Goal: Task Accomplishment & Management: Complete application form

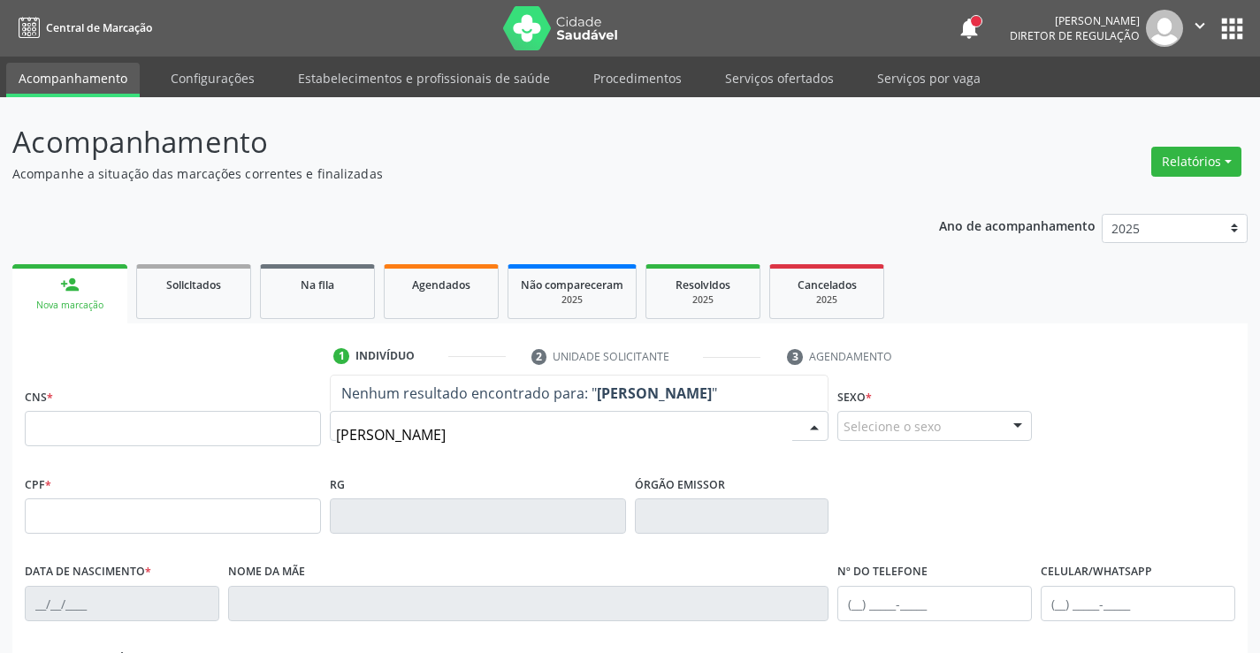
type input "[PERSON_NAME]"
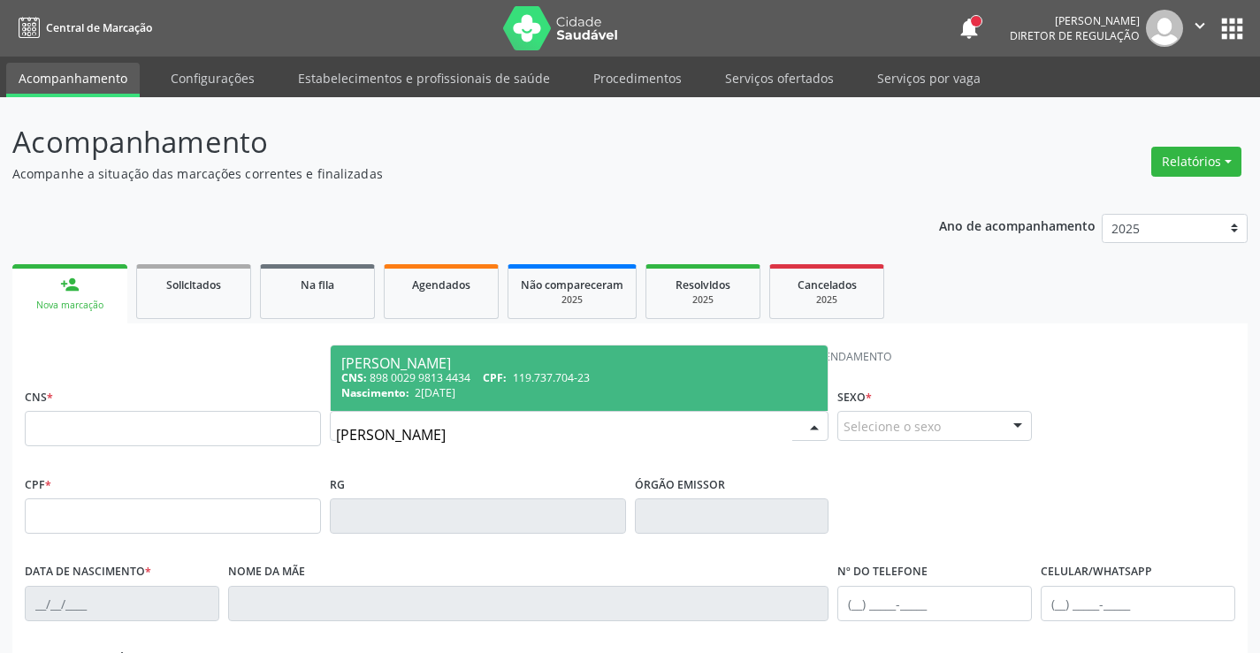
click at [515, 377] on div "CNS: 898 0029 9813 4434 CPF: 119.737.704-23" at bounding box center [579, 377] width 477 height 15
type input "898 0029 9813 4434"
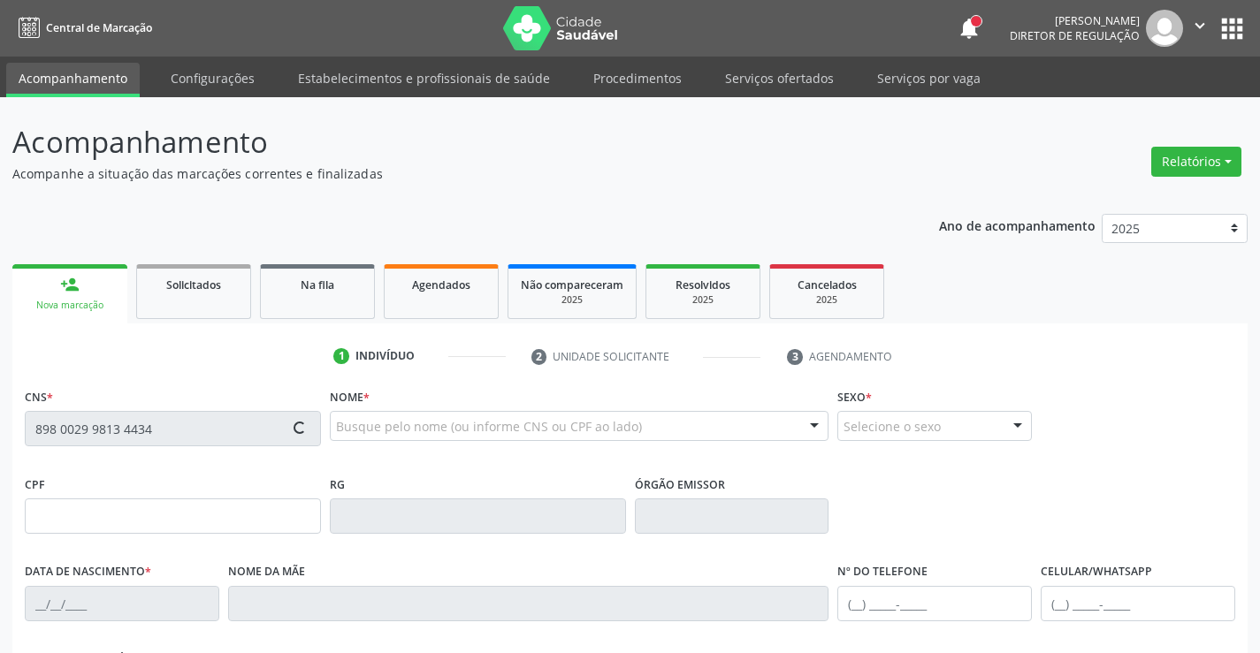
type input "2[DATE]"
type input "[PERSON_NAME]"
type input "[PHONE_NUMBER]"
type input "129.392.824-04"
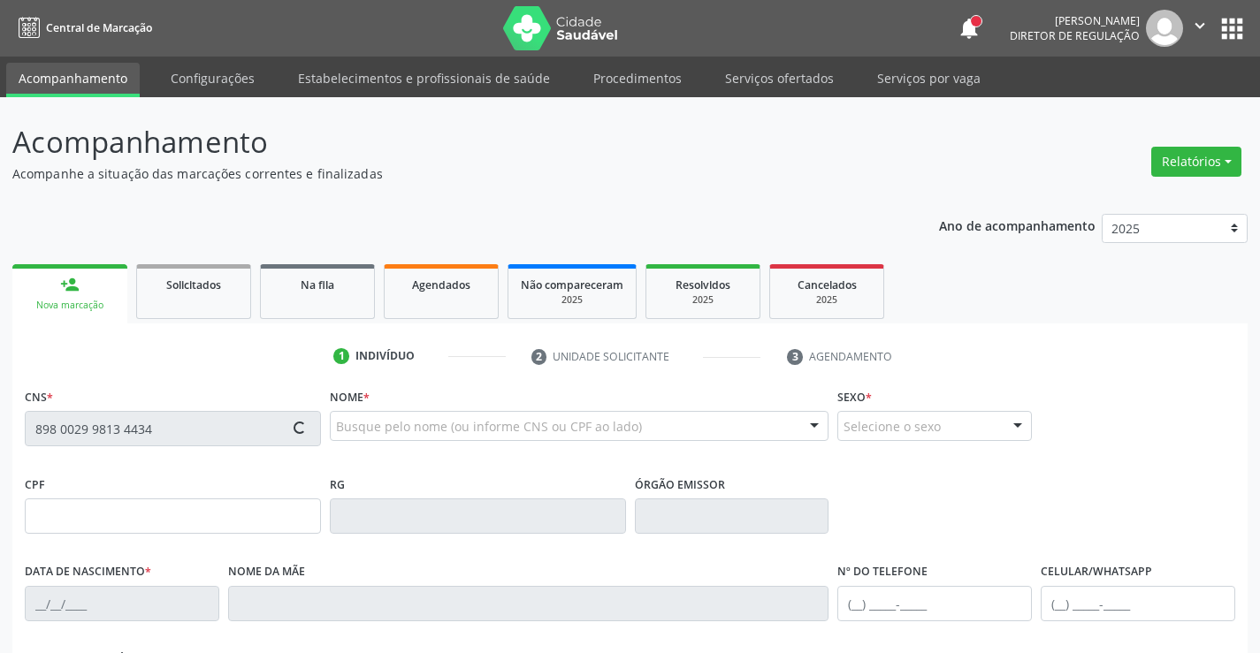
type input "262"
type input "119.737.704-23"
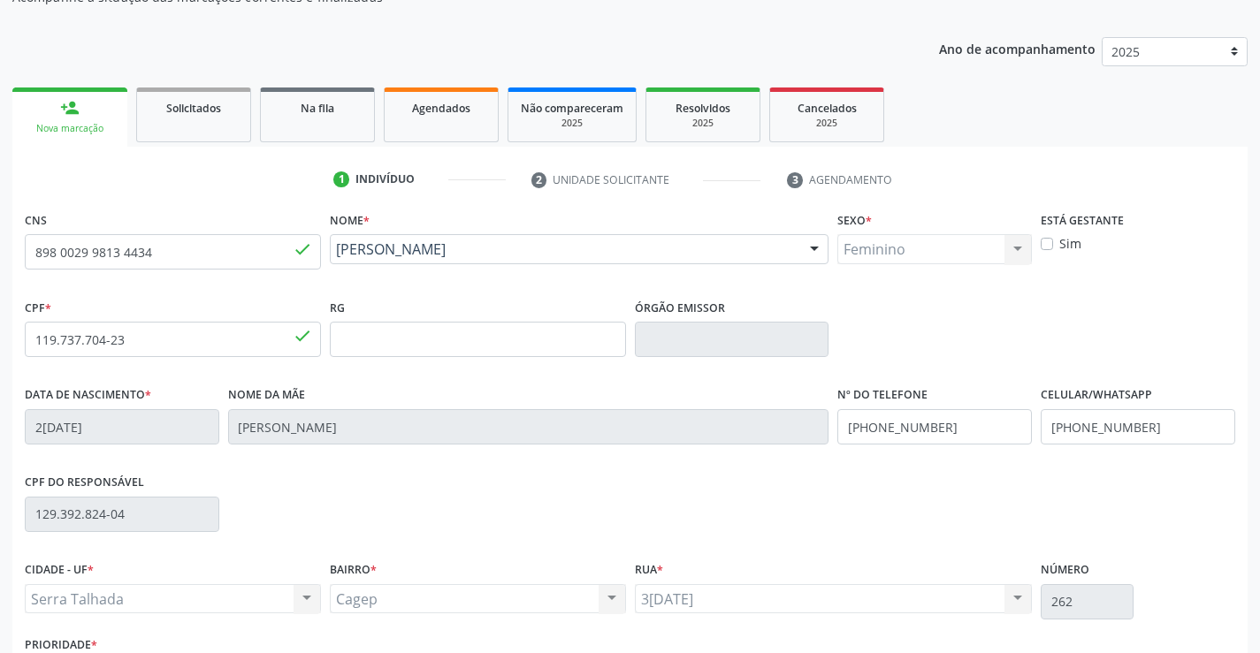
scroll to position [305, 0]
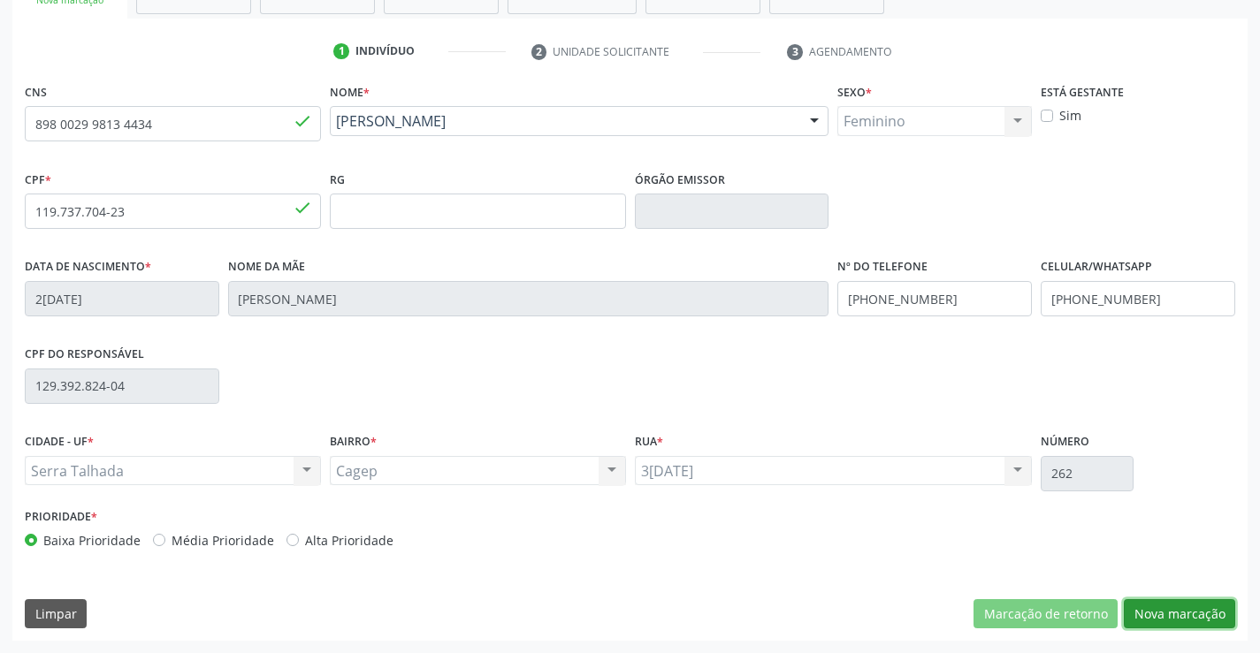
click at [1151, 614] on button "Nova marcação" at bounding box center [1179, 614] width 111 height 30
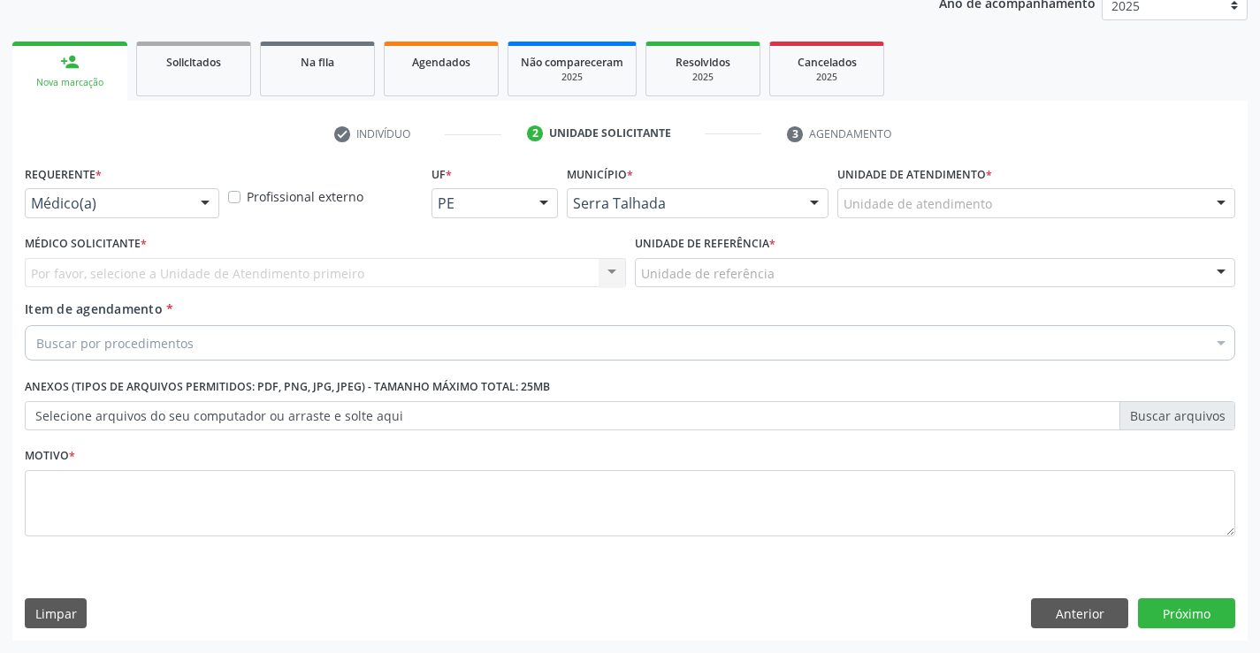
scroll to position [223, 0]
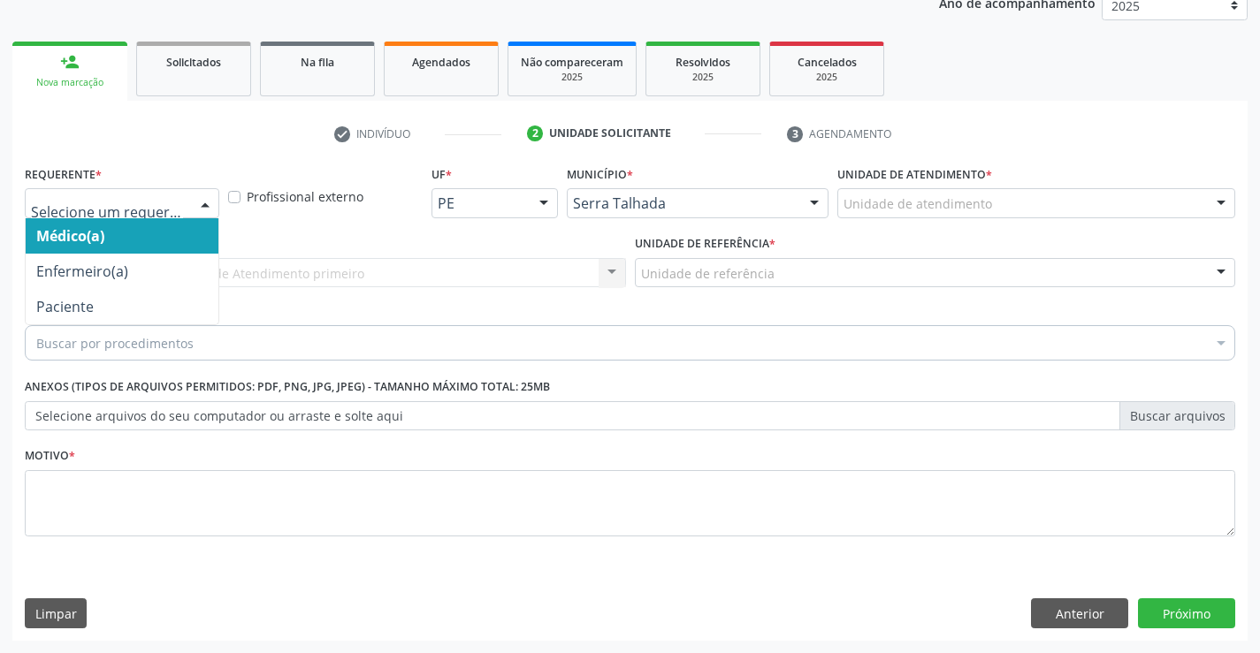
click at [195, 209] on div at bounding box center [205, 204] width 27 height 30
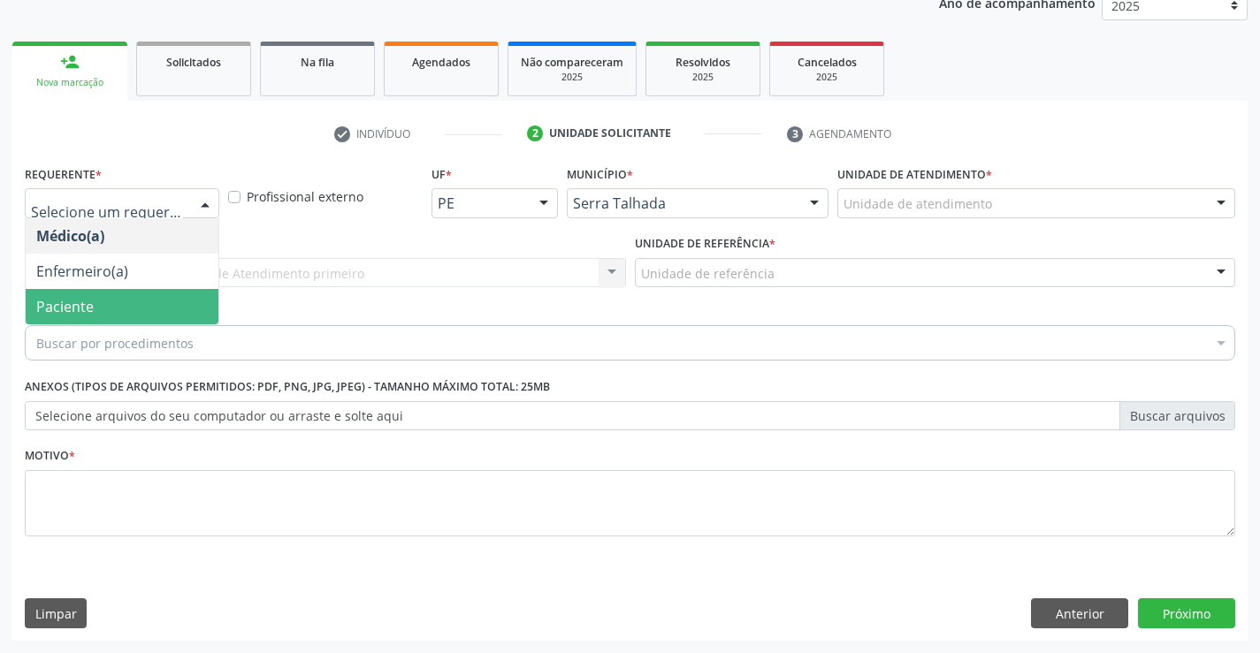
click at [129, 289] on span "Paciente" at bounding box center [122, 306] width 193 height 35
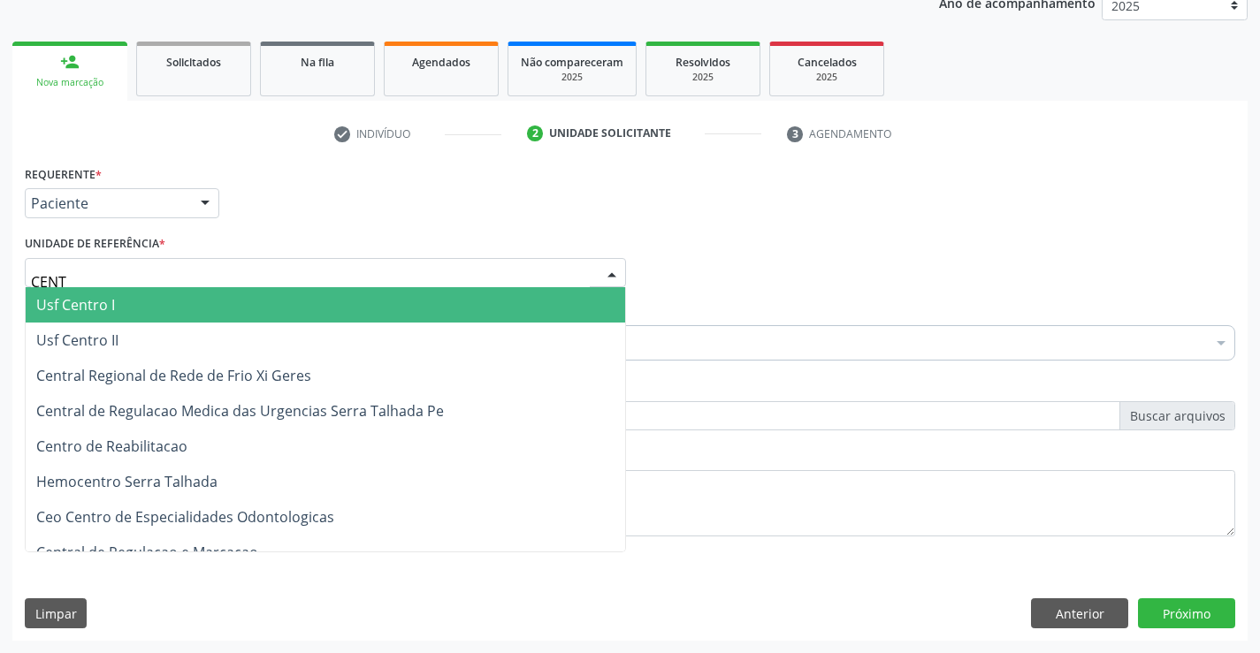
type input "CENTR"
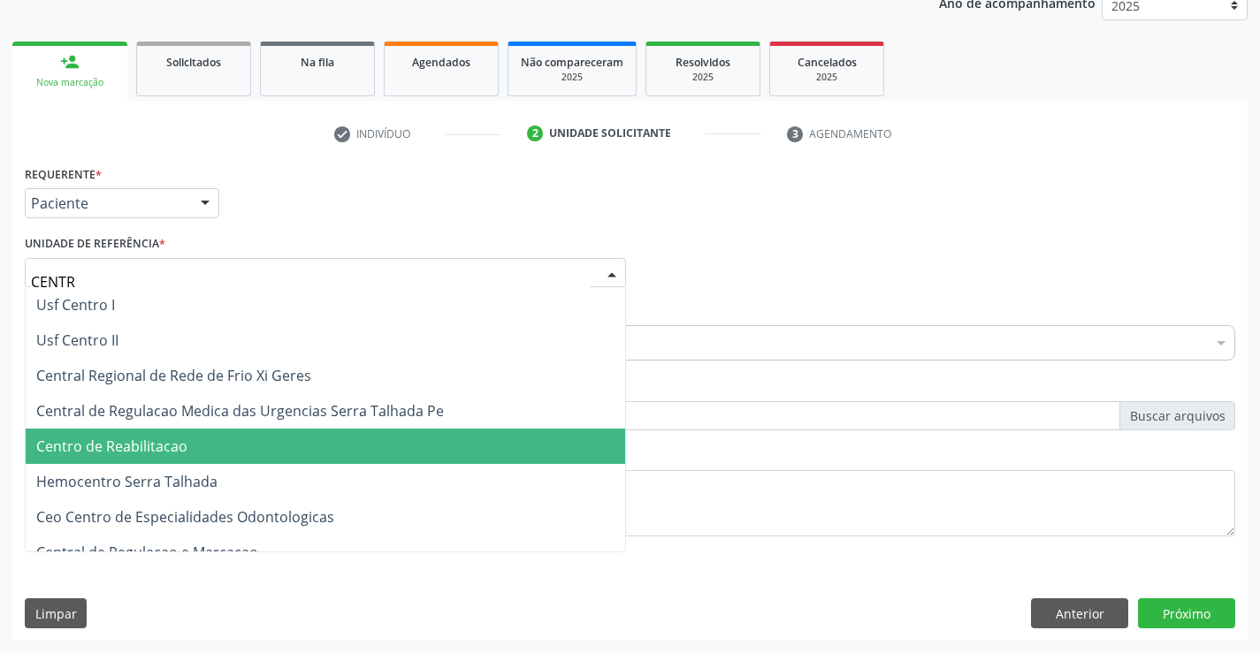
click at [172, 432] on span "Centro de Reabilitacao" at bounding box center [325, 446] width 599 height 35
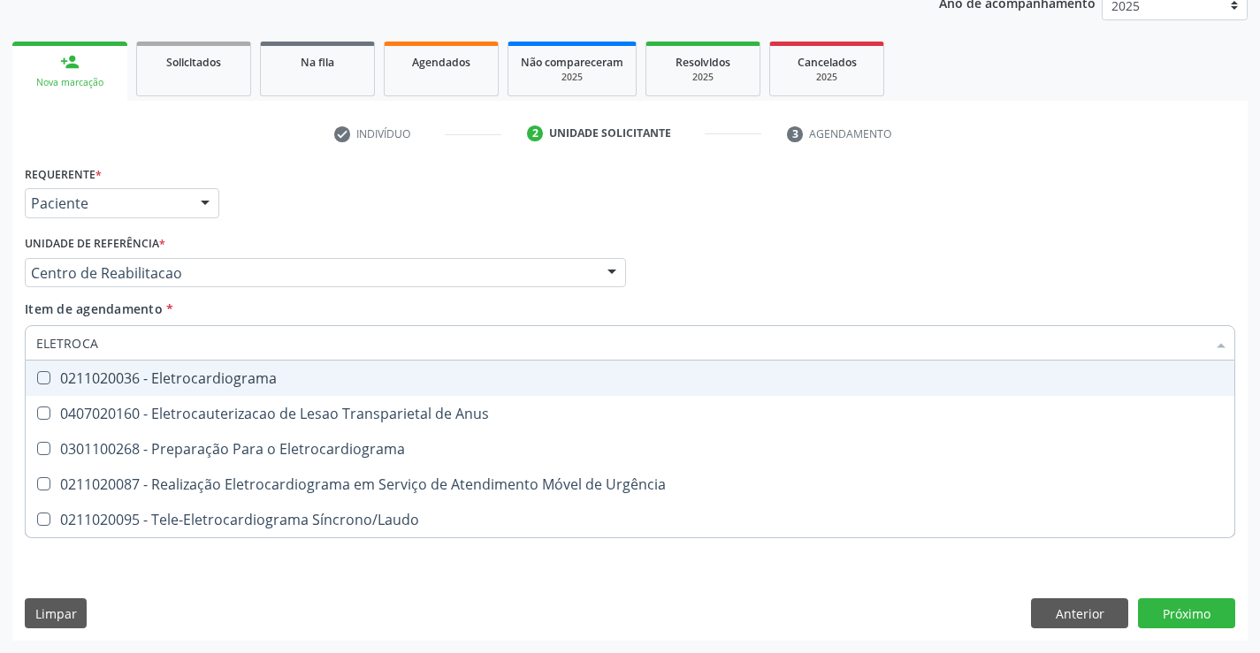
type input "ELETROCAR"
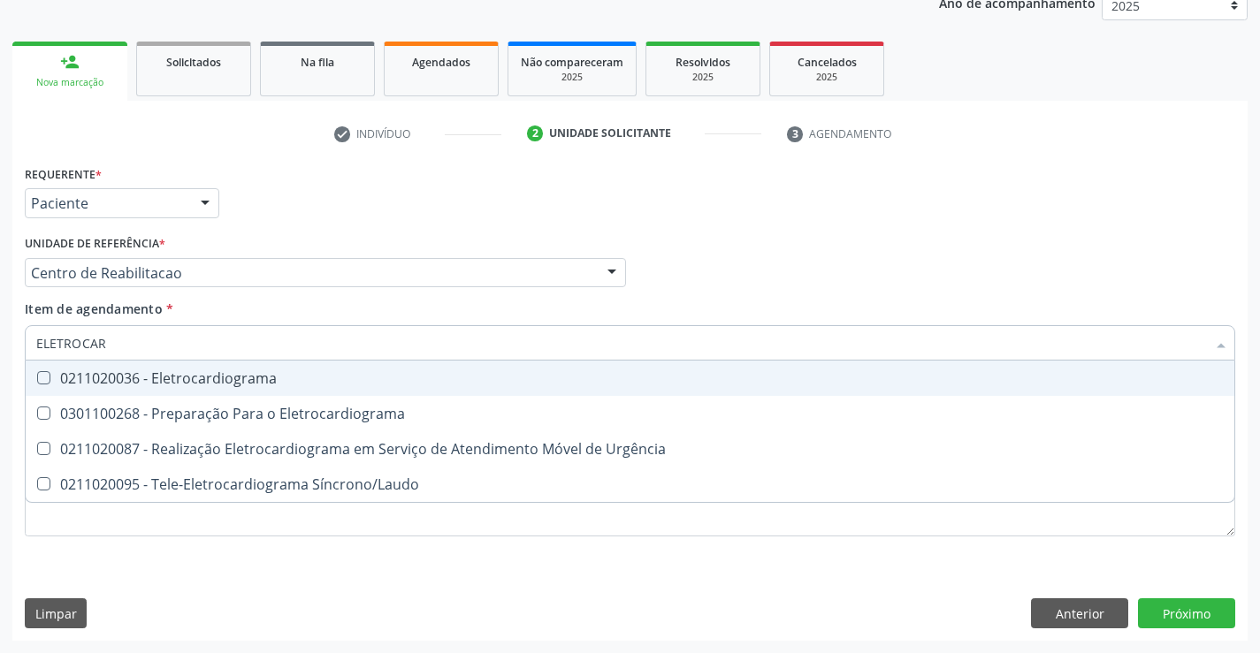
click at [209, 368] on span "0211020036 - Eletrocardiograma" at bounding box center [630, 378] width 1209 height 35
checkbox Eletrocardiograma "true"
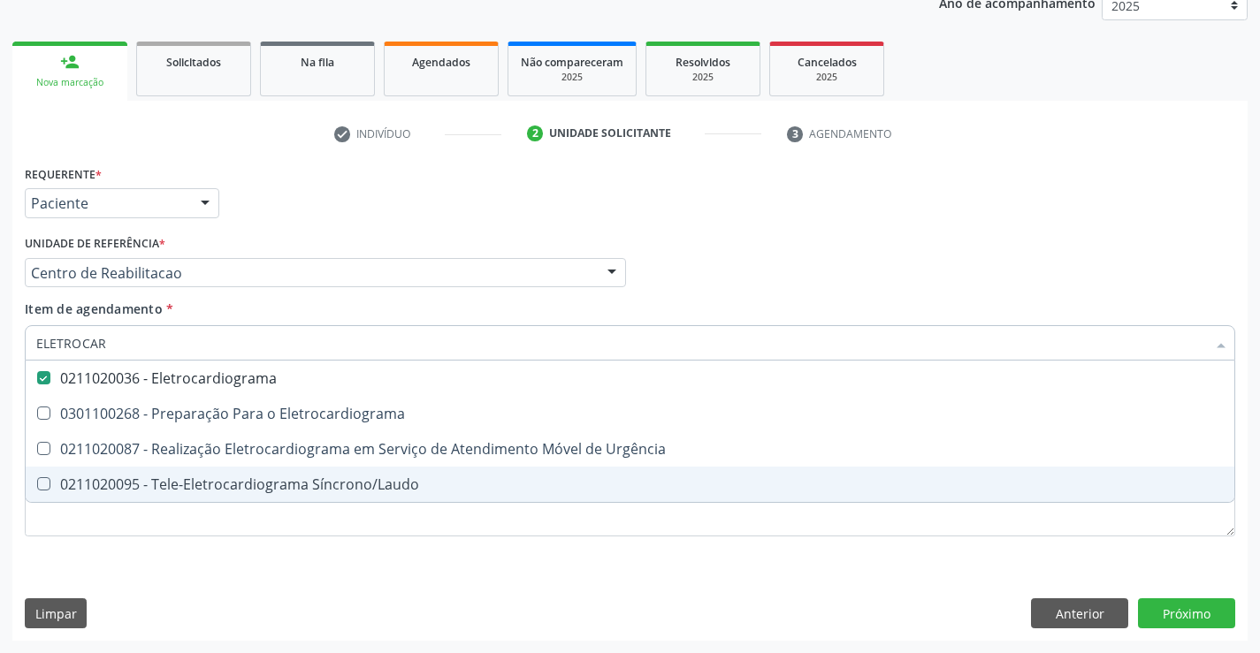
click at [170, 599] on div "Requerente * Paciente Médico(a) Enfermeiro(a) Paciente Nenhum resultado encontr…" at bounding box center [629, 401] width 1235 height 480
checkbox Eletrocardiograma "true"
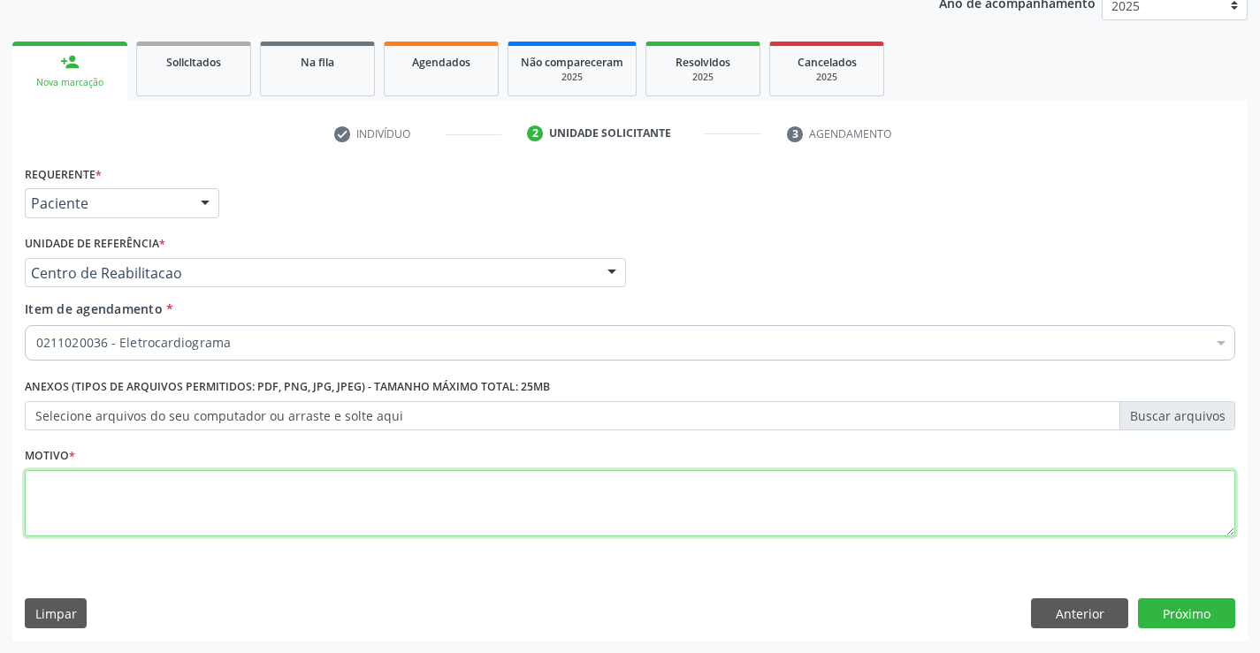
click at [170, 522] on textarea at bounding box center [630, 503] width 1210 height 67
type textarea "."
click at [1214, 601] on button "Próximo" at bounding box center [1186, 614] width 97 height 30
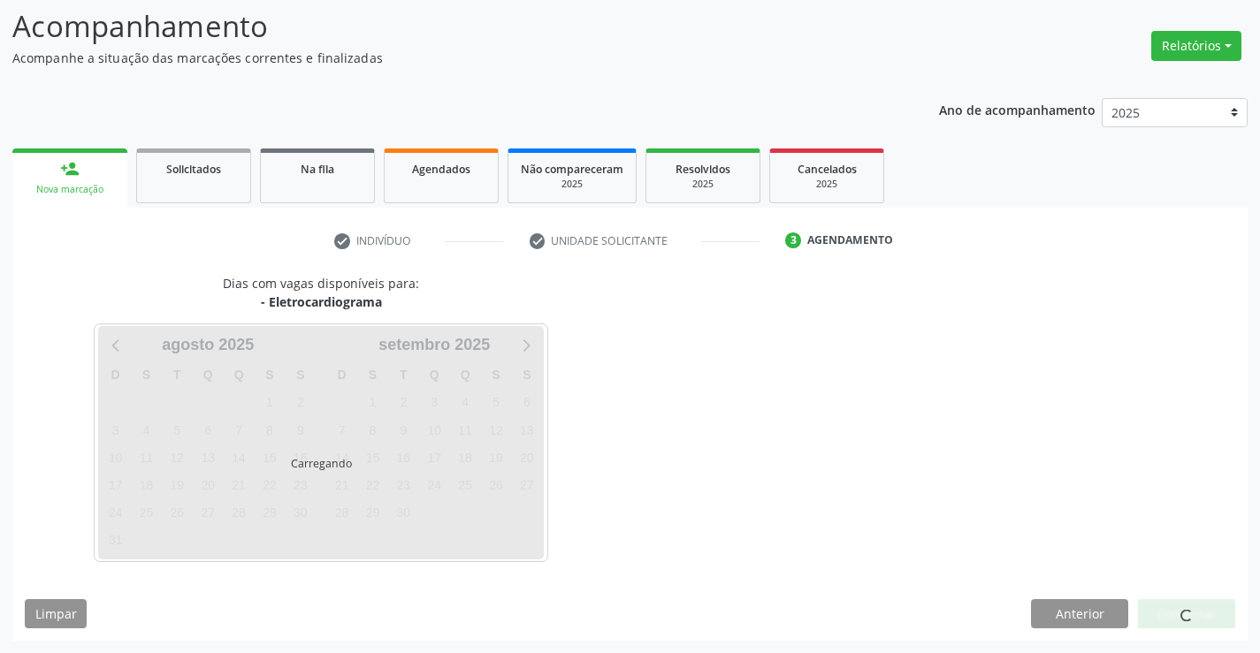
scroll to position [116, 0]
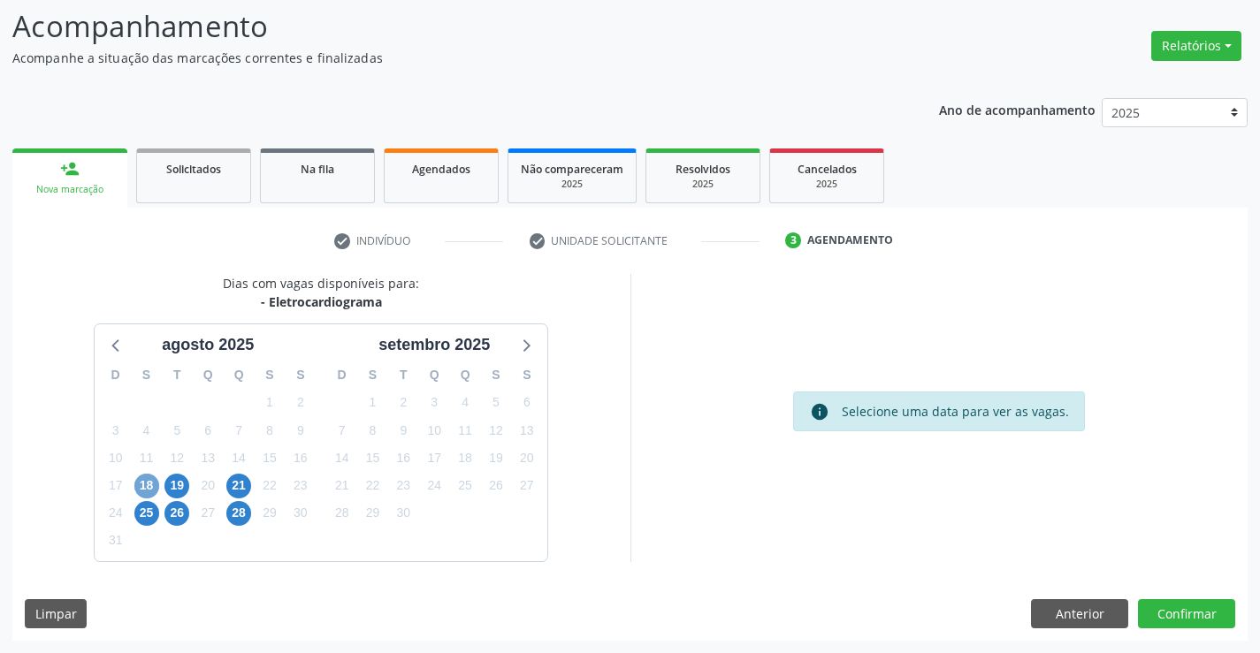
click at [156, 483] on span "18" at bounding box center [146, 486] width 25 height 25
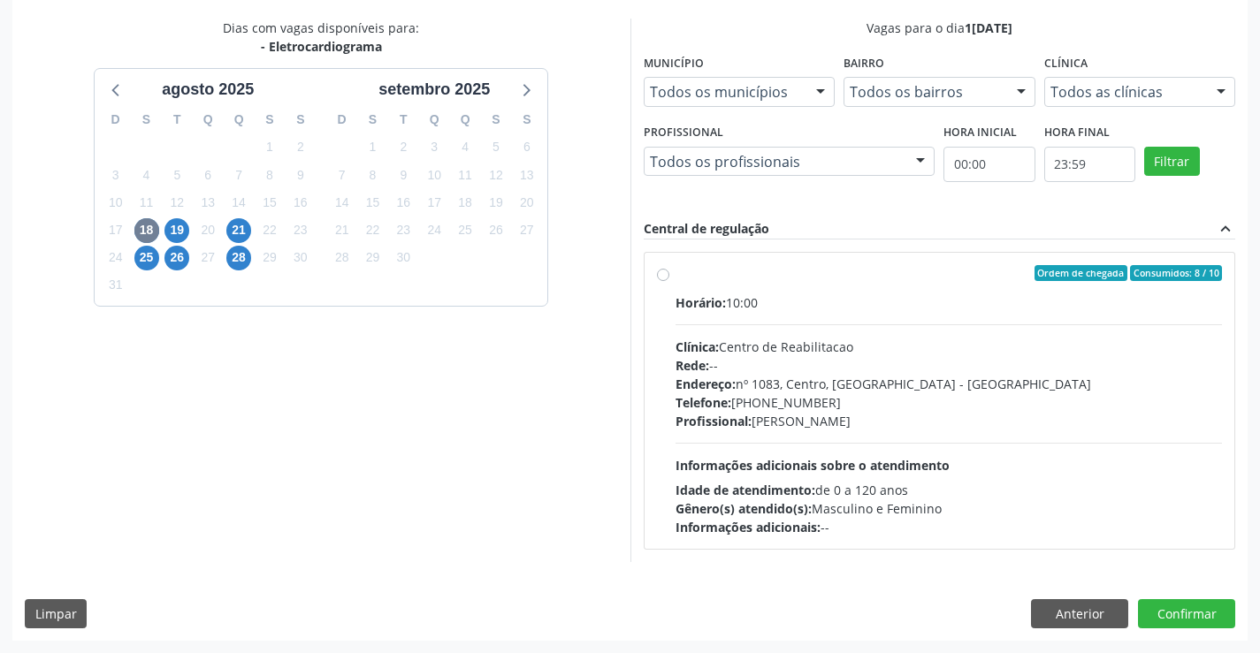
click at [774, 405] on div "Telefone: [PHONE_NUMBER]" at bounding box center [948, 402] width 547 height 19
click at [669, 281] on input "Ordem de chegada Consumidos: 8 / 10 Horário: 10:00 Clínica: Centro de Reabilita…" at bounding box center [663, 273] width 12 height 16
radio input "true"
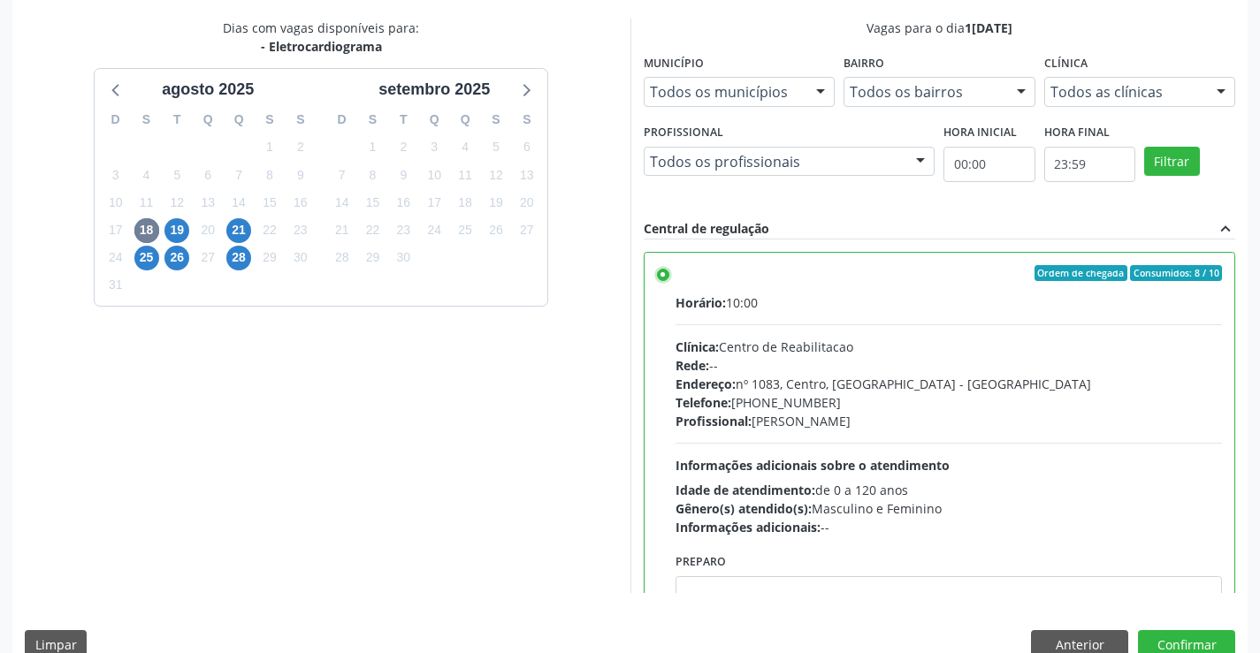
scroll to position [403, 0]
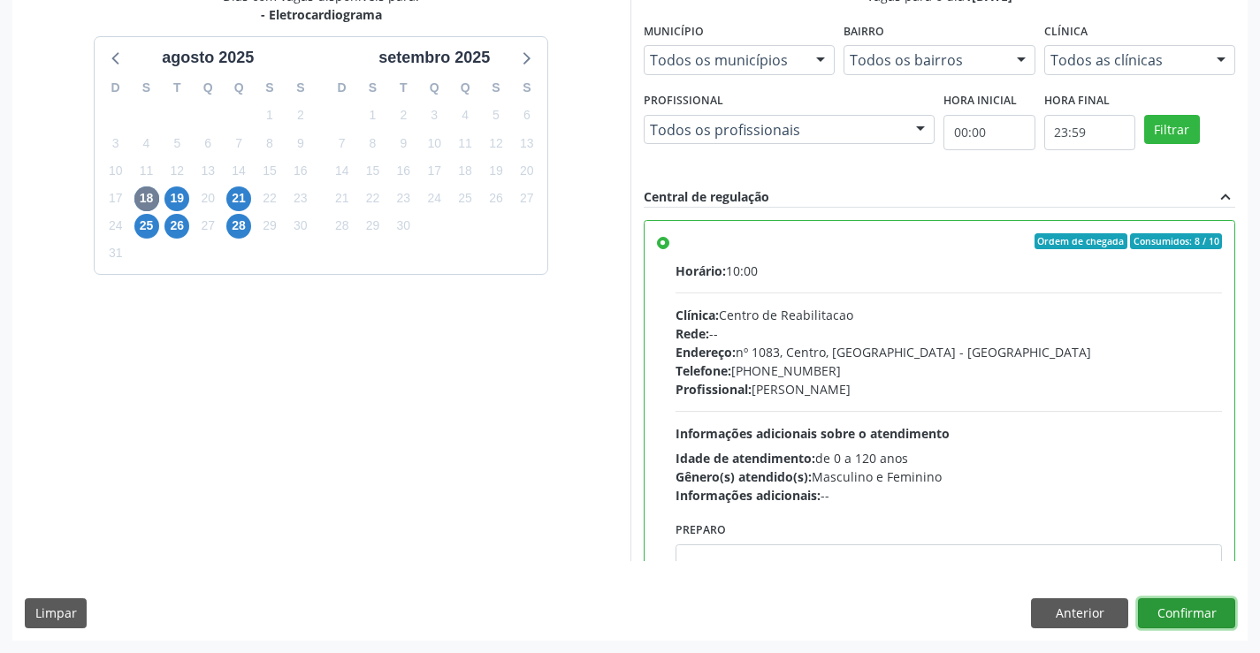
click at [1193, 612] on button "Confirmar" at bounding box center [1186, 614] width 97 height 30
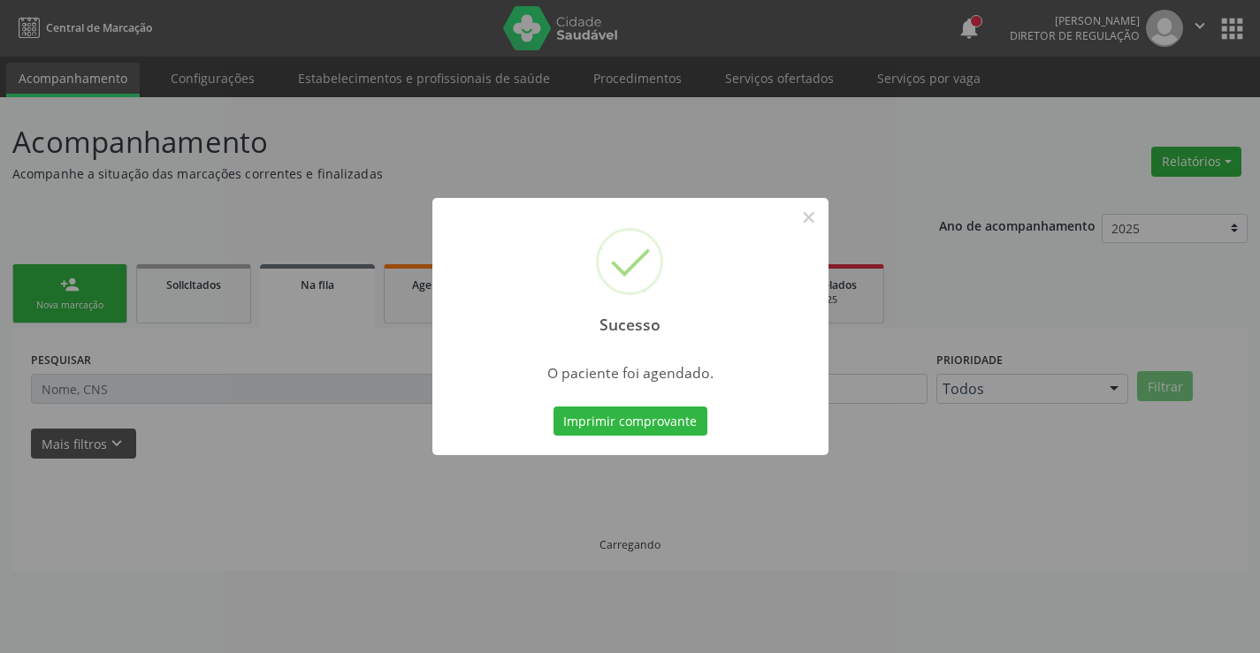
scroll to position [0, 0]
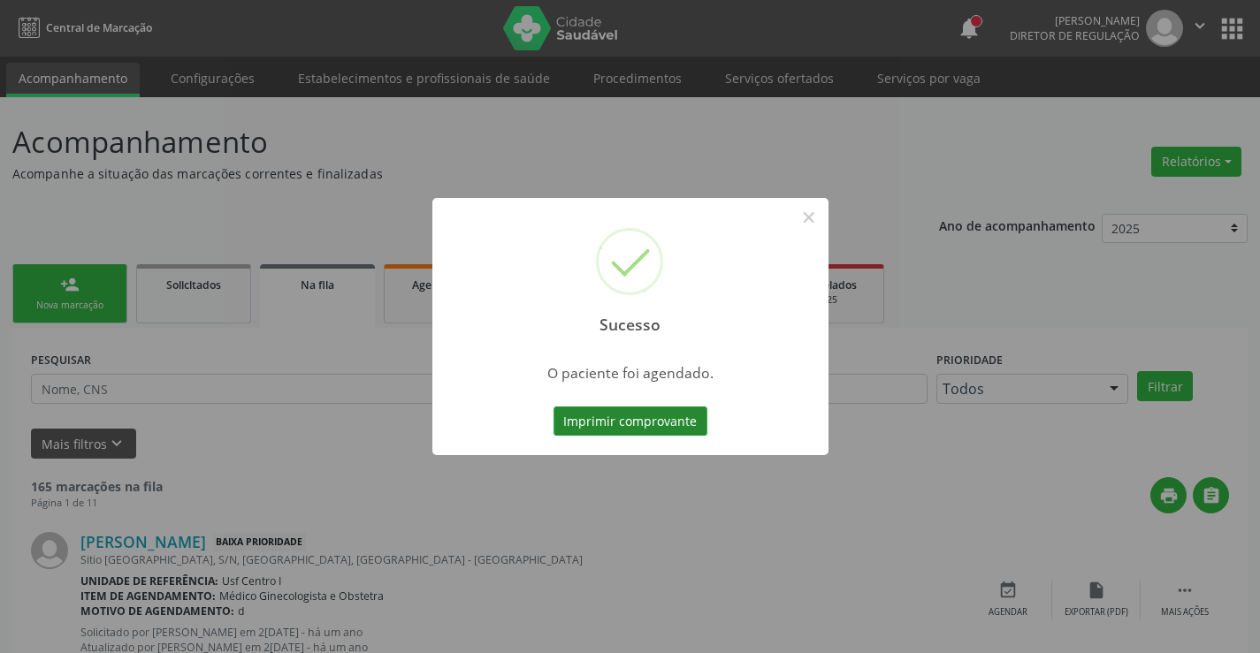
click at [633, 416] on button "Imprimir comprovante" at bounding box center [630, 422] width 154 height 30
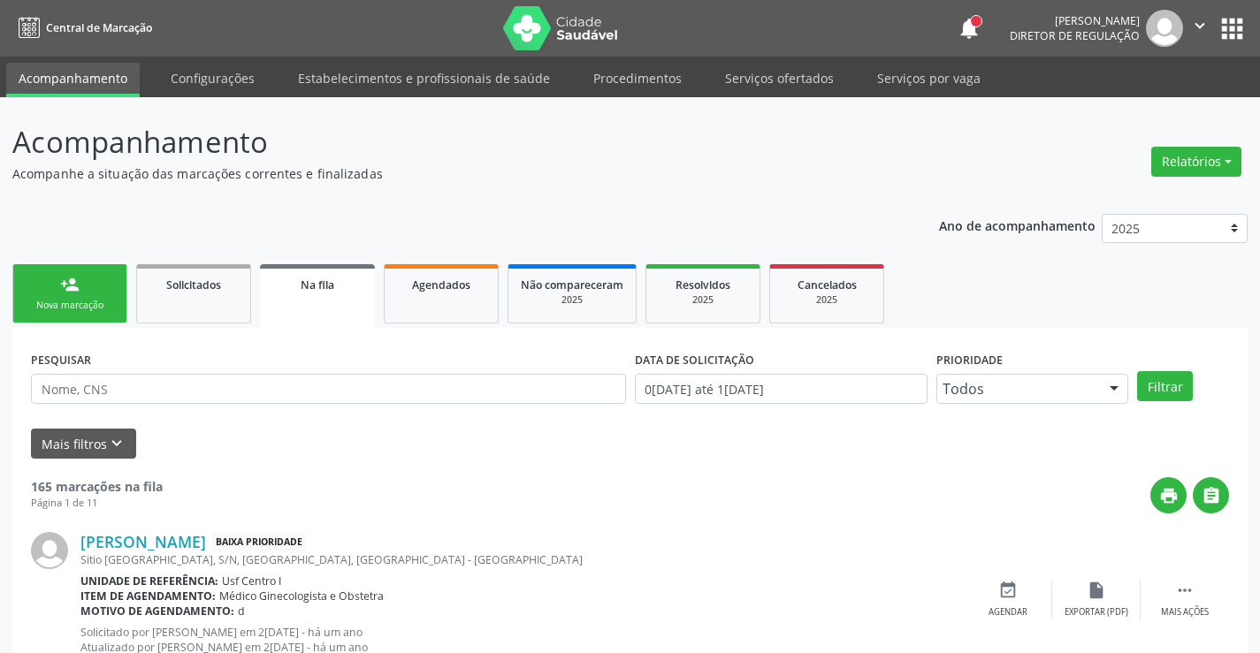
click at [72, 291] on div "person_add" at bounding box center [69, 284] width 19 height 19
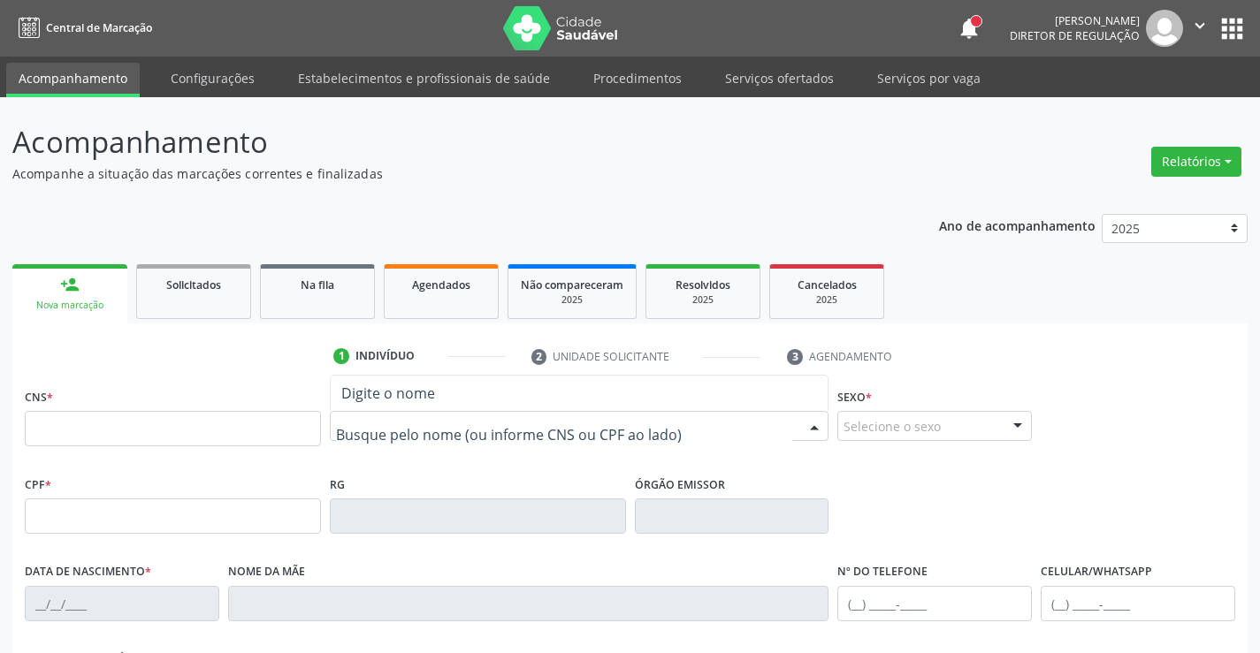
drag, startPoint x: 448, startPoint y: 430, endPoint x: 462, endPoint y: 203, distance: 226.7
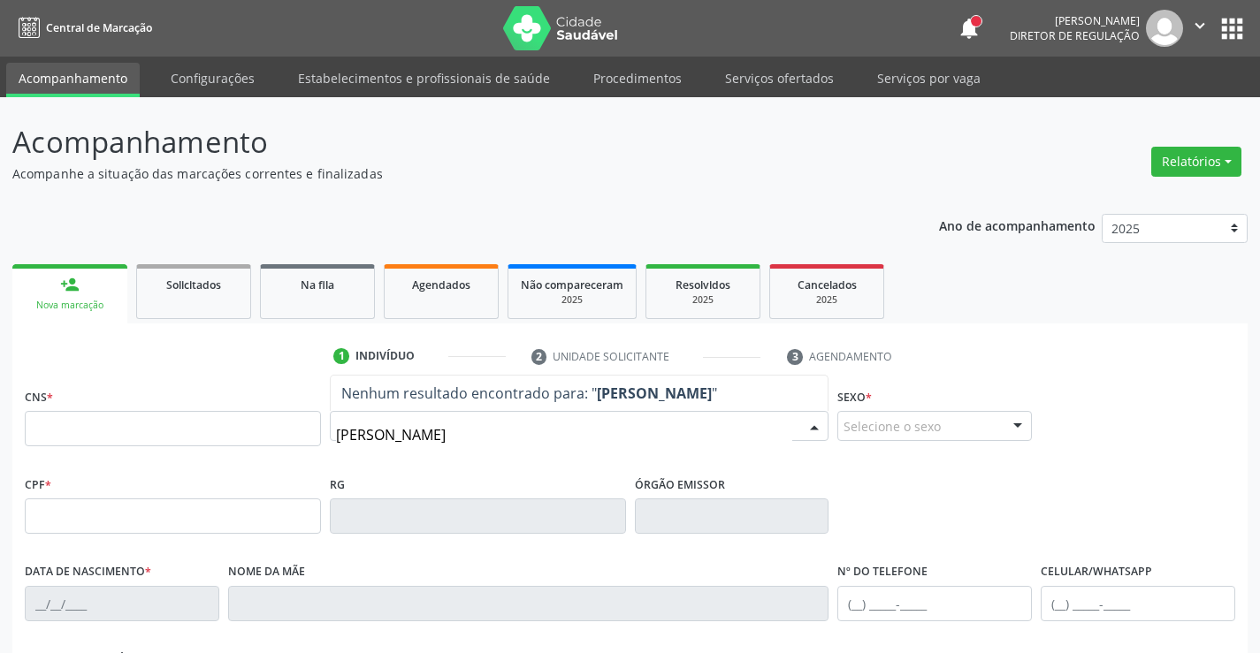
type input "[PERSON_NAME]"
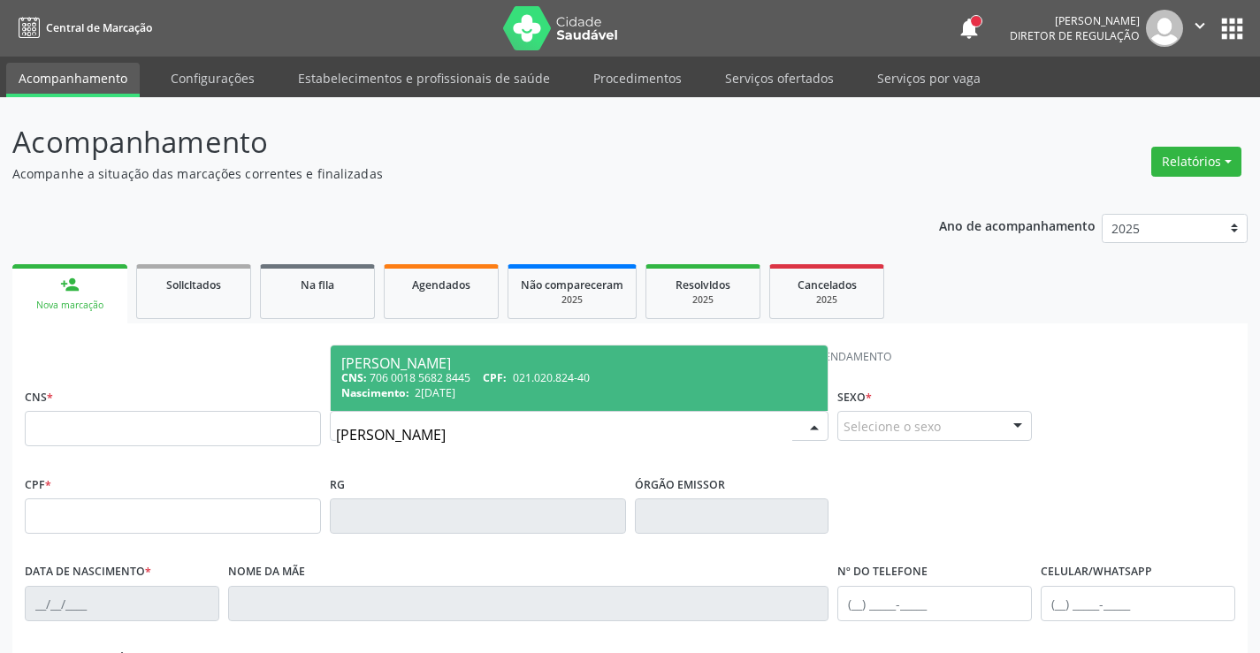
click at [444, 390] on span "2[DATE]" at bounding box center [435, 392] width 41 height 15
type input "706 0018 5682 8445"
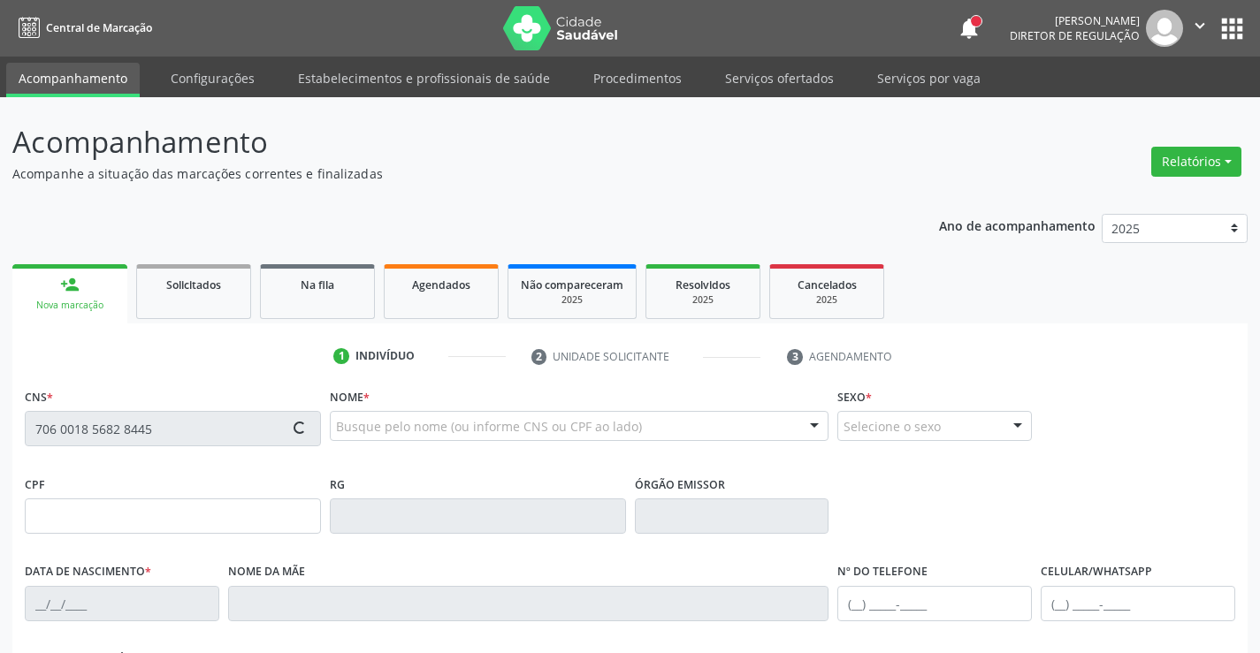
scroll to position [265, 0]
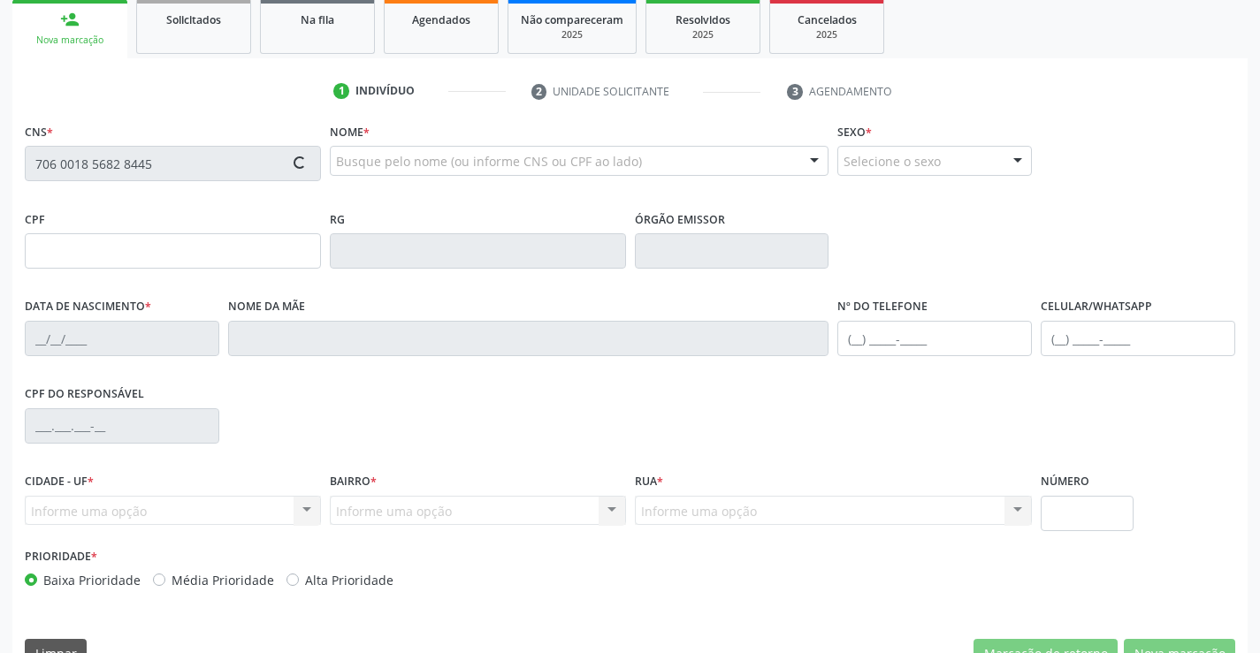
type input "021.020.824-40"
type input "2[DATE]"
type input "[PERSON_NAME]"
type input "[PHONE_NUMBER]"
type input "026.165.284-28"
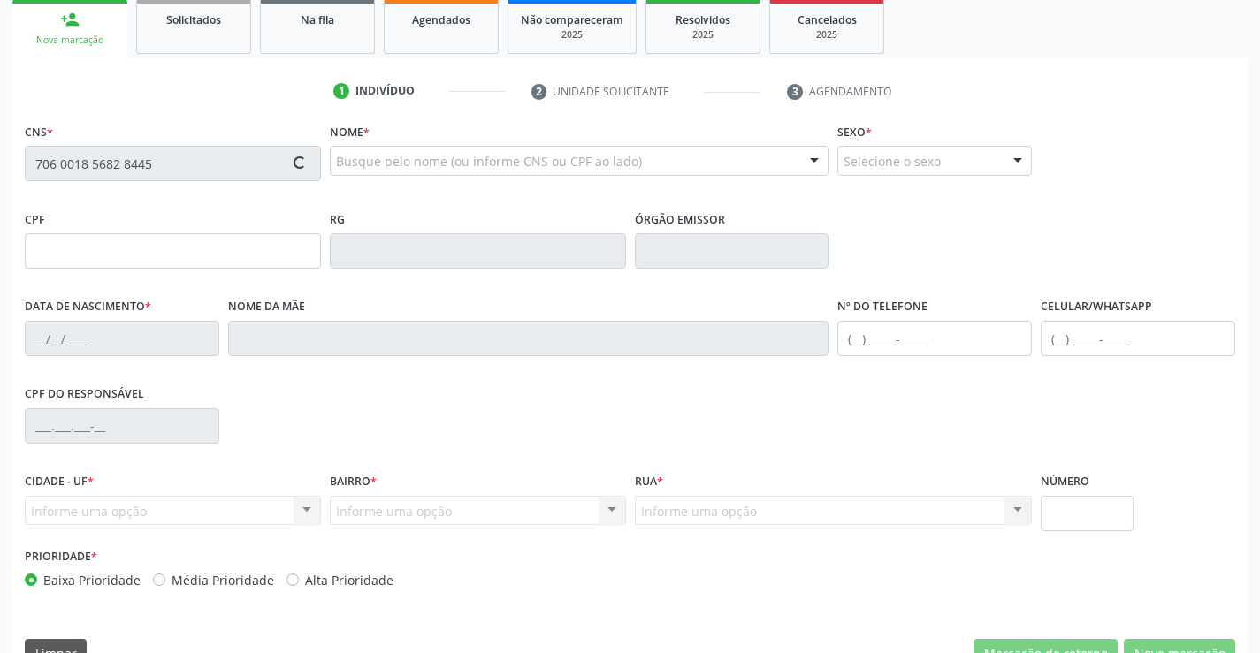
type input "265"
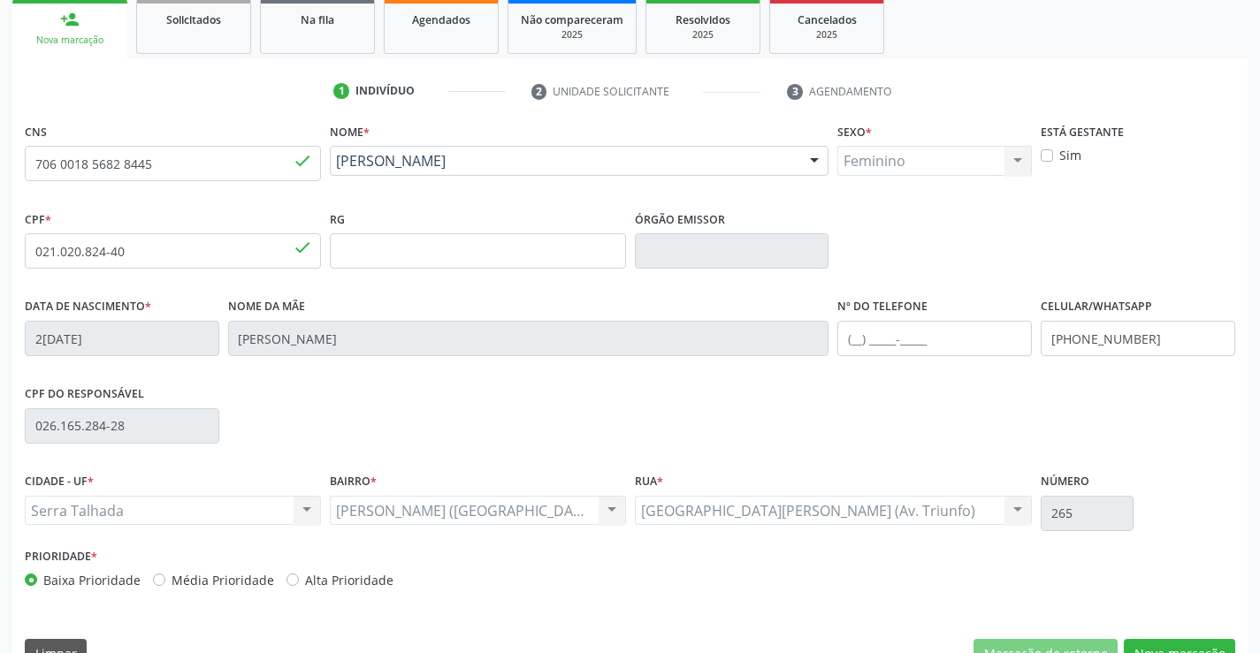
scroll to position [305, 0]
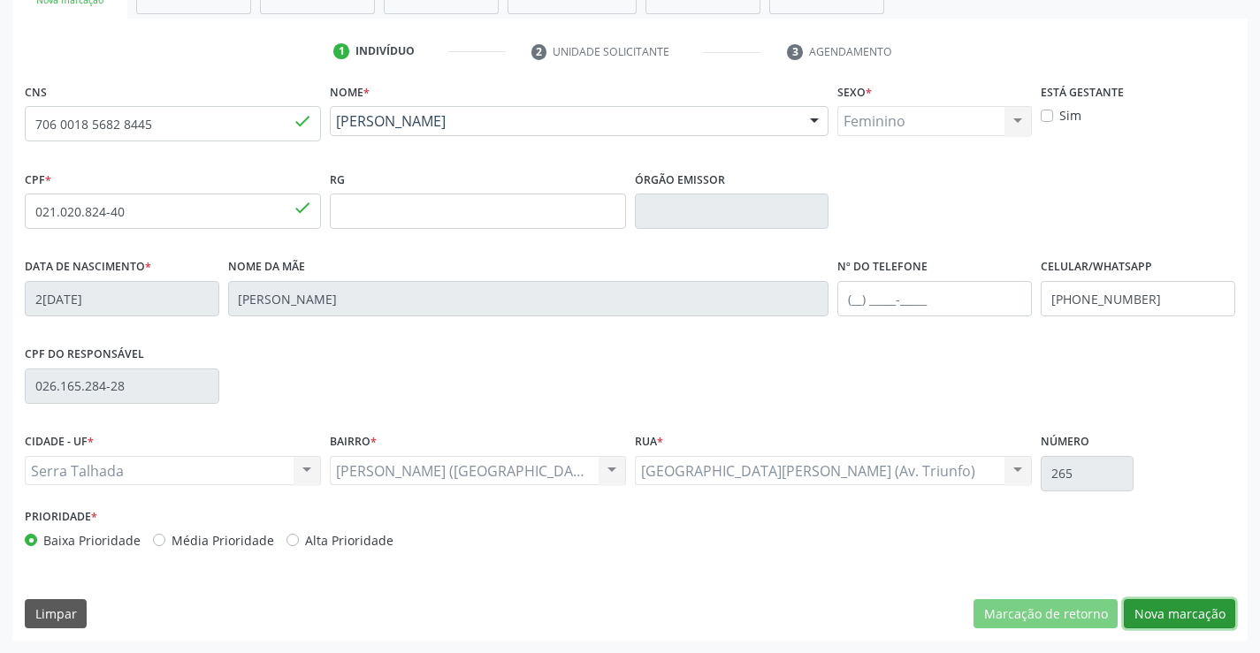
click at [1179, 609] on button "Nova marcação" at bounding box center [1179, 614] width 111 height 30
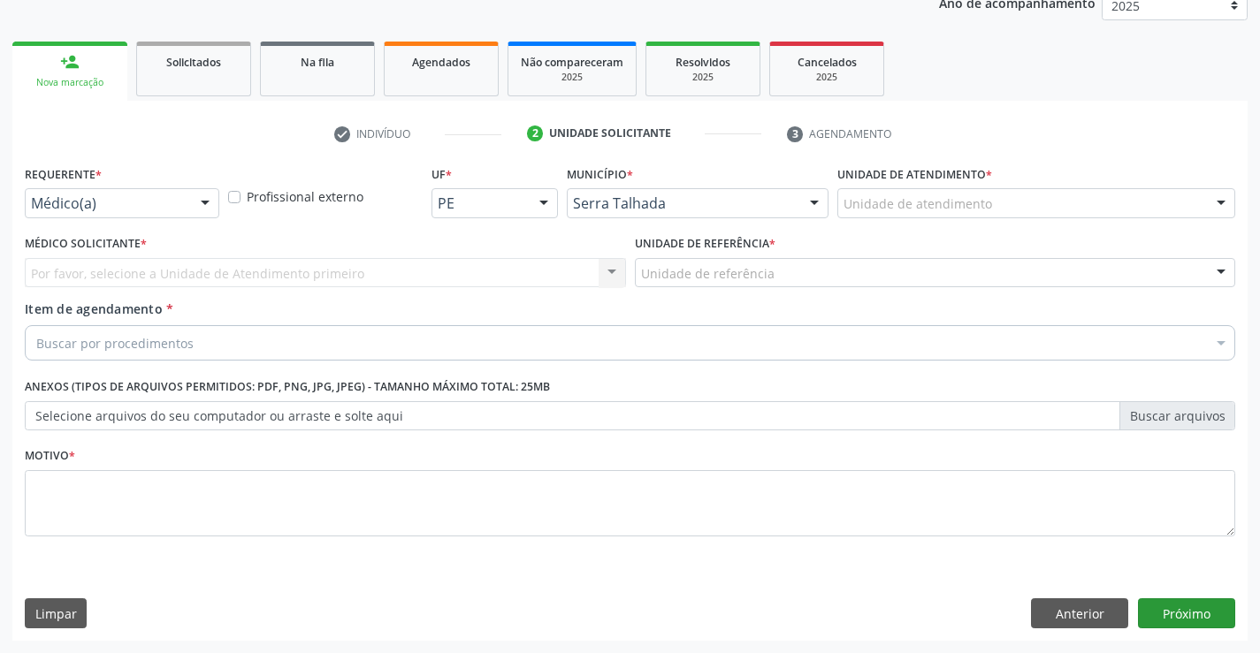
scroll to position [223, 0]
click at [184, 207] on div "Médico(a)" at bounding box center [122, 203] width 195 height 30
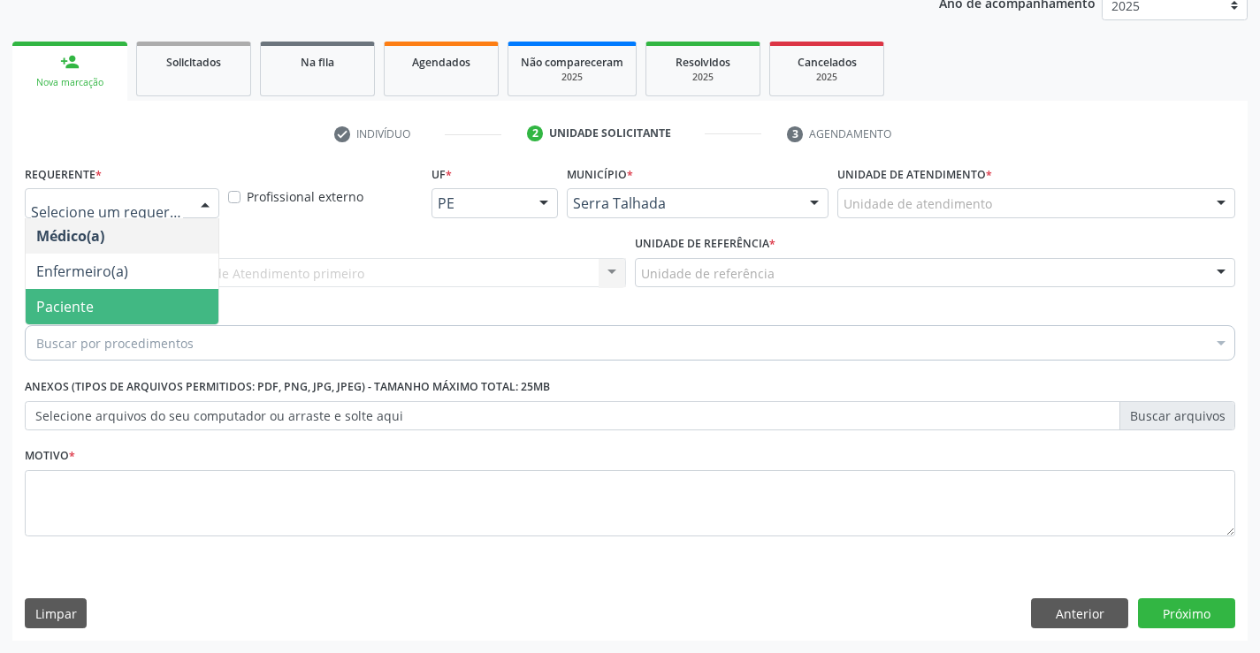
click at [116, 301] on span "Paciente" at bounding box center [122, 306] width 193 height 35
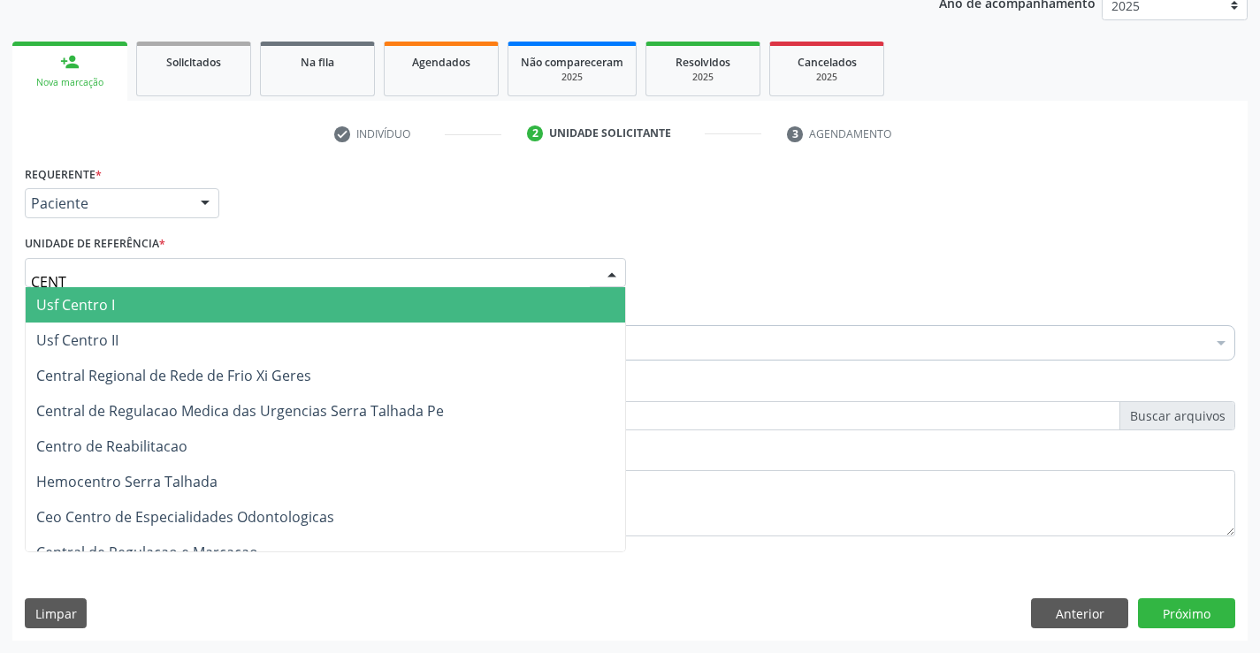
type input "CENTR"
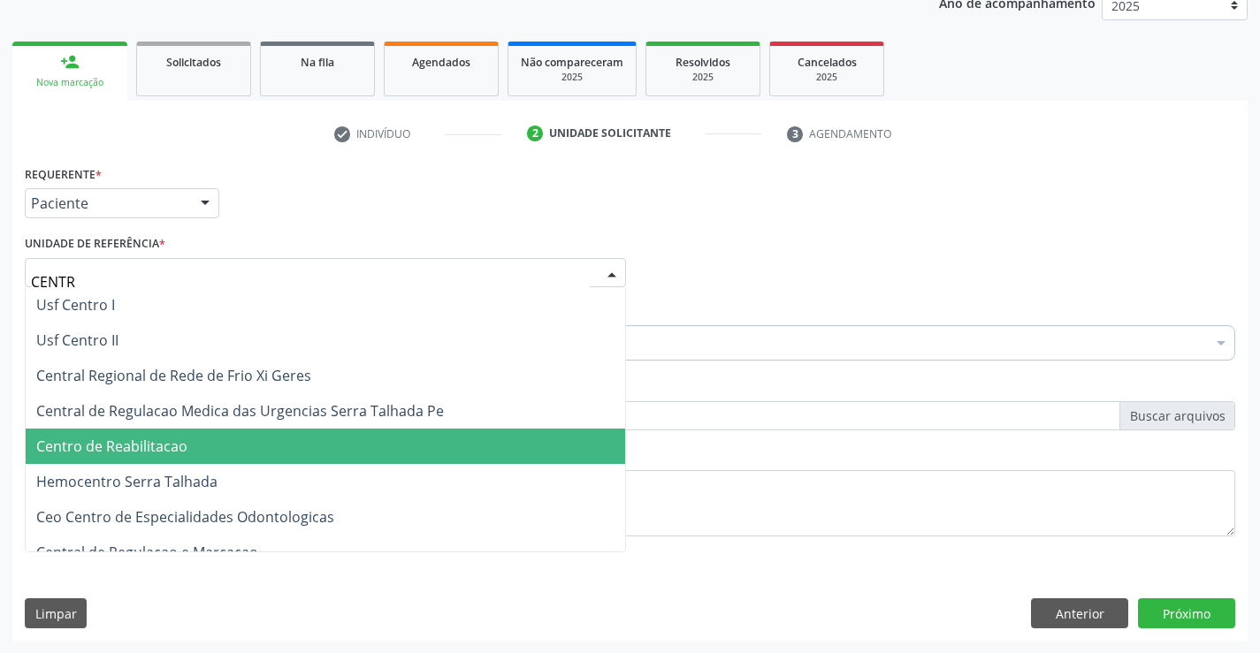
click at [189, 461] on span "Centro de Reabilitacao" at bounding box center [325, 446] width 599 height 35
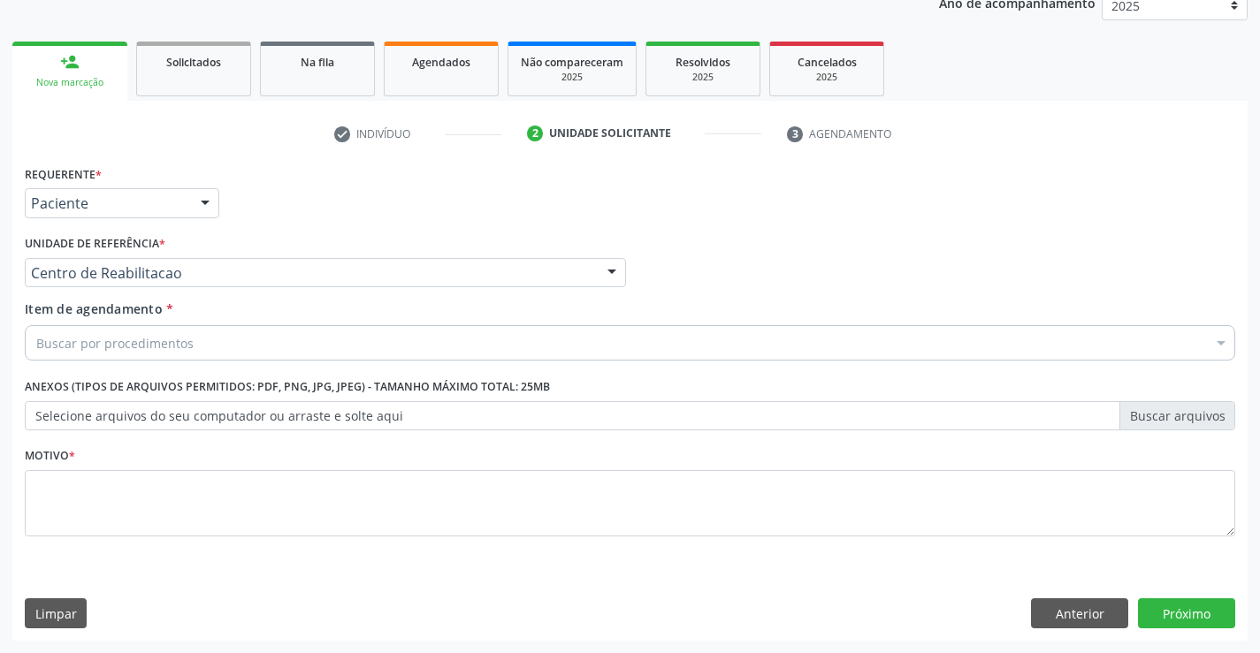
click at [249, 346] on div "Buscar por procedimentos" at bounding box center [630, 342] width 1210 height 35
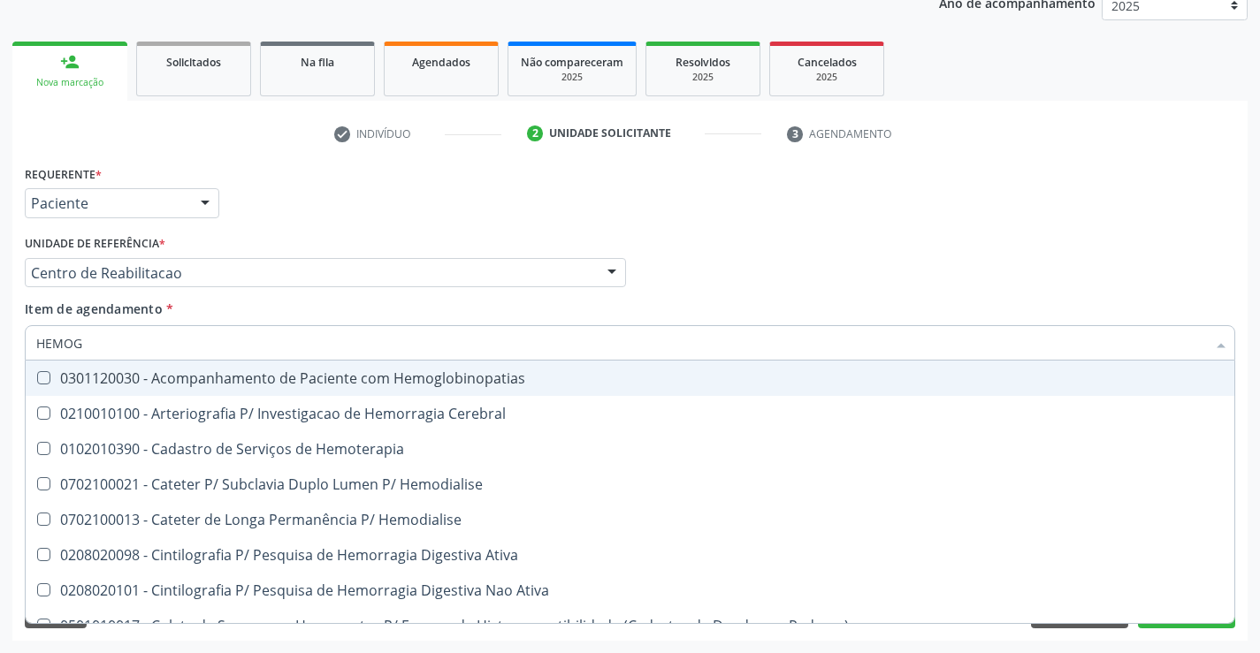
type input "HEMOGR"
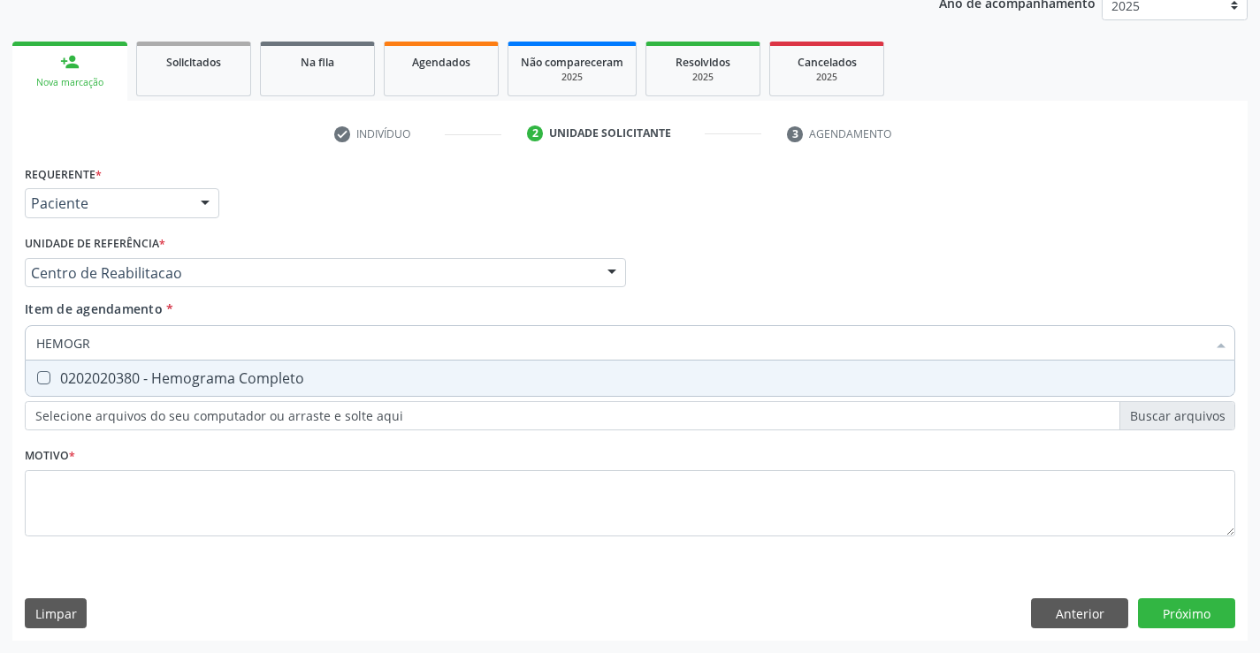
click at [141, 379] on div "0202020380 - Hemograma Completo" at bounding box center [629, 378] width 1187 height 14
checkbox Completo "true"
drag, startPoint x: 133, startPoint y: 346, endPoint x: 0, endPoint y: 358, distance: 133.2
click at [0, 358] on div "Acompanhamento Acompanhe a situação das marcações correntes e finalizadas Relat…" at bounding box center [630, 263] width 1260 height 779
type input "GL"
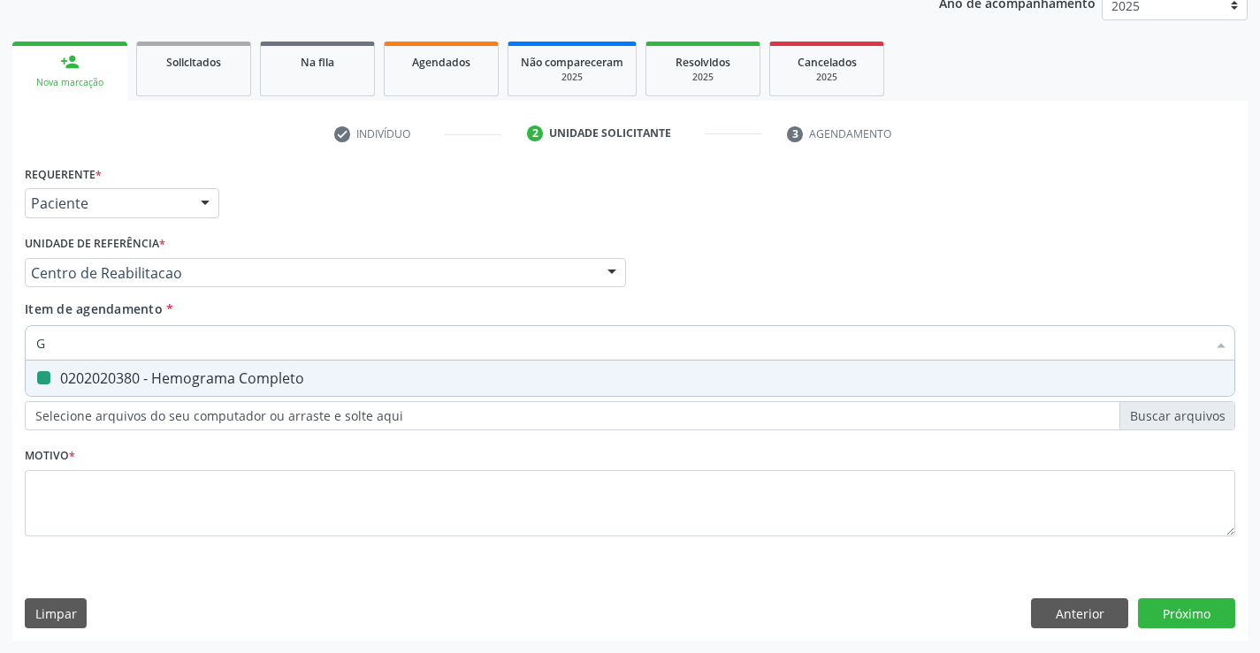
checkbox Completo "false"
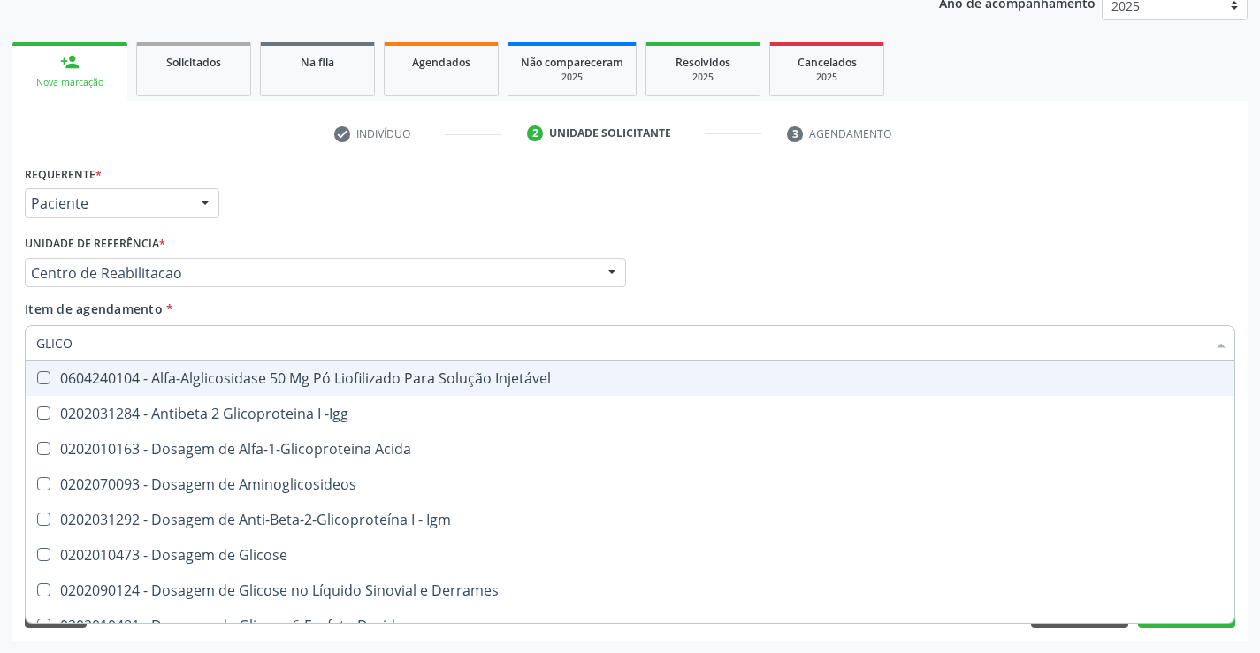
type input "GLICOS"
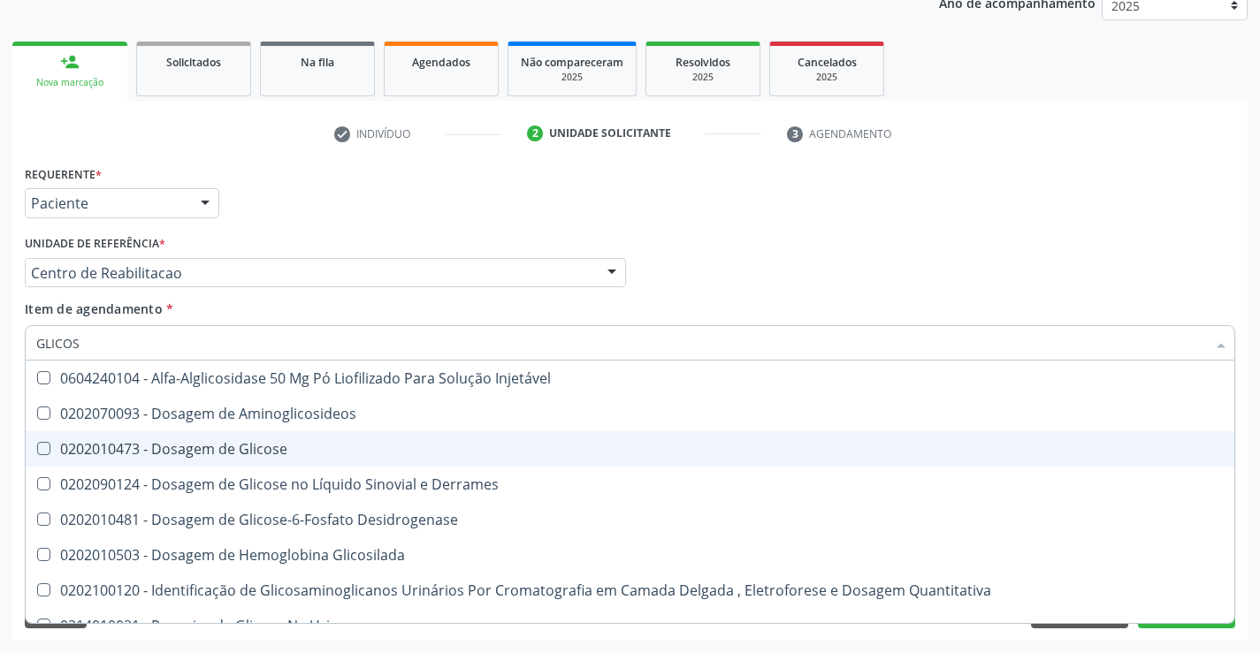
click at [303, 438] on span "0202010473 - Dosagem de Glicose" at bounding box center [630, 448] width 1209 height 35
checkbox Glicose "true"
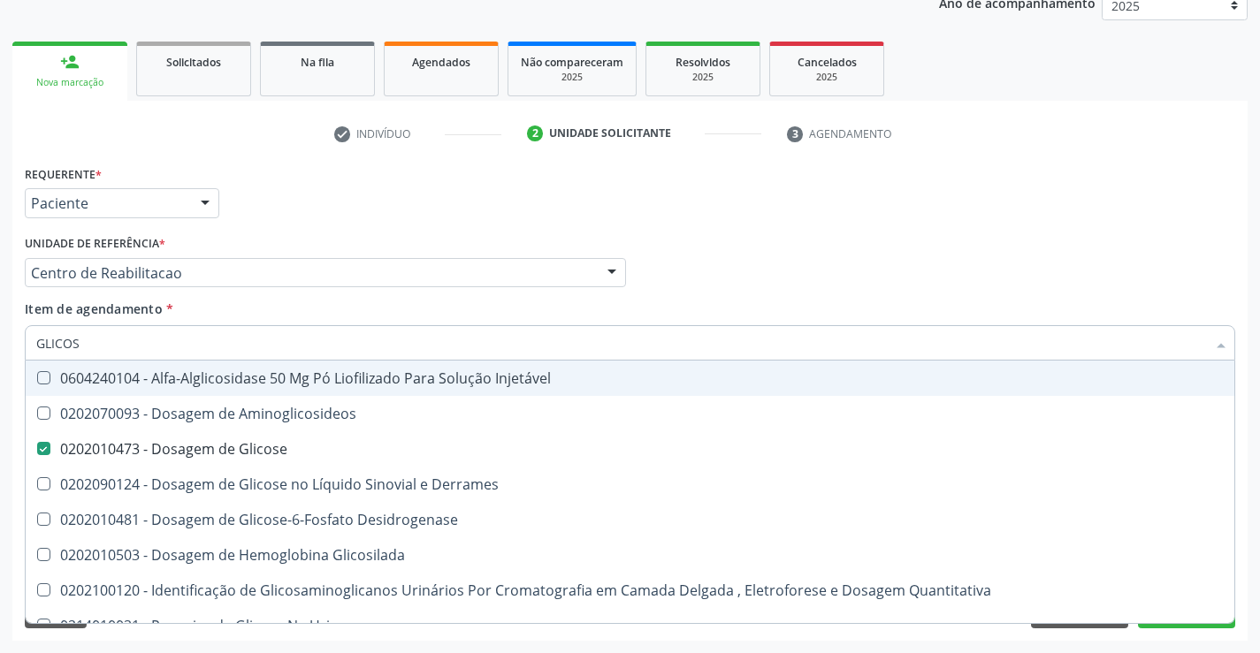
drag, startPoint x: 126, startPoint y: 335, endPoint x: 0, endPoint y: 355, distance: 127.9
click at [0, 355] on div "Acompanhamento Acompanhe a situação das marcações correntes e finalizadas Relat…" at bounding box center [630, 263] width 1260 height 779
type input "COLES"
checkbox Glicose "false"
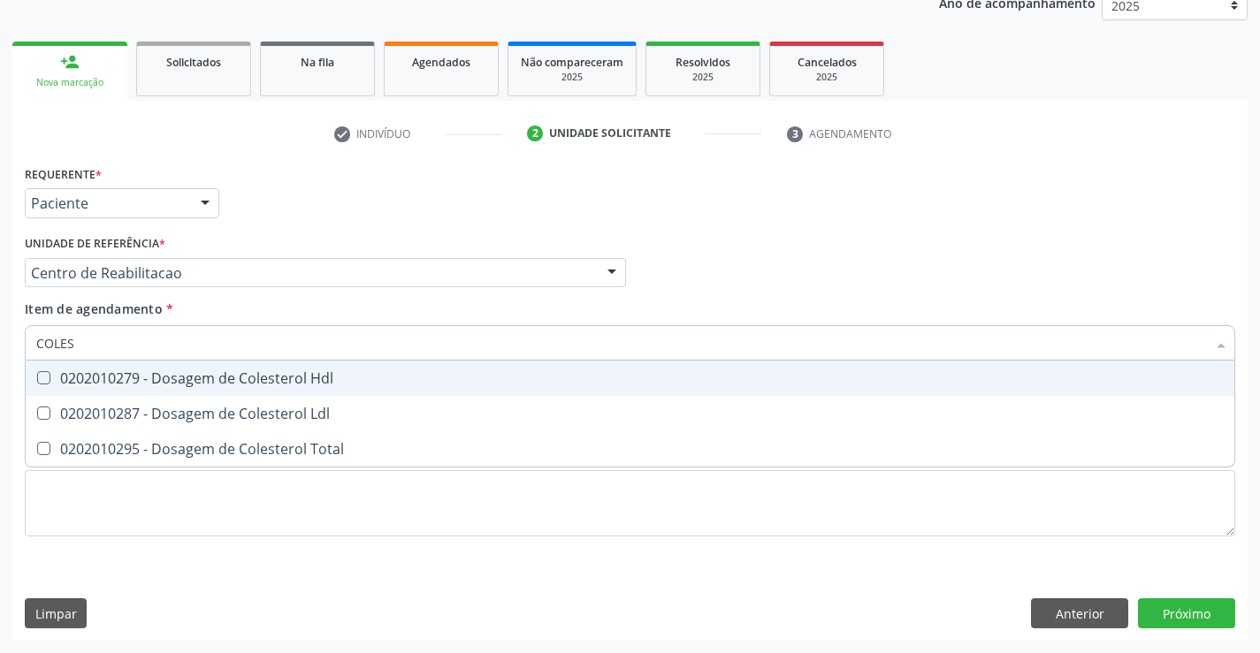
click at [70, 382] on div "0202010279 - Dosagem de Colesterol Hdl" at bounding box center [629, 378] width 1187 height 14
checkbox Hdl "true"
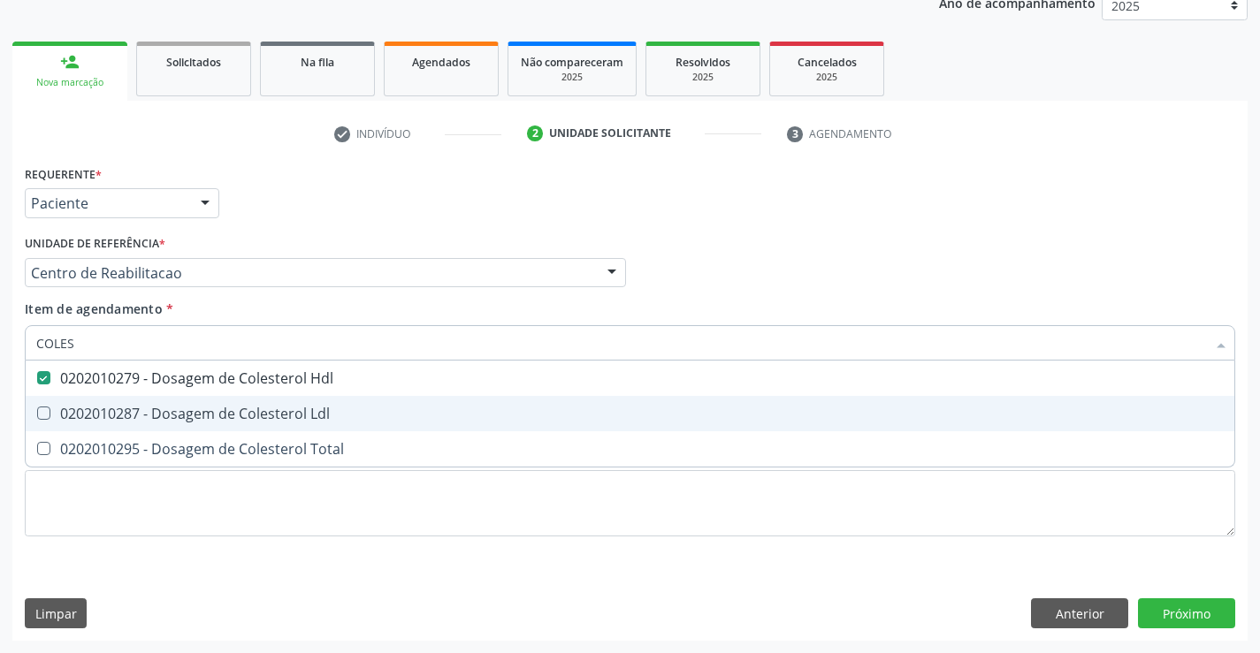
click at [68, 412] on div "0202010287 - Dosagem de Colesterol Ldl" at bounding box center [629, 414] width 1187 height 14
checkbox Ldl "true"
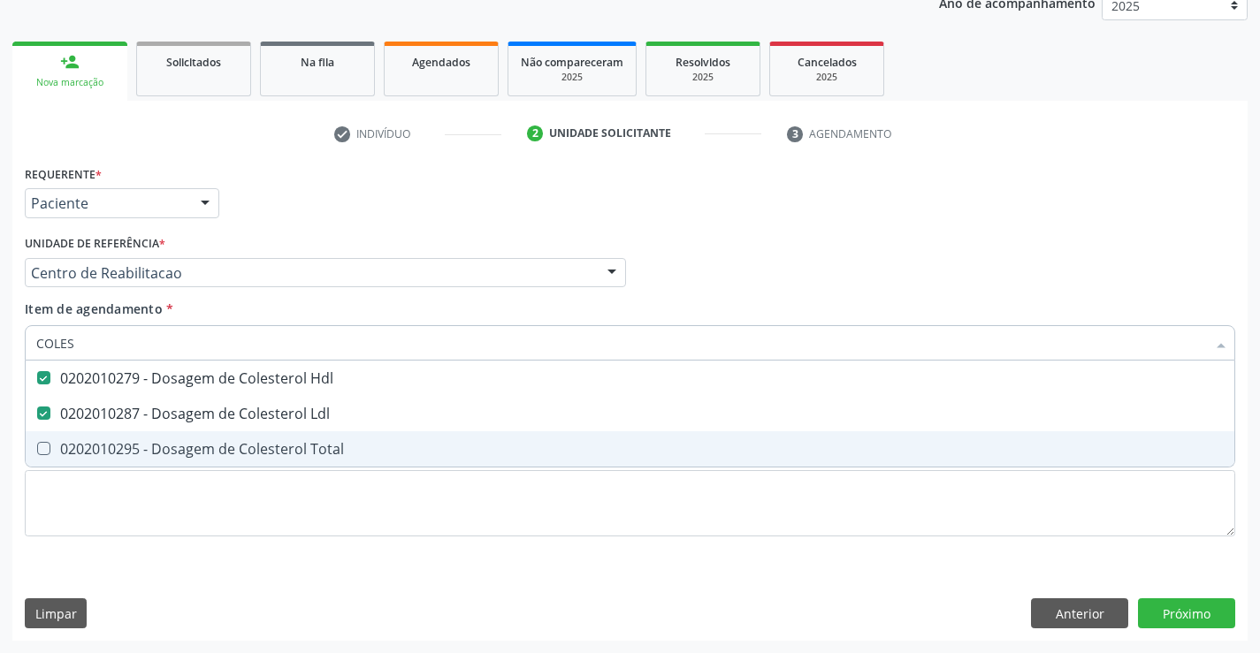
click at [65, 442] on div "0202010295 - Dosagem de Colesterol Total" at bounding box center [629, 449] width 1187 height 14
checkbox Total "true"
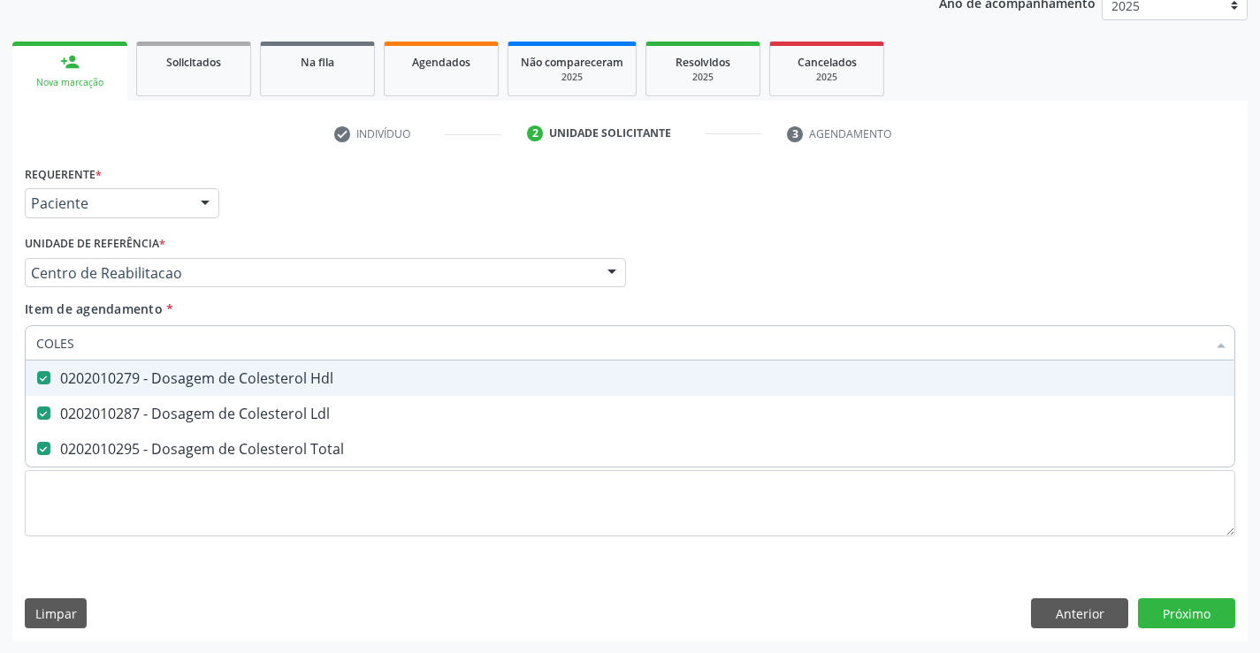
drag, startPoint x: 100, startPoint y: 332, endPoint x: 0, endPoint y: 332, distance: 99.9
click at [0, 332] on div "Acompanhamento Acompanhe a situação das marcações correntes e finalizadas Relat…" at bounding box center [630, 263] width 1260 height 779
type input "TRIG"
checkbox Hdl "false"
checkbox Ldl "false"
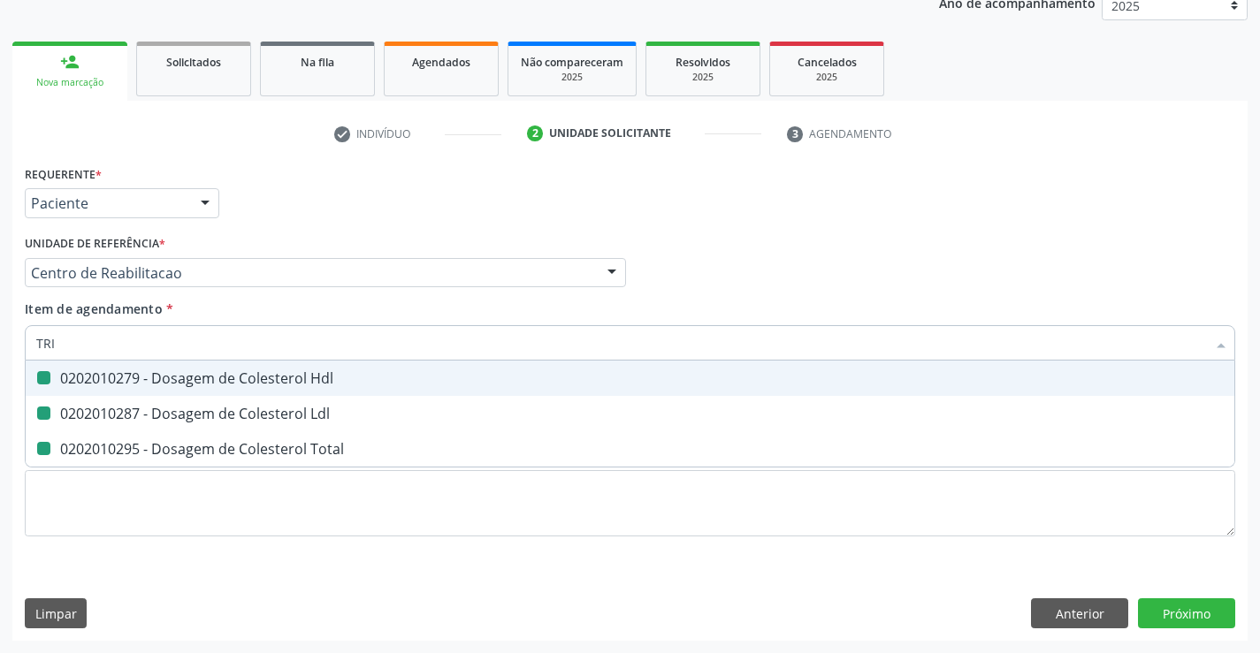
checkbox Total "false"
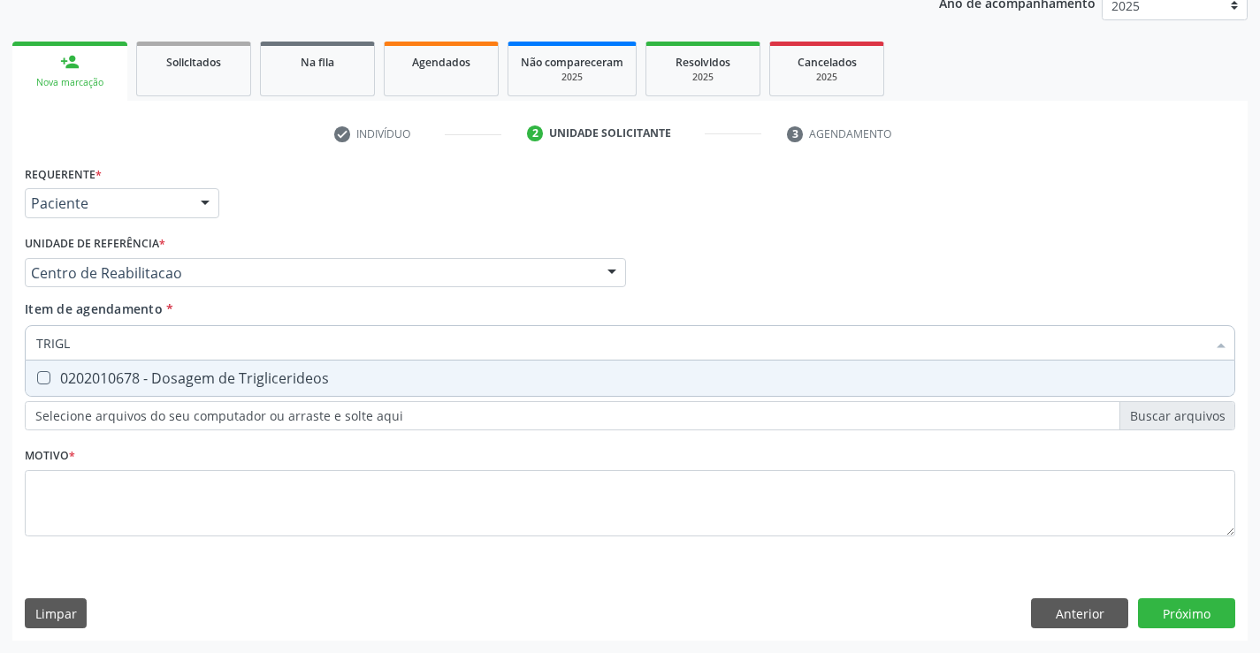
type input "TRIGLI"
click at [109, 377] on div "0202010678 - Dosagem de Triglicerideos" at bounding box center [629, 378] width 1187 height 14
checkbox Triglicerideos "true"
drag, startPoint x: 16, startPoint y: 343, endPoint x: 0, endPoint y: 361, distance: 23.8
click at [0, 361] on div "Acompanhamento Acompanhe a situação das marcações correntes e finalizadas Relat…" at bounding box center [630, 263] width 1260 height 779
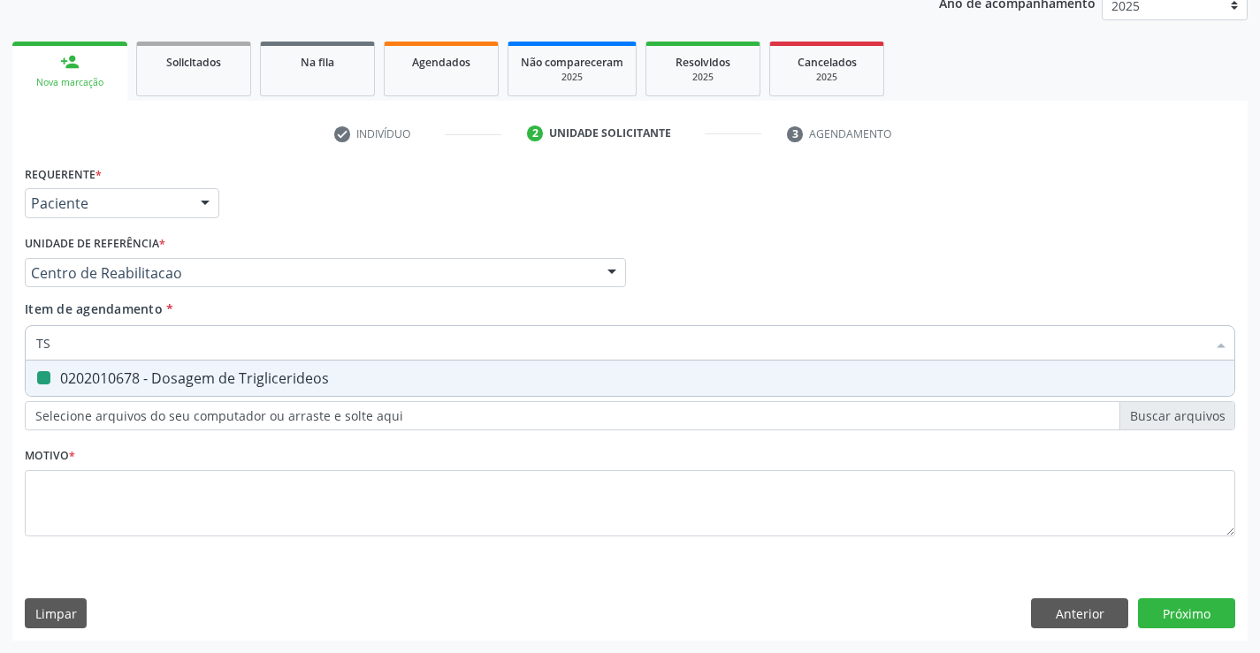
type input "TSH"
checkbox Triglicerideos "false"
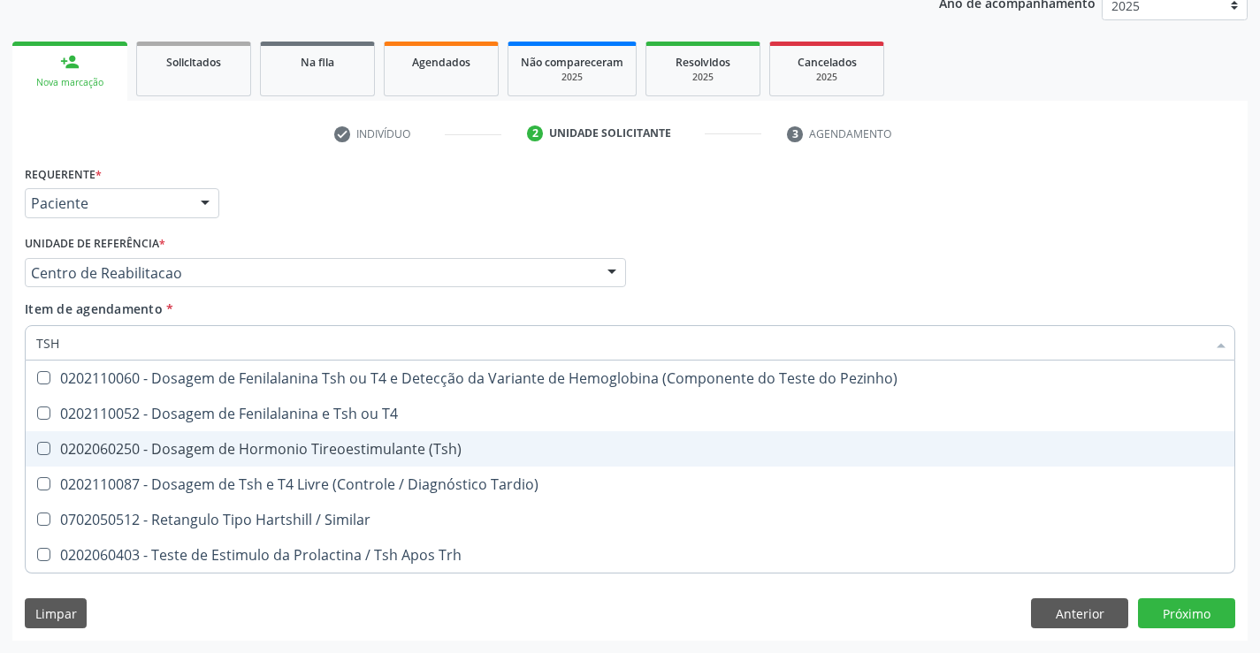
click at [137, 443] on div "0202060250 - Dosagem de Hormonio Tireoestimulante (Tsh)" at bounding box center [629, 449] width 1187 height 14
checkbox \(Tsh\) "true"
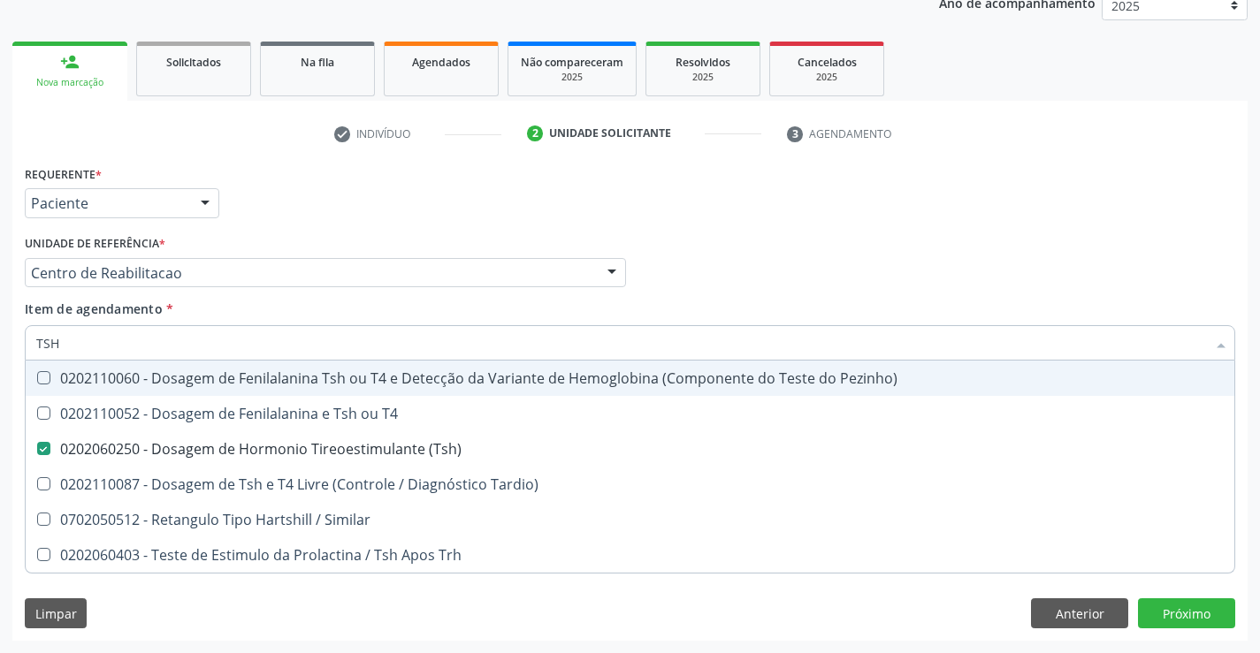
drag, startPoint x: 130, startPoint y: 343, endPoint x: 0, endPoint y: 346, distance: 130.0
click at [0, 346] on div "Acompanhamento Acompanhe a situação das marcações correntes e finalizadas Relat…" at bounding box center [630, 263] width 1260 height 779
checkbox \(Tsh\) "false"
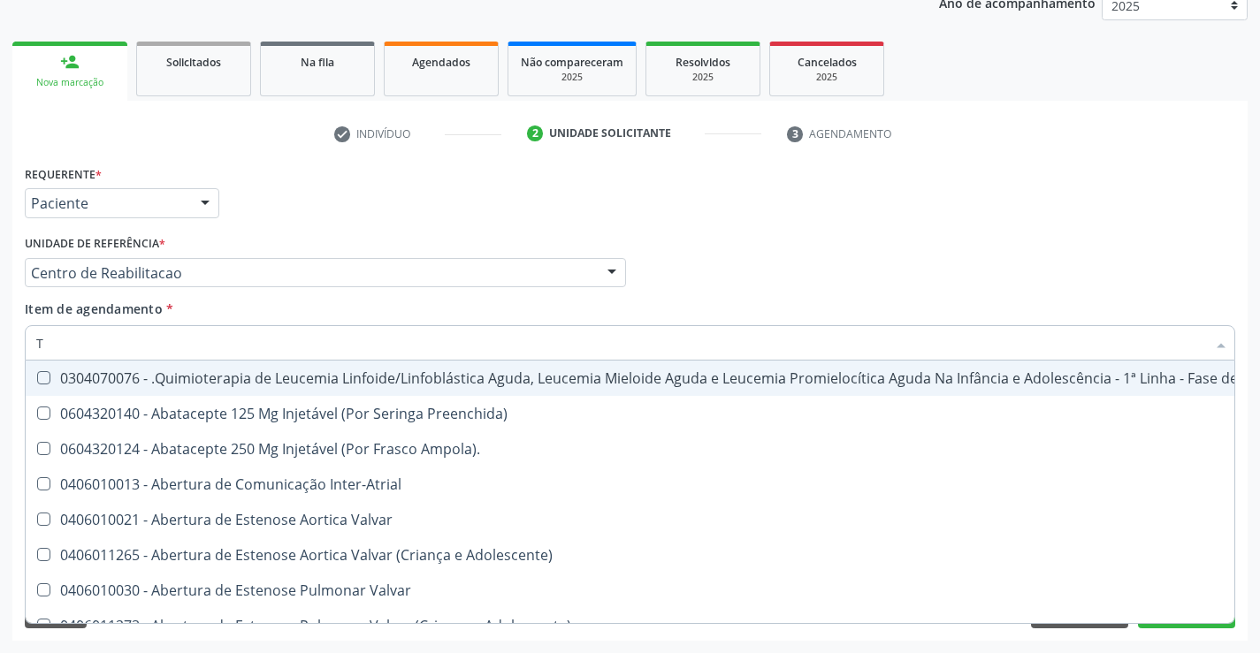
type input "T4"
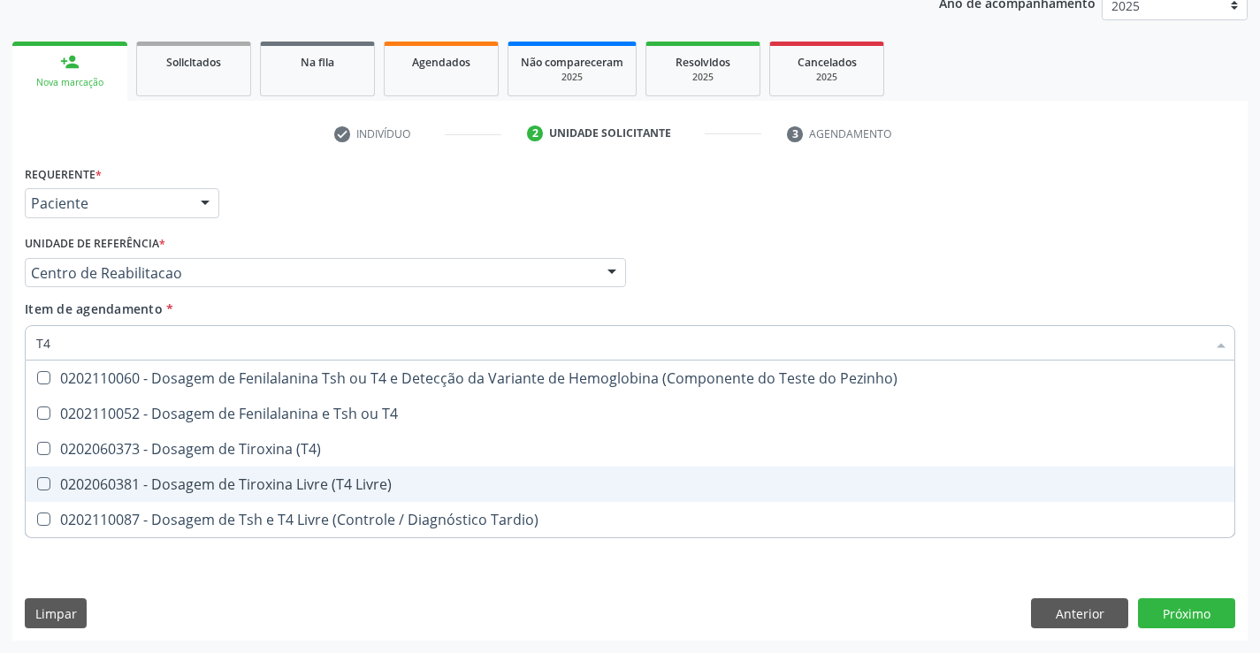
click at [403, 495] on span "0202060381 - Dosagem de Tiroxina Livre (T4 Livre)" at bounding box center [630, 484] width 1209 height 35
checkbox Livre\) "true"
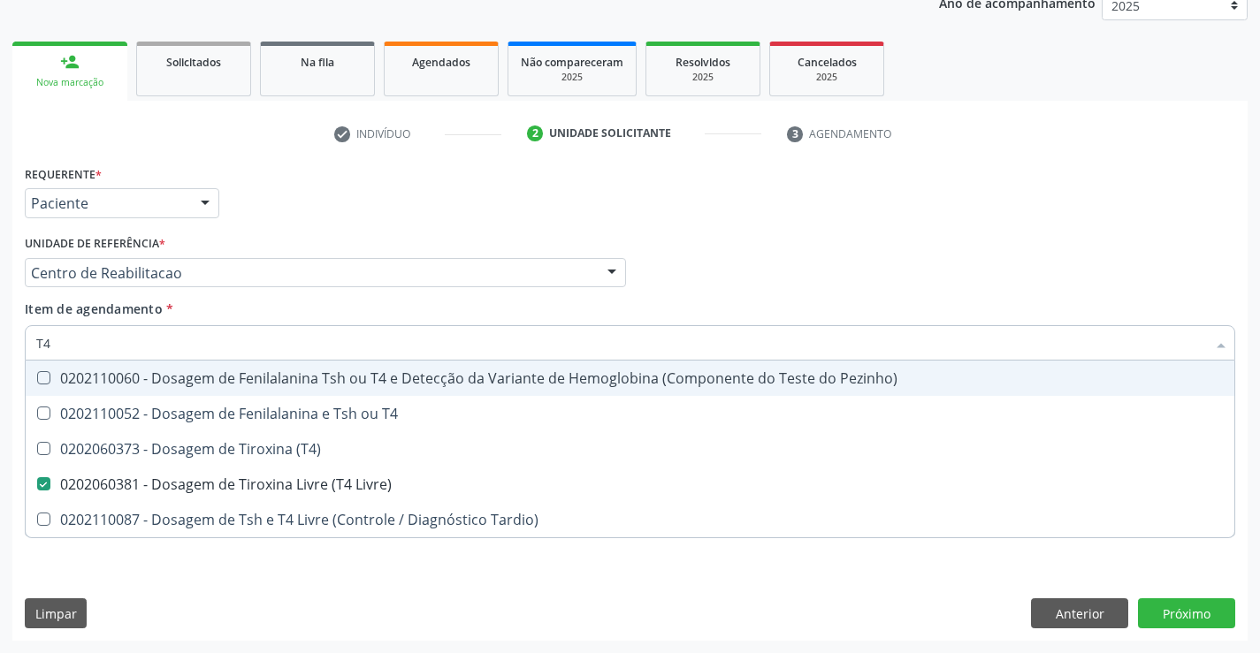
drag, startPoint x: 95, startPoint y: 353, endPoint x: 0, endPoint y: 354, distance: 95.5
click at [0, 354] on div "Acompanhamento Acompanhe a situação das marcações correntes e finalizadas Relat…" at bounding box center [630, 263] width 1260 height 779
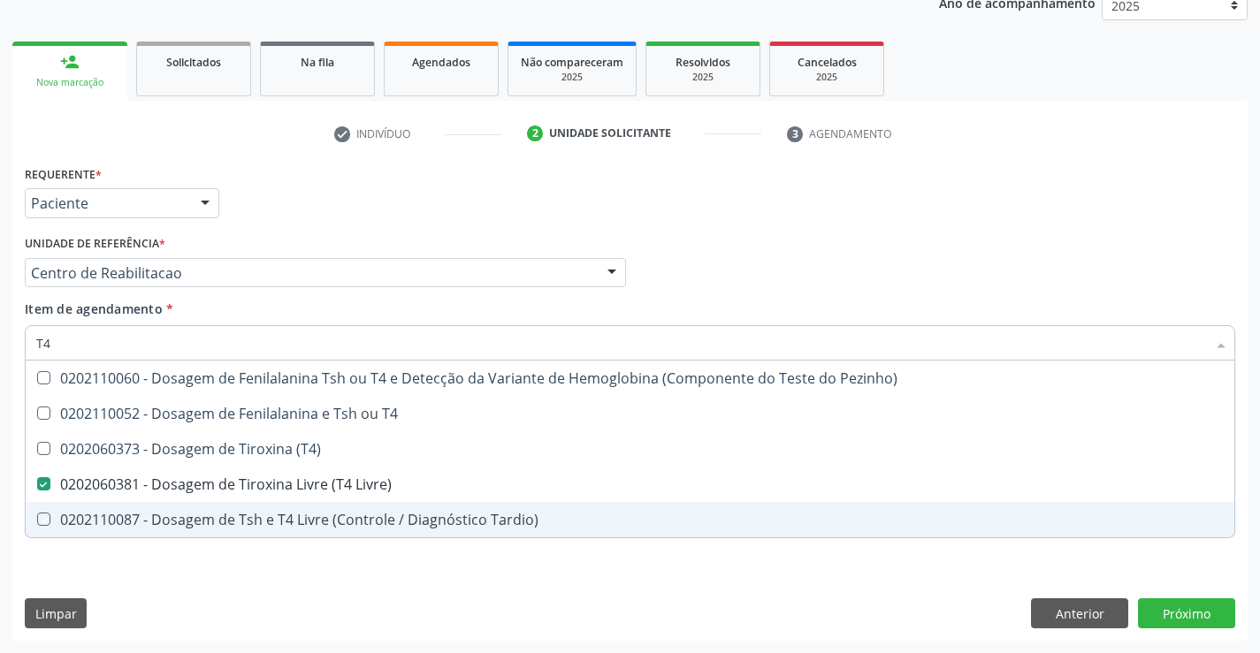
click at [146, 560] on div "Requerente * Paciente Médico(a) Enfermeiro(a) Paciente Nenhum resultado encontr…" at bounding box center [630, 361] width 1210 height 401
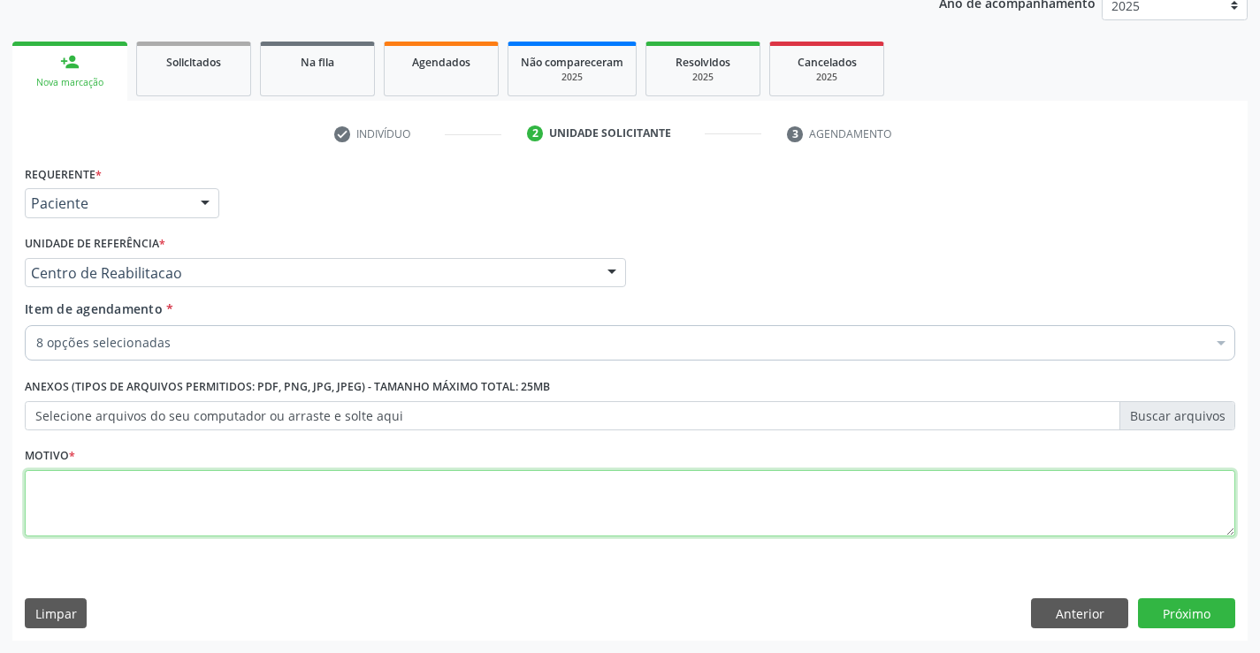
click at [128, 490] on textarea at bounding box center [630, 503] width 1210 height 67
type textarea "."
click at [1176, 609] on button "Próximo" at bounding box center [1186, 614] width 97 height 30
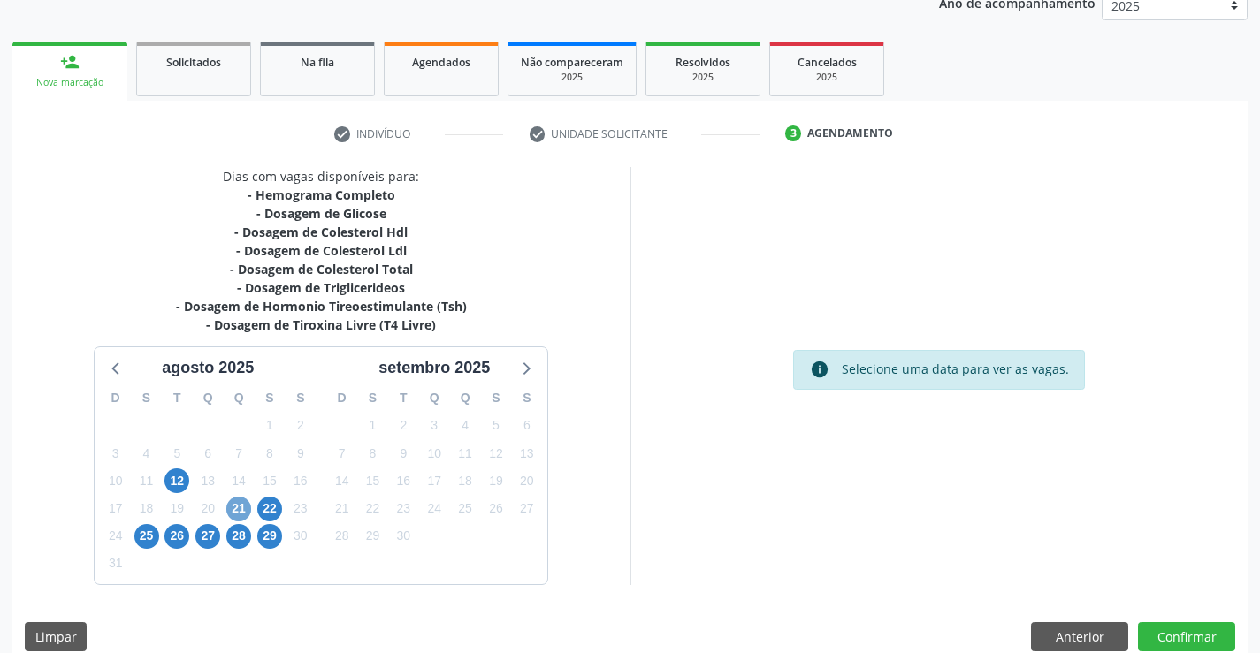
click at [244, 507] on span "21" at bounding box center [238, 509] width 25 height 25
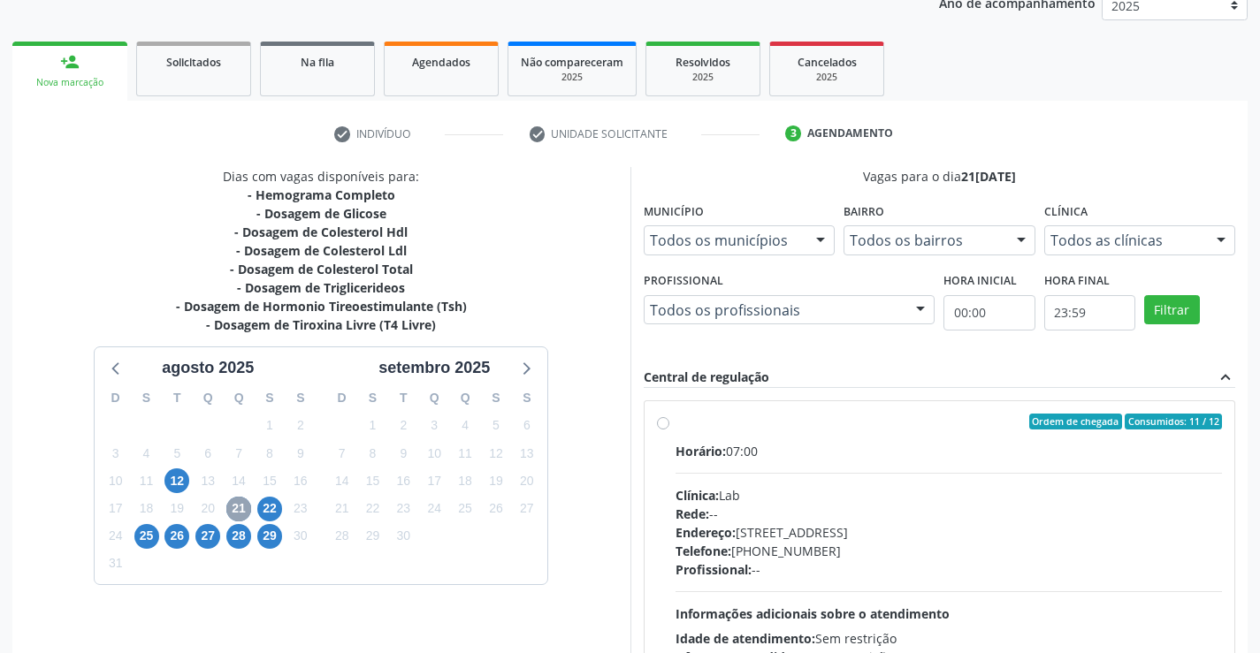
scroll to position [371, 0]
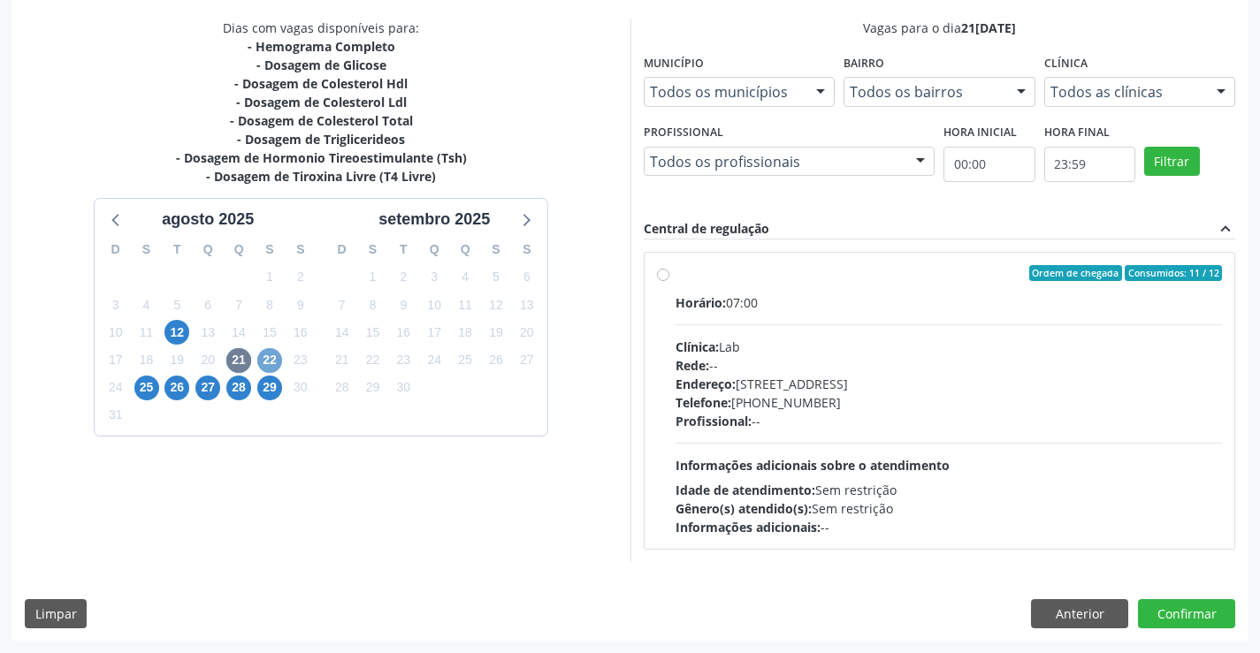
click at [269, 366] on span "22" at bounding box center [269, 360] width 25 height 25
click at [141, 381] on span "25" at bounding box center [146, 388] width 25 height 25
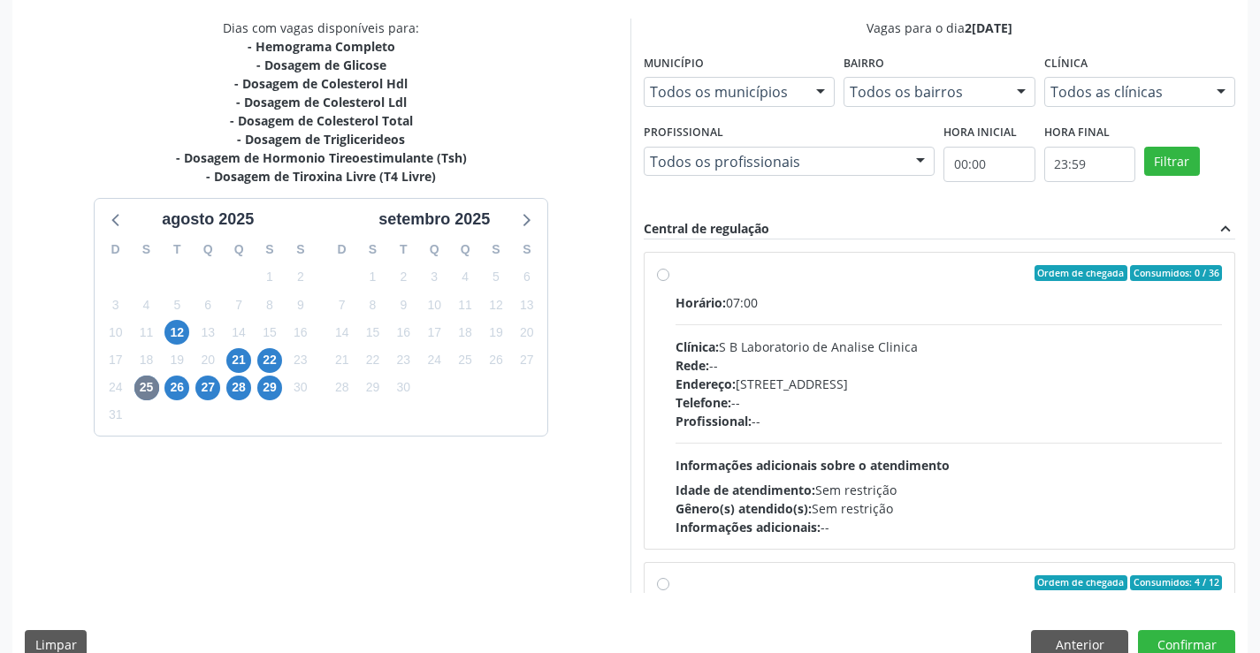
click at [846, 408] on div "Telefone: --" at bounding box center [948, 402] width 547 height 19
click at [669, 281] on input "Ordem de chegada Consumidos: 0 / 36 Horário: 07:00 Clínica: S B Laboratorio de …" at bounding box center [663, 273] width 12 height 16
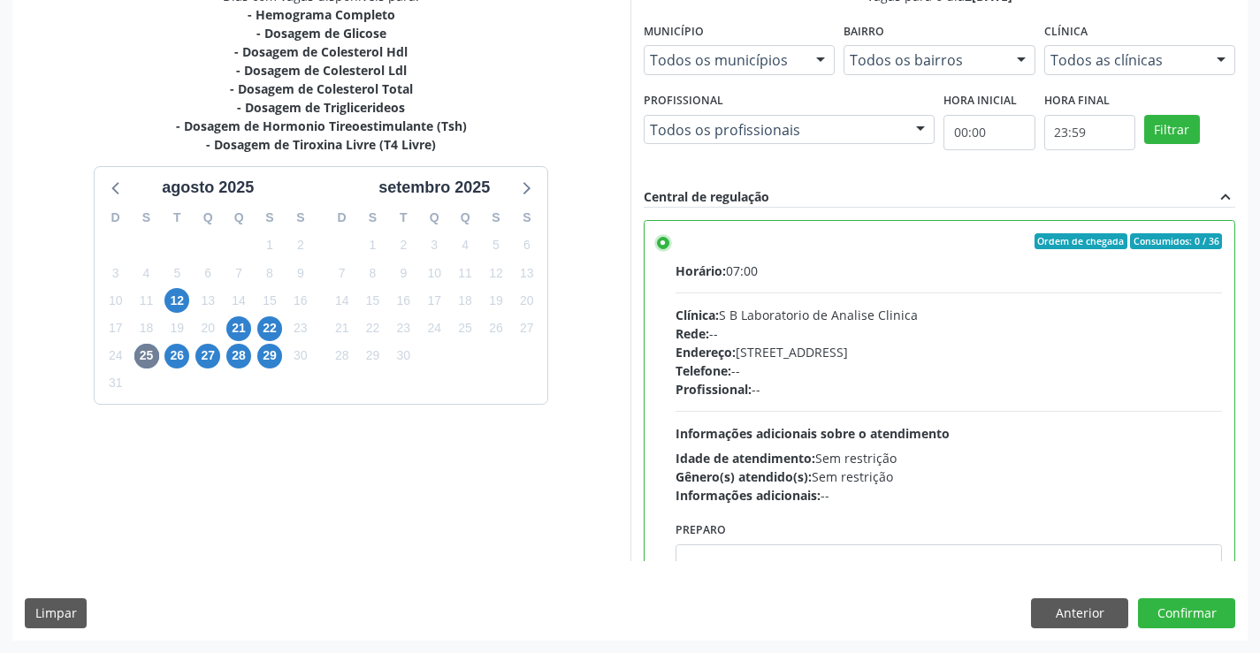
scroll to position [442, 0]
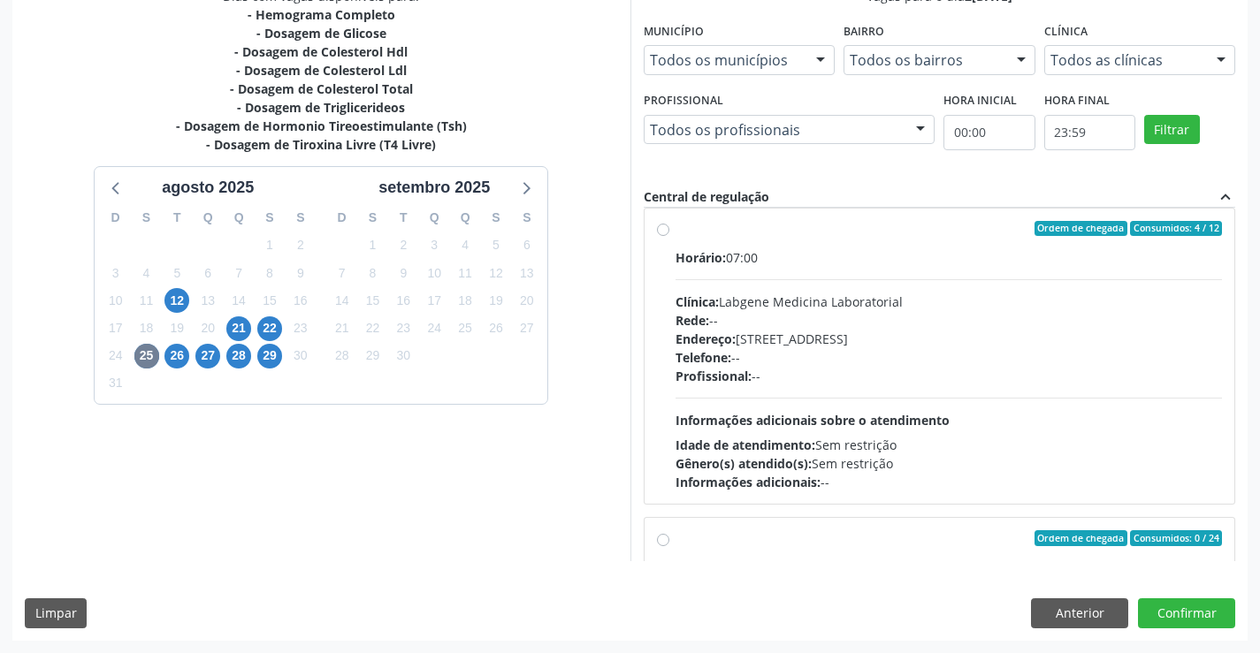
click at [950, 305] on div "Clínica: Labgene Medicina Laboratorial" at bounding box center [948, 302] width 547 height 19
click at [669, 237] on input "Ordem de chegada Consumidos: 4 / 12 Horário: 07:00 Clínica: Labgene Medicina La…" at bounding box center [663, 229] width 12 height 16
radio input "false"
radio input "true"
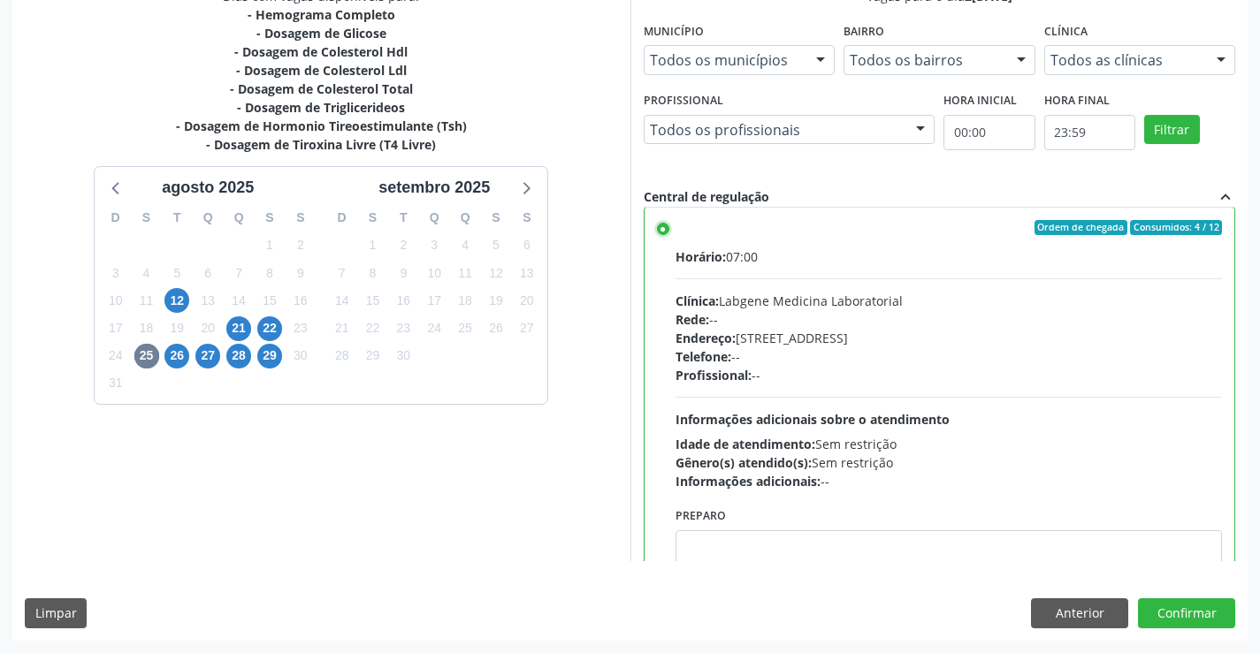
scroll to position [0, 0]
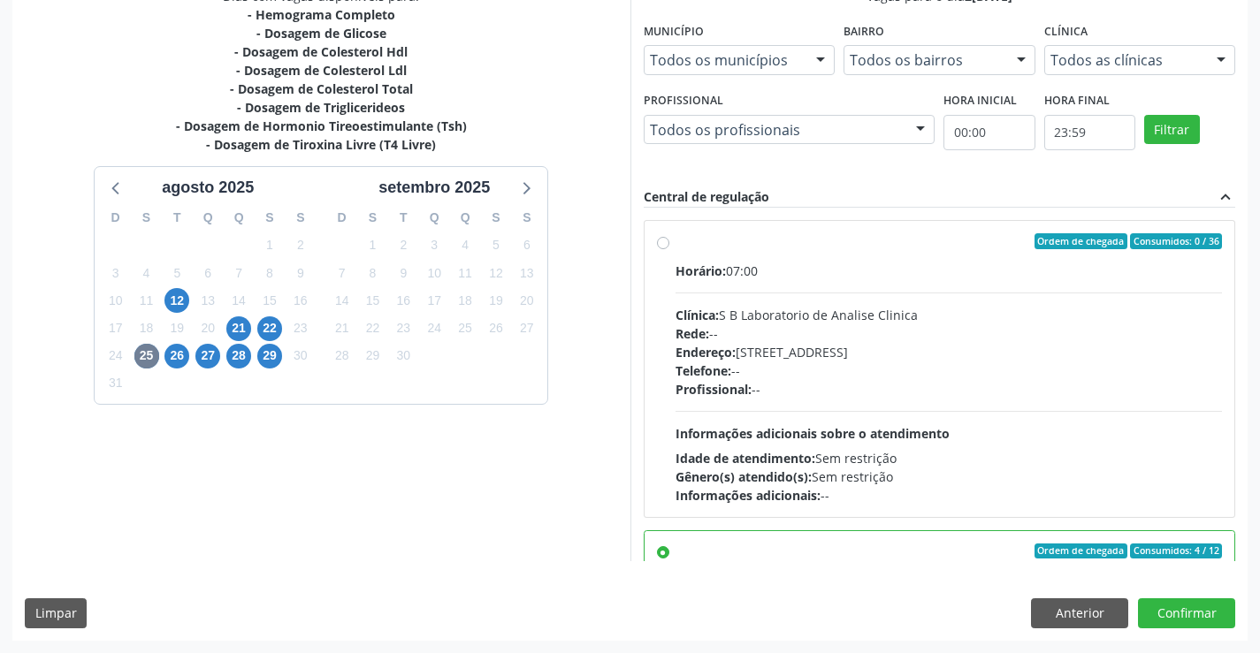
click at [1027, 398] on div "Profissional: --" at bounding box center [948, 389] width 547 height 19
click at [669, 249] on input "Ordem de chegada Consumidos: 0 / 36 Horário: 07:00 Clínica: S B Laboratorio de …" at bounding box center [663, 241] width 12 height 16
radio input "true"
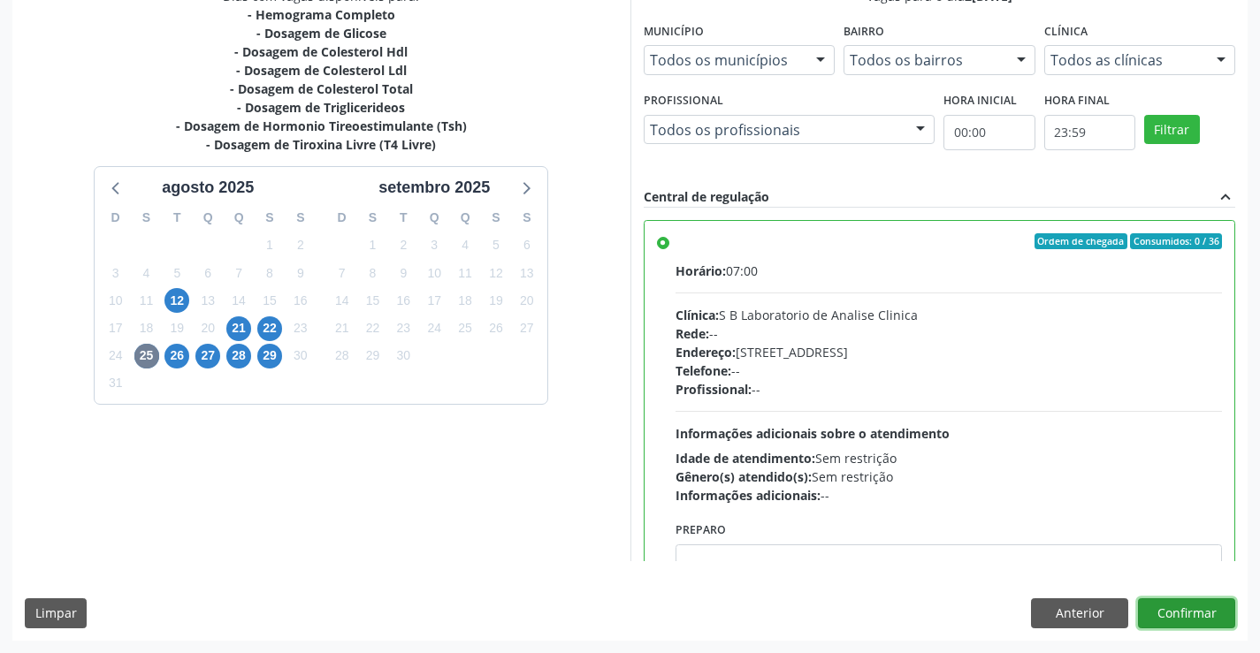
click at [1187, 612] on button "Confirmar" at bounding box center [1186, 614] width 97 height 30
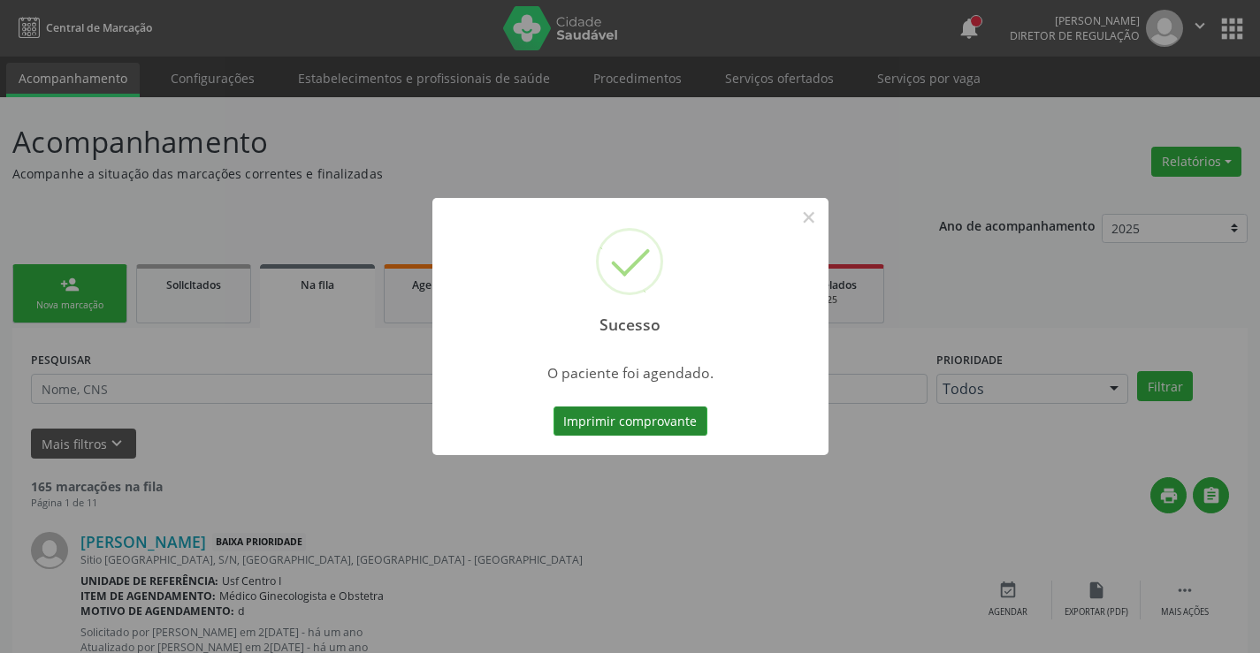
click at [670, 417] on button "Imprimir comprovante" at bounding box center [630, 422] width 154 height 30
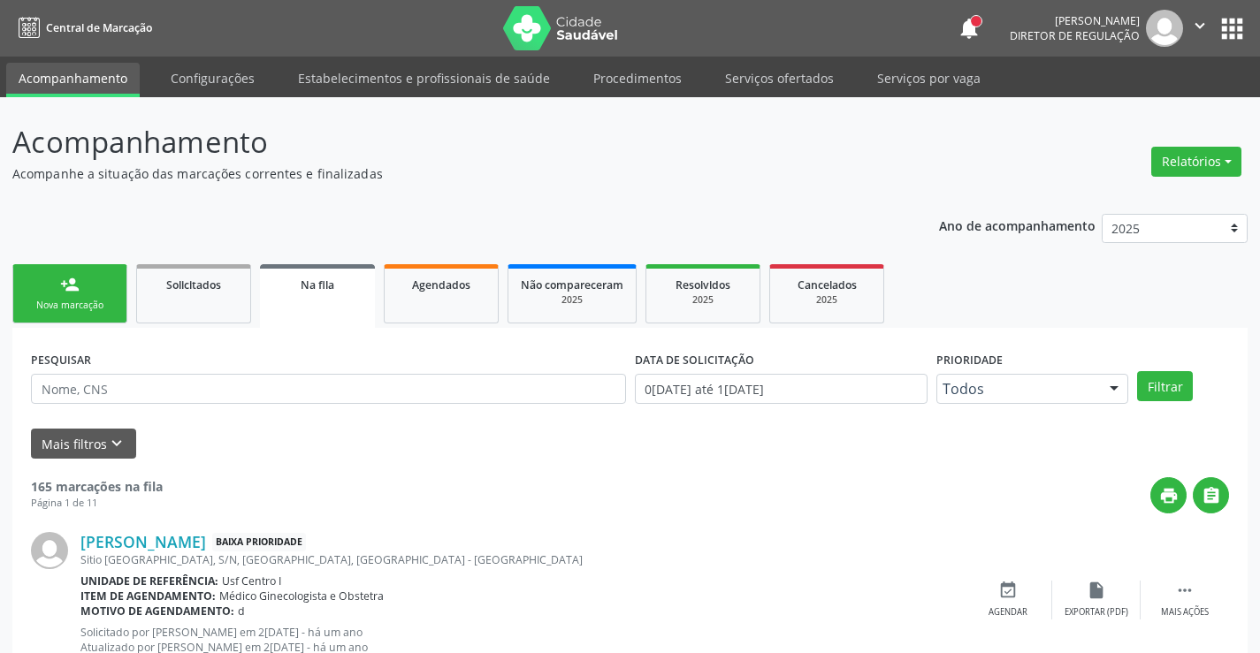
click at [89, 287] on link "person_add Nova marcação" at bounding box center [69, 293] width 115 height 59
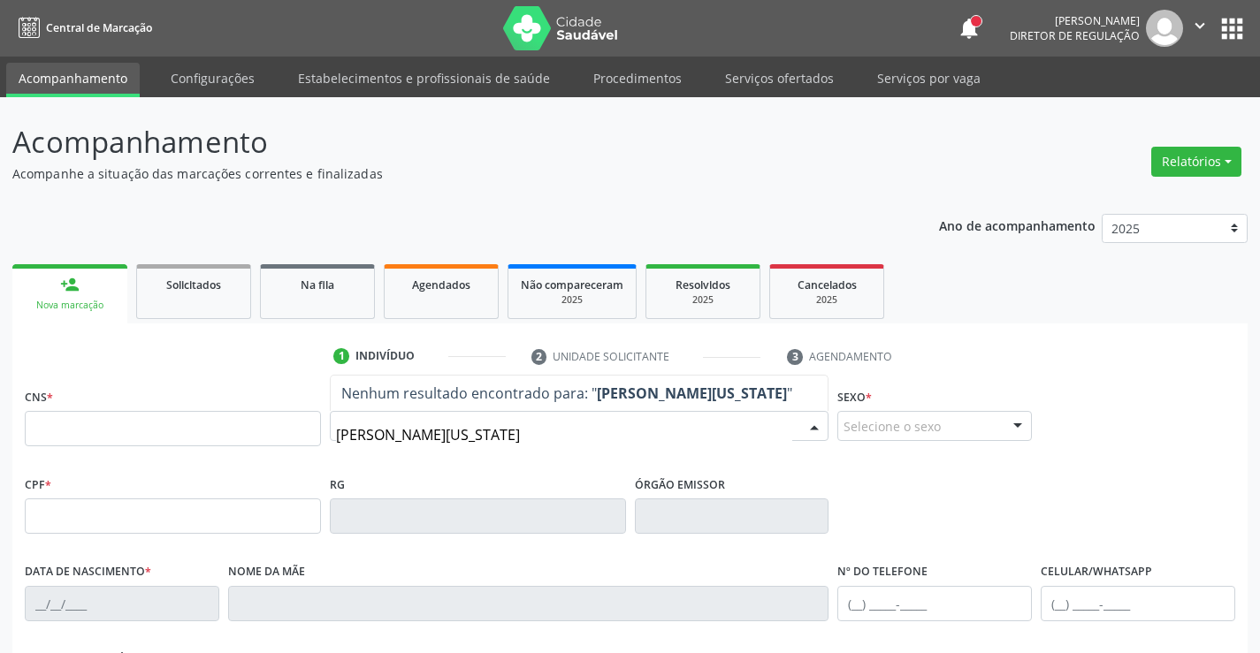
type input "[PERSON_NAME][US_STATE]"
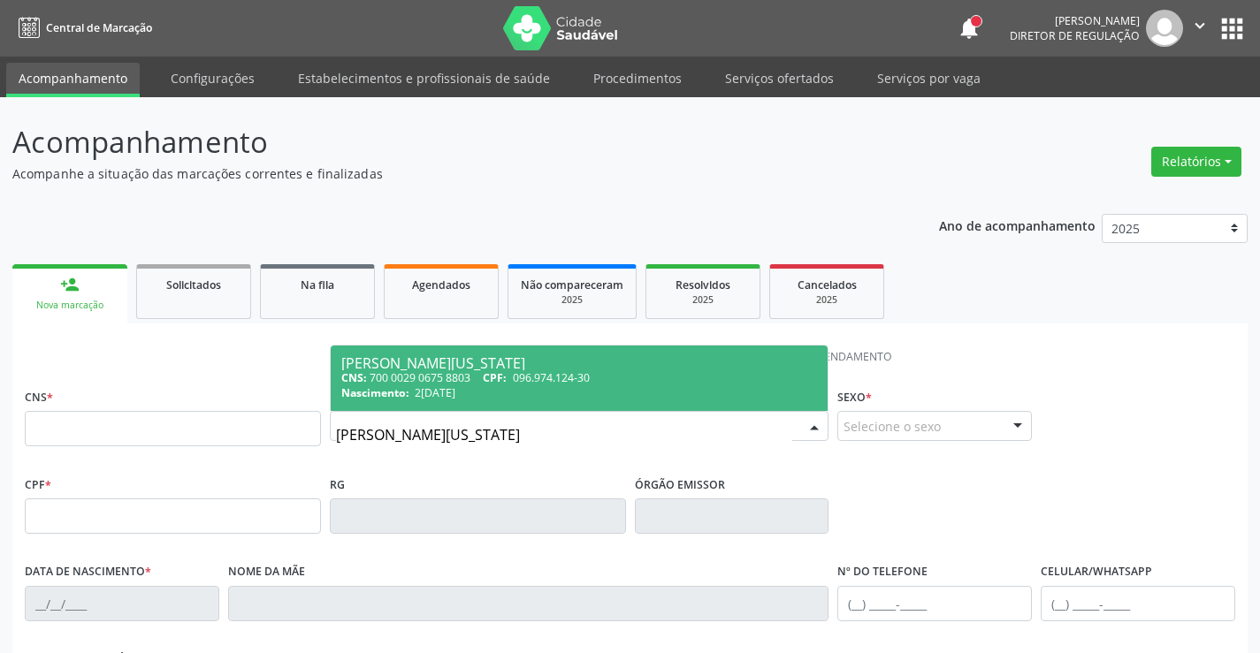
click at [530, 386] on div "Nascimento: 2[DATE]" at bounding box center [579, 392] width 477 height 15
type input "700 0029 0675 8803"
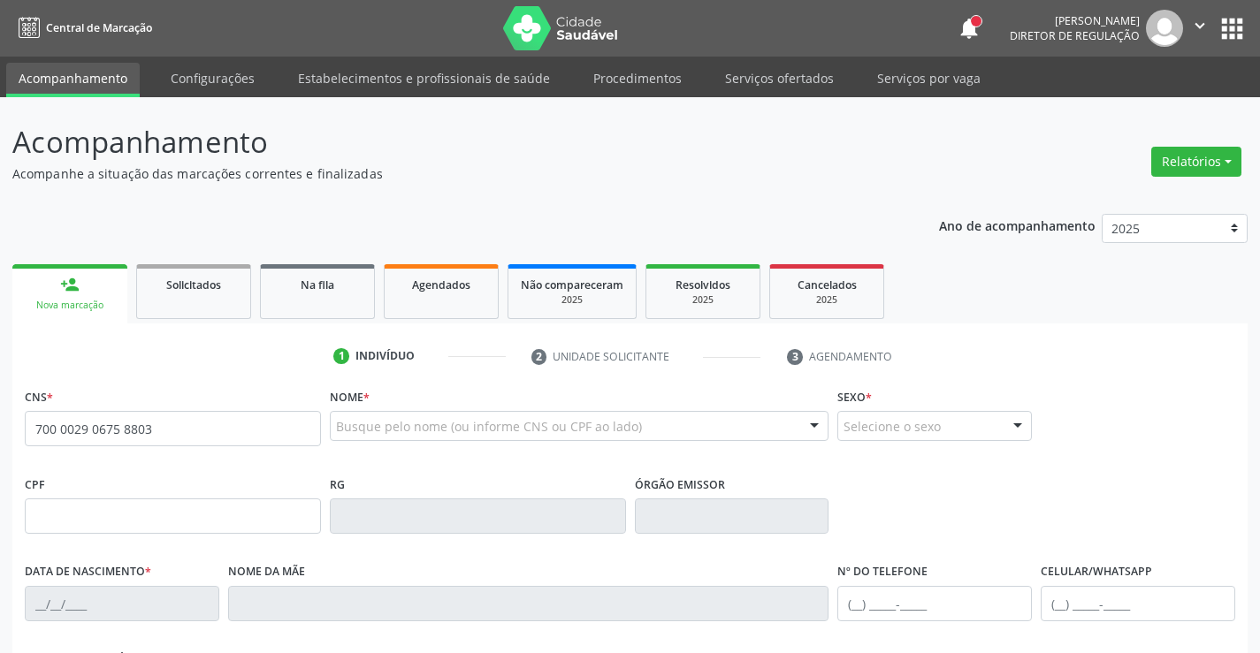
scroll to position [305, 0]
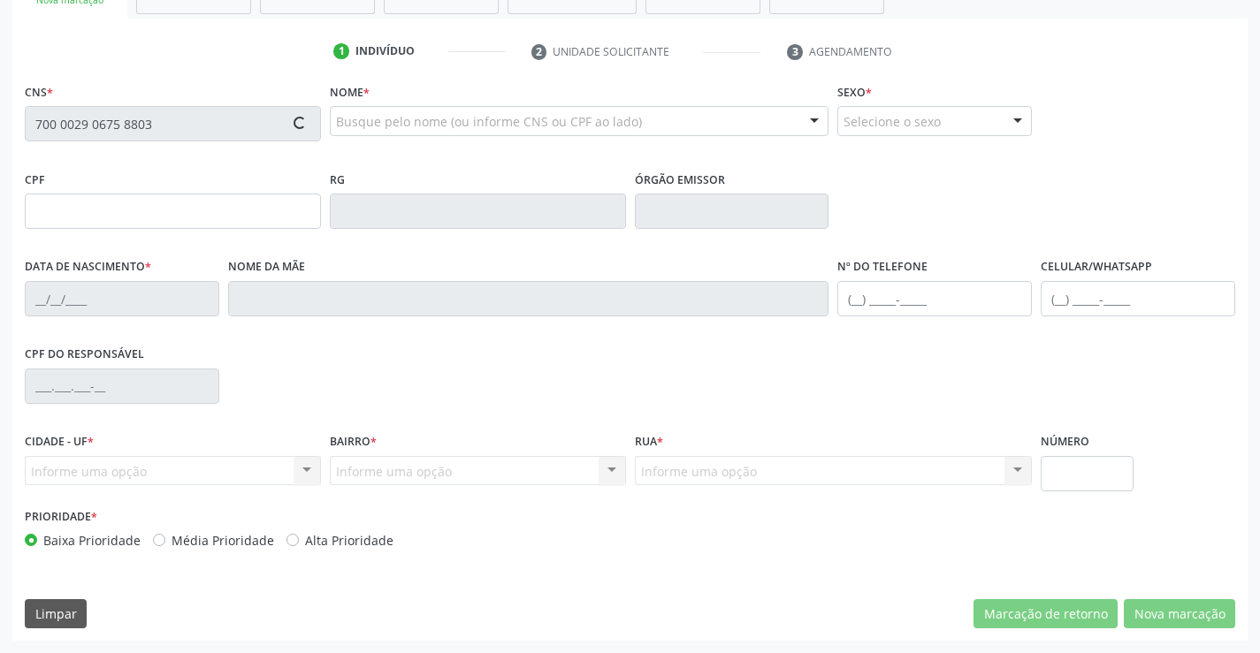
type input "096.974.124-30"
type input "2[DATE]"
type input "[PERSON_NAME]"
type input "[PHONE_NUMBER]"
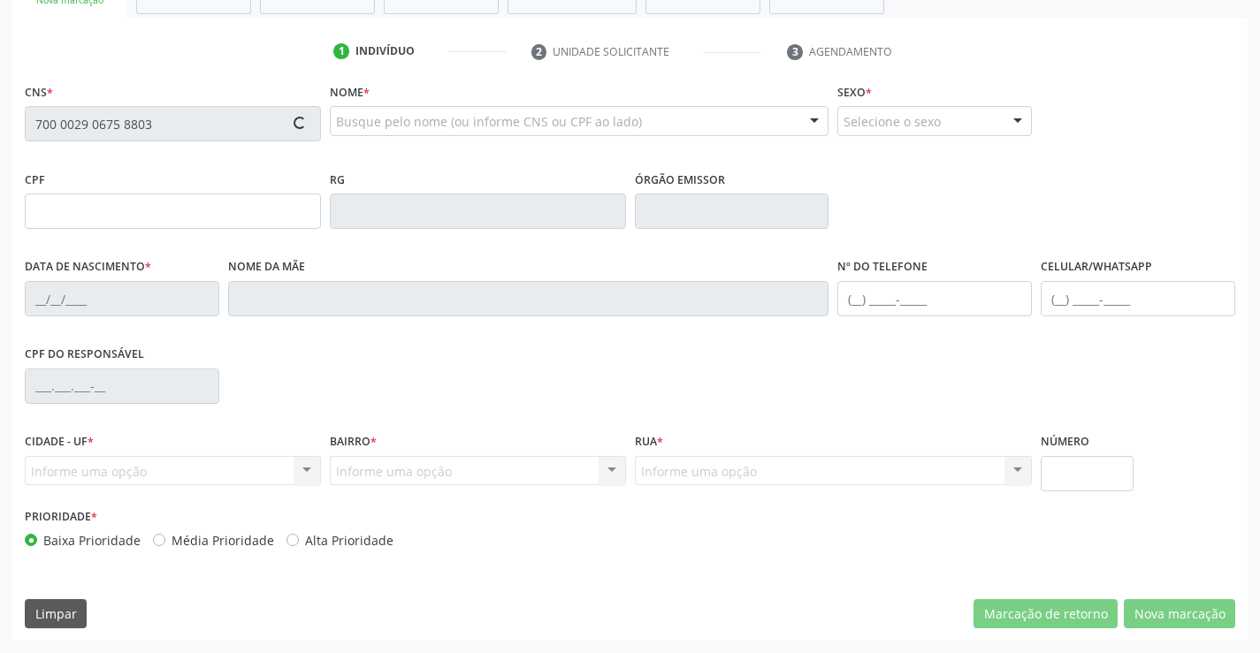
type input "026.165.284-28"
type input "265"
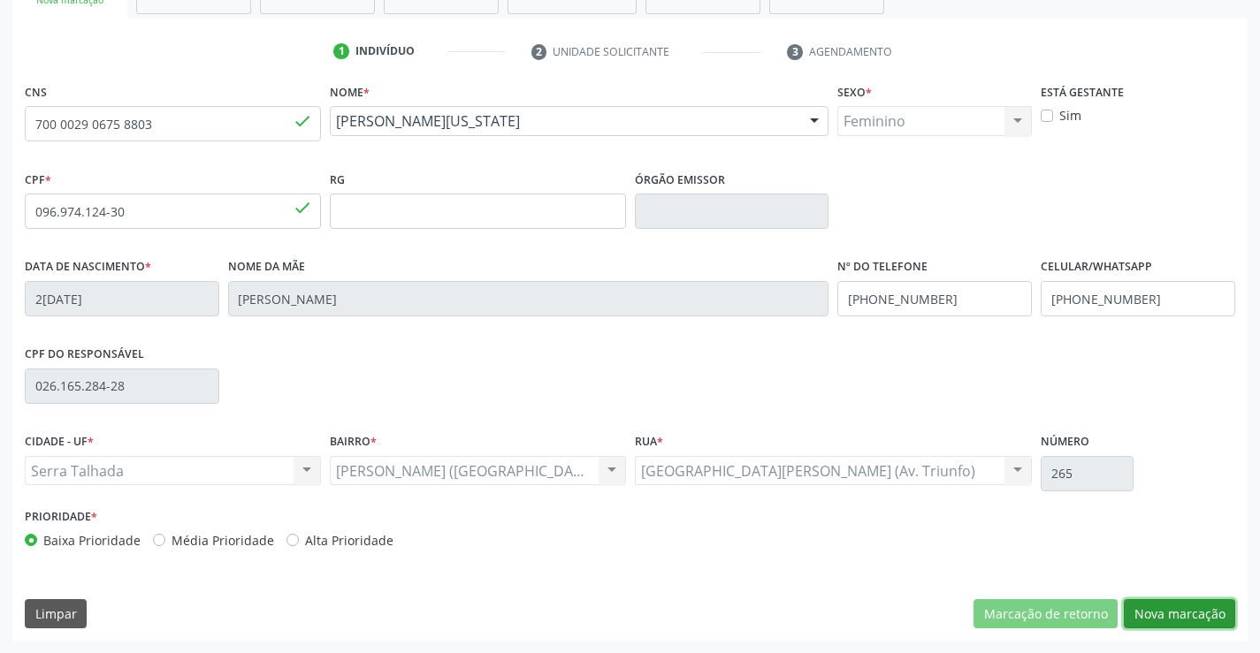
click at [1173, 621] on button "Nova marcação" at bounding box center [1179, 614] width 111 height 30
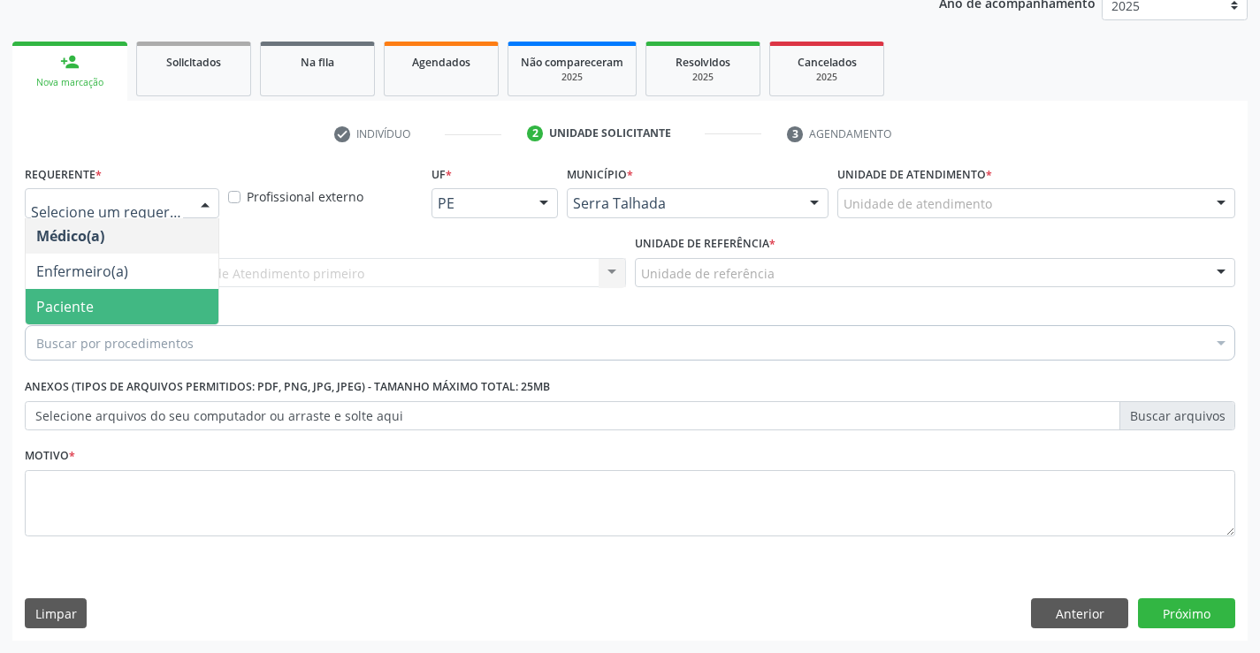
click at [91, 303] on span "Paciente" at bounding box center [64, 306] width 57 height 19
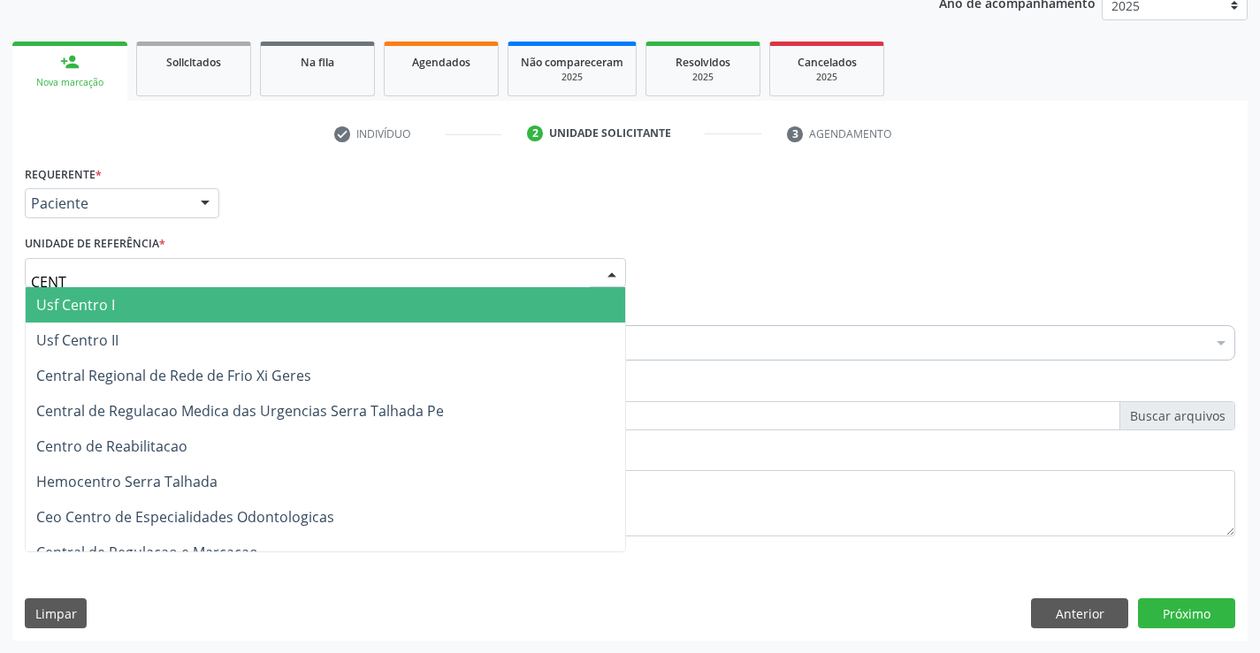
type input "CENTR"
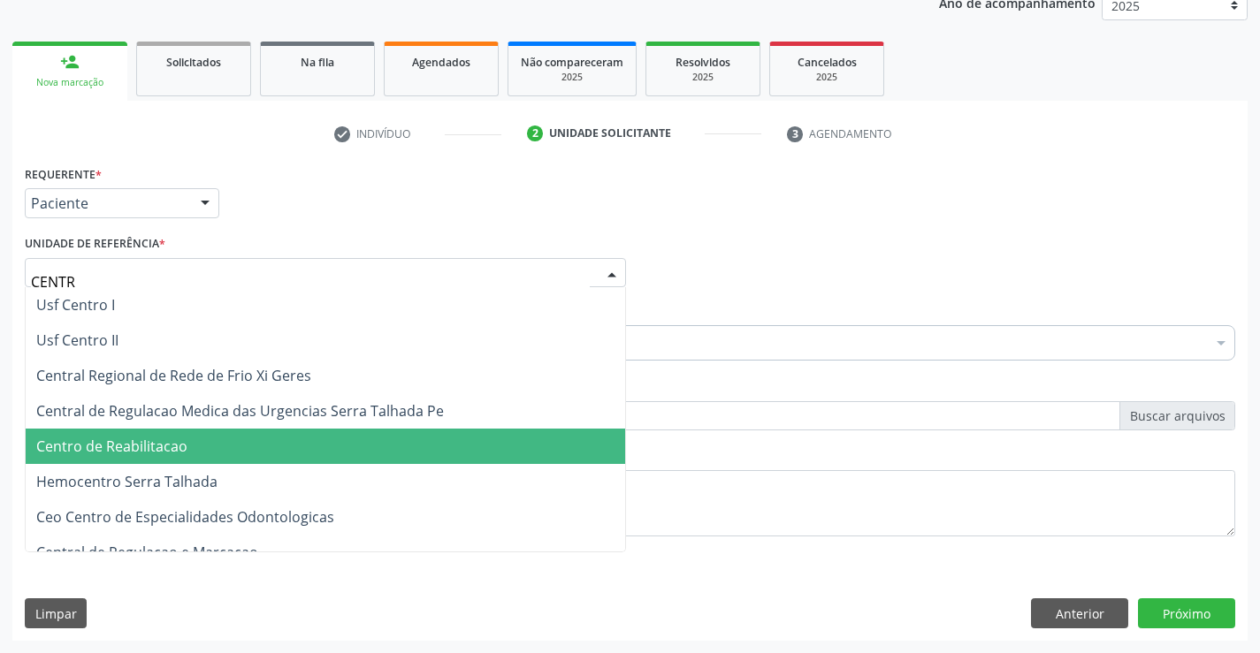
click at [98, 443] on span "Centro de Reabilitacao" at bounding box center [111, 446] width 151 height 19
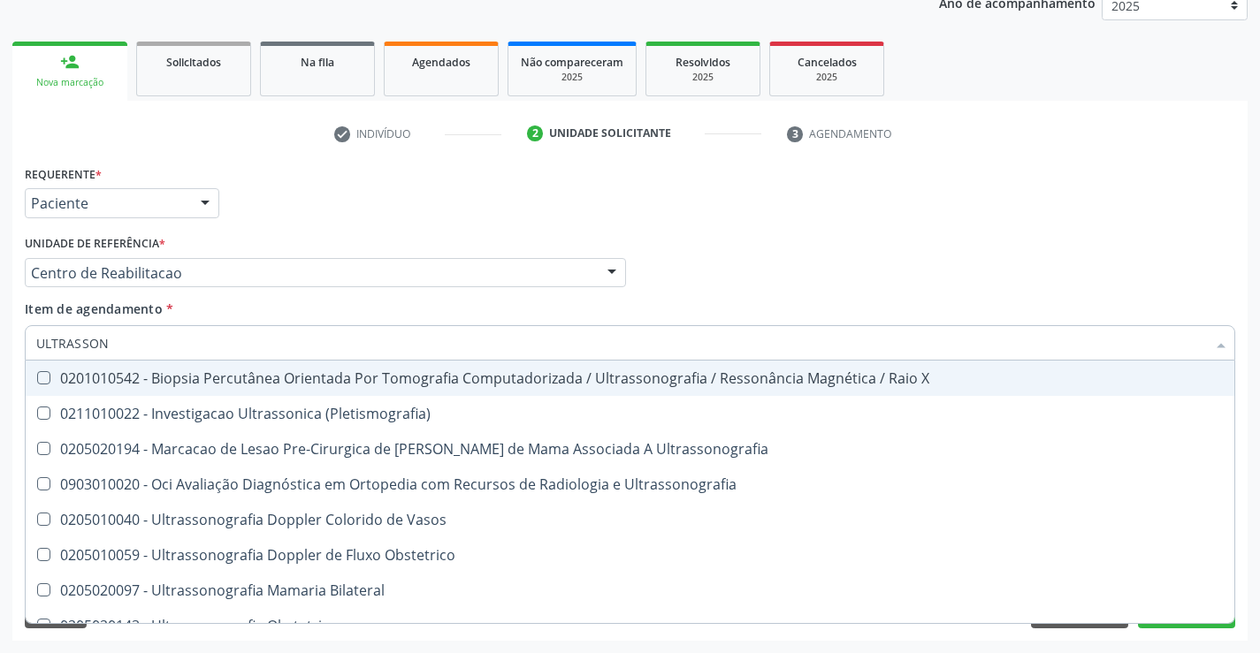
type input "ULTRASSONO"
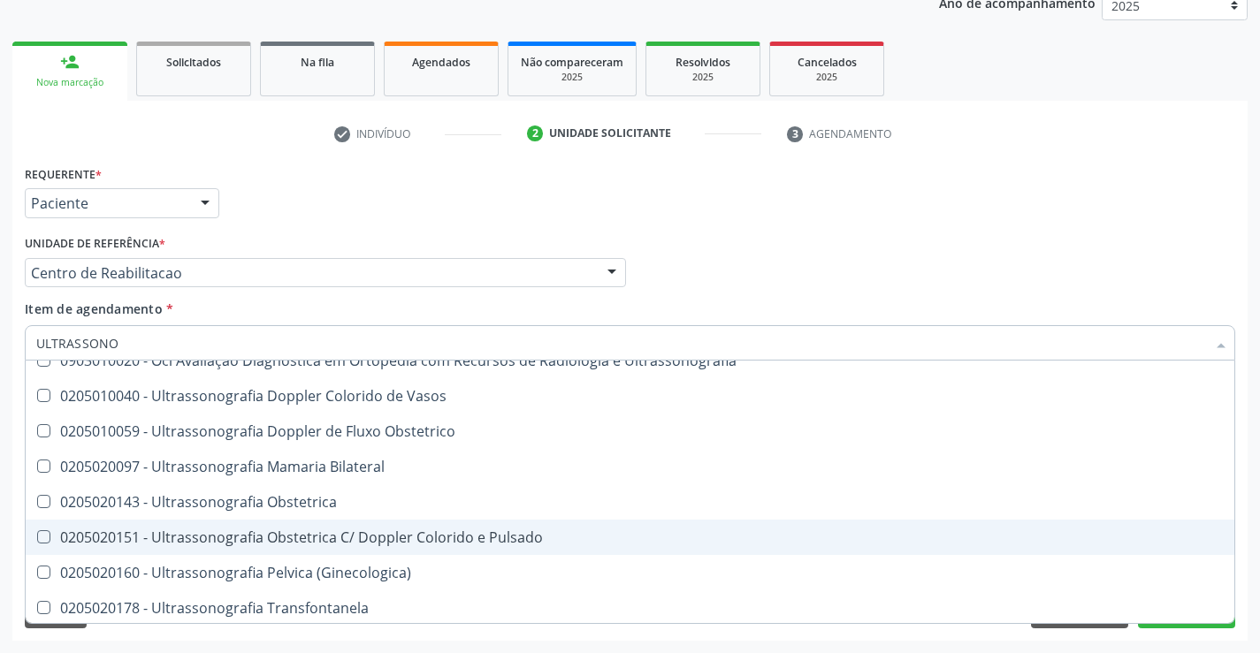
scroll to position [177, 0]
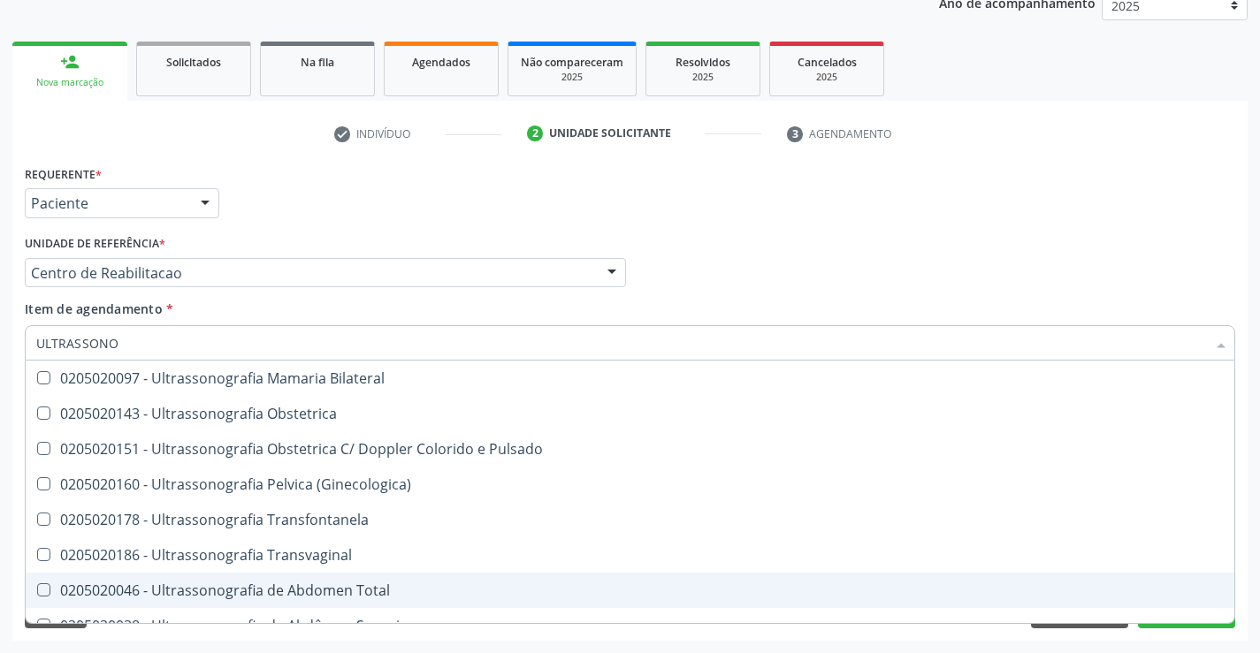
click at [354, 598] on div "0205020046 - Ultrassonografia de Abdomen Total" at bounding box center [629, 591] width 1187 height 14
checkbox Total "true"
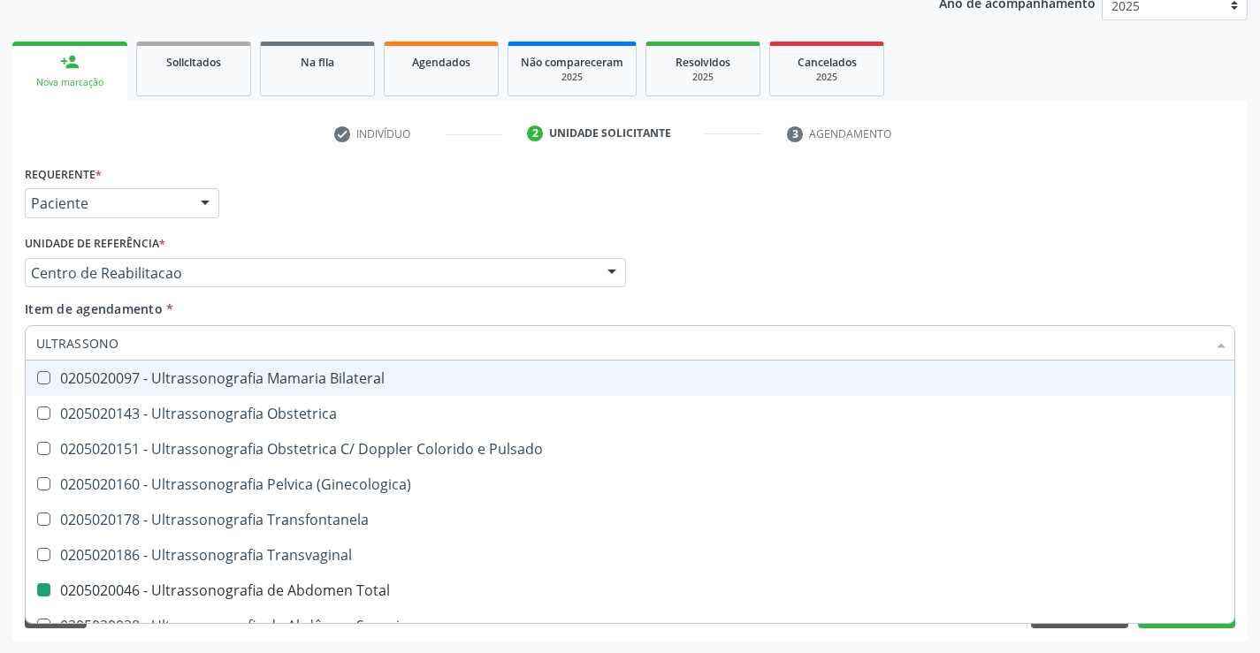
click at [761, 293] on div "Médico Solicitante Por favor, selecione a Unidade de Atendimento primeiro Nenhu…" at bounding box center [629, 265] width 1219 height 69
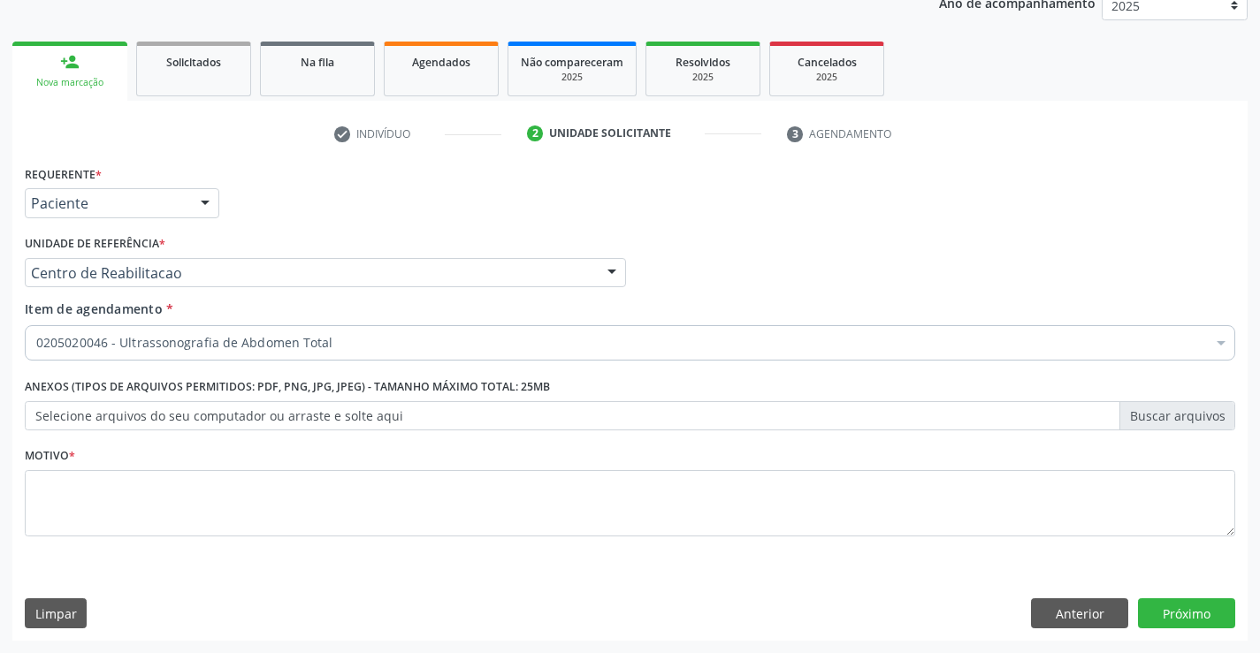
scroll to position [0, 0]
click at [320, 512] on textarea at bounding box center [630, 503] width 1210 height 67
type textarea "."
click at [1209, 612] on button "Próximo" at bounding box center [1186, 614] width 97 height 30
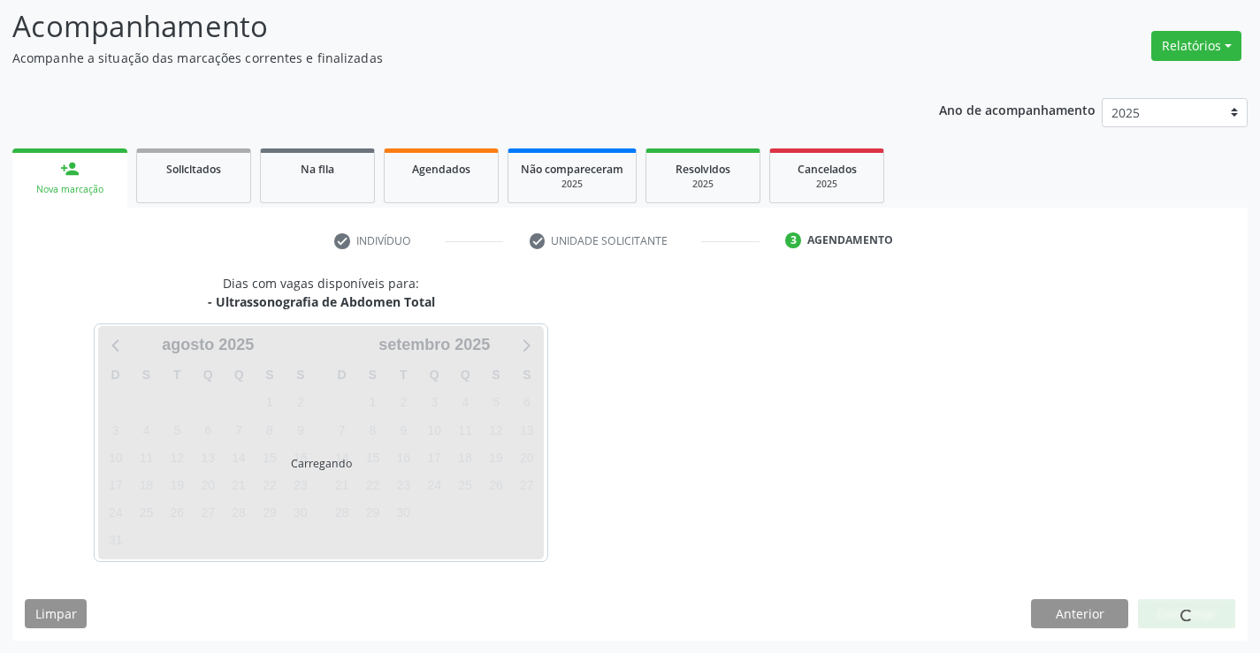
scroll to position [116, 0]
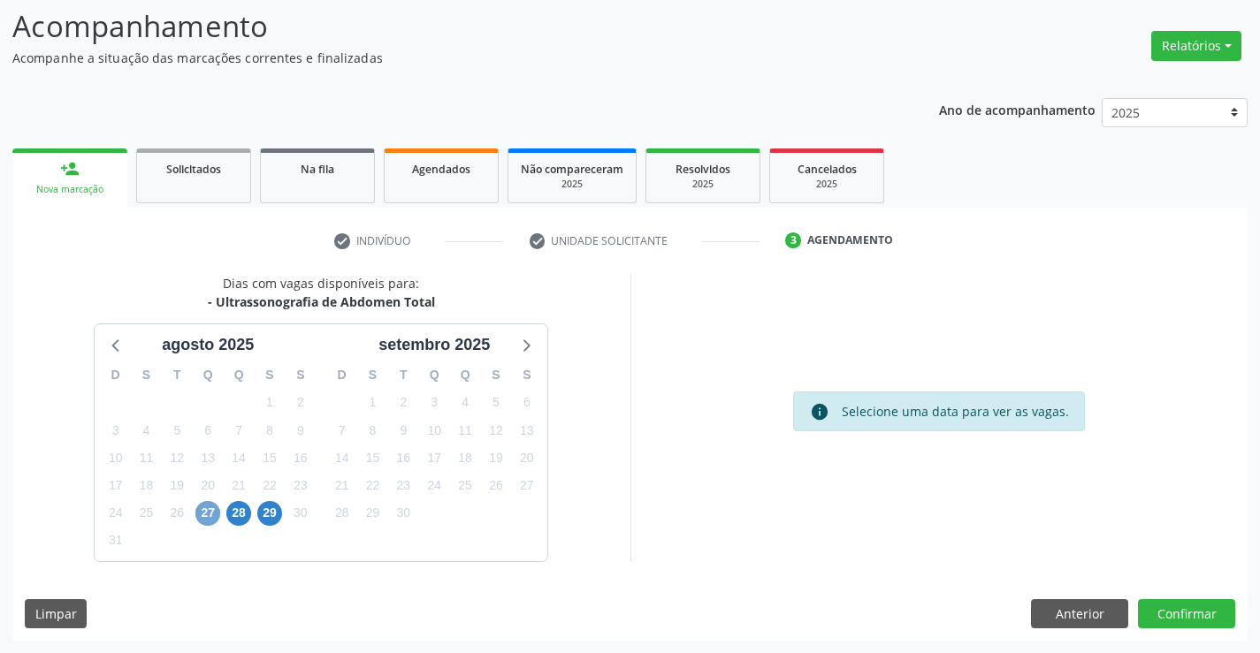
click at [208, 514] on span "27" at bounding box center [207, 513] width 25 height 25
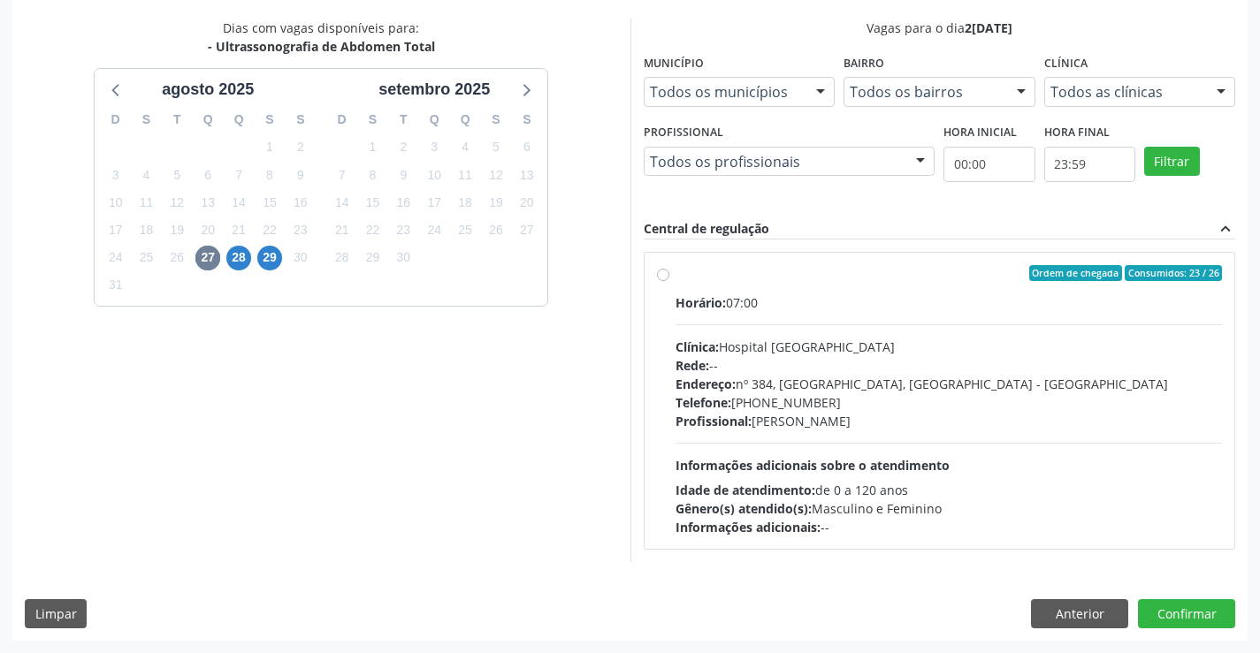
click at [755, 421] on div "Profissional: [PERSON_NAME]" at bounding box center [948, 421] width 547 height 19
click at [669, 281] on input "Ordem de chegada Consumidos: 23 / 26 Horário: 07:00 Clínica: Hospital [GEOGRAPH…" at bounding box center [663, 273] width 12 height 16
radio input "true"
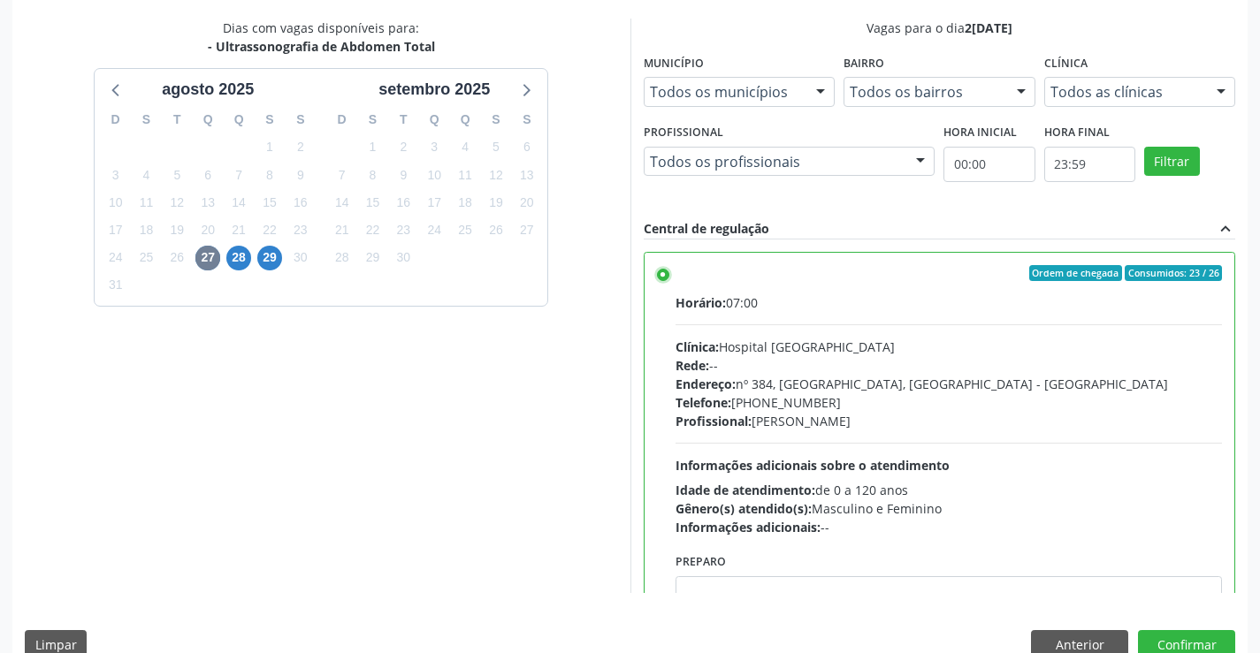
scroll to position [403, 0]
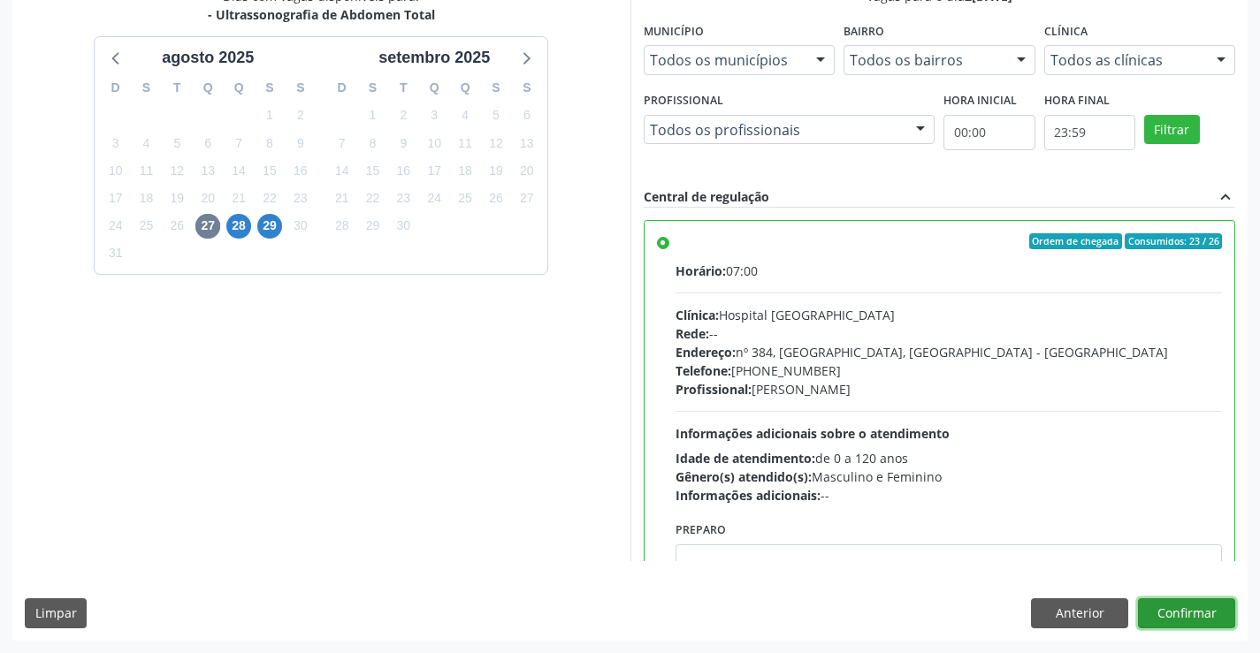
click at [1154, 615] on button "Confirmar" at bounding box center [1186, 614] width 97 height 30
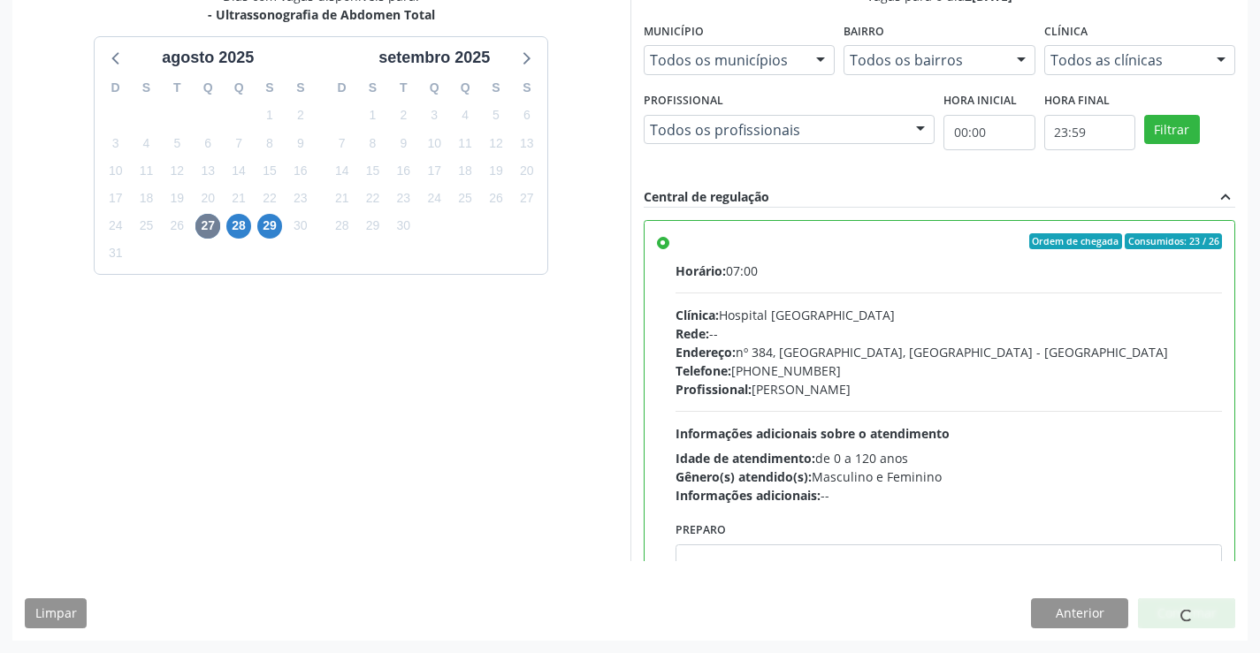
scroll to position [0, 0]
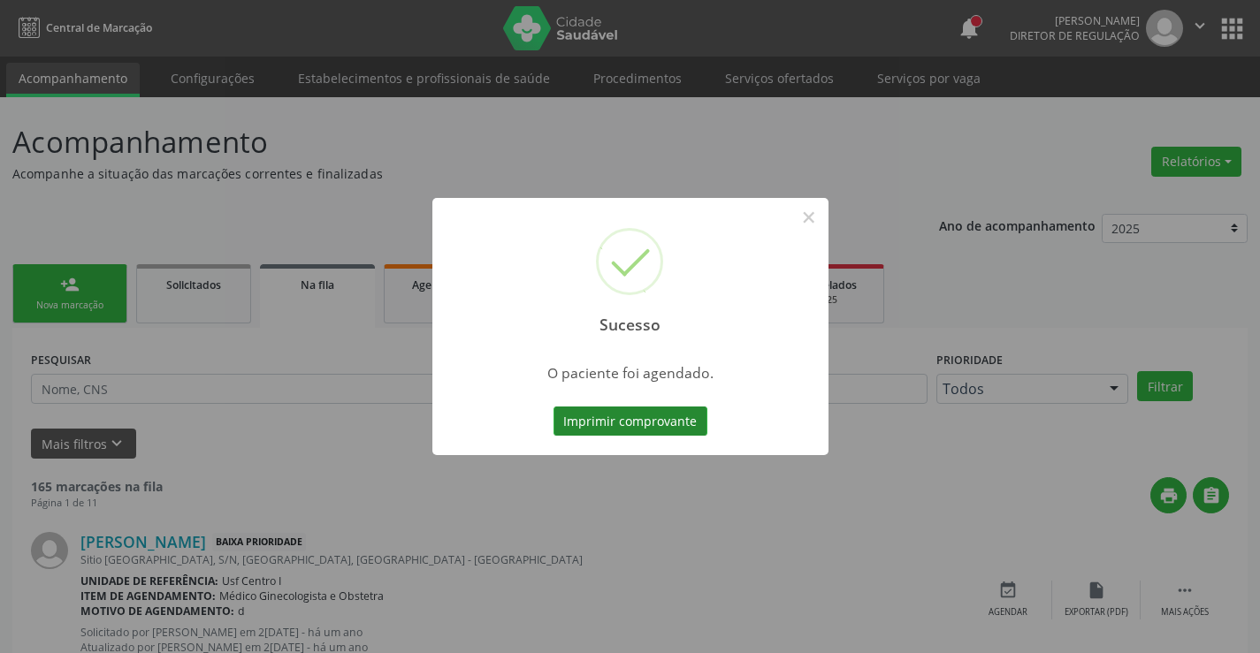
click at [644, 426] on button "Imprimir comprovante" at bounding box center [630, 422] width 154 height 30
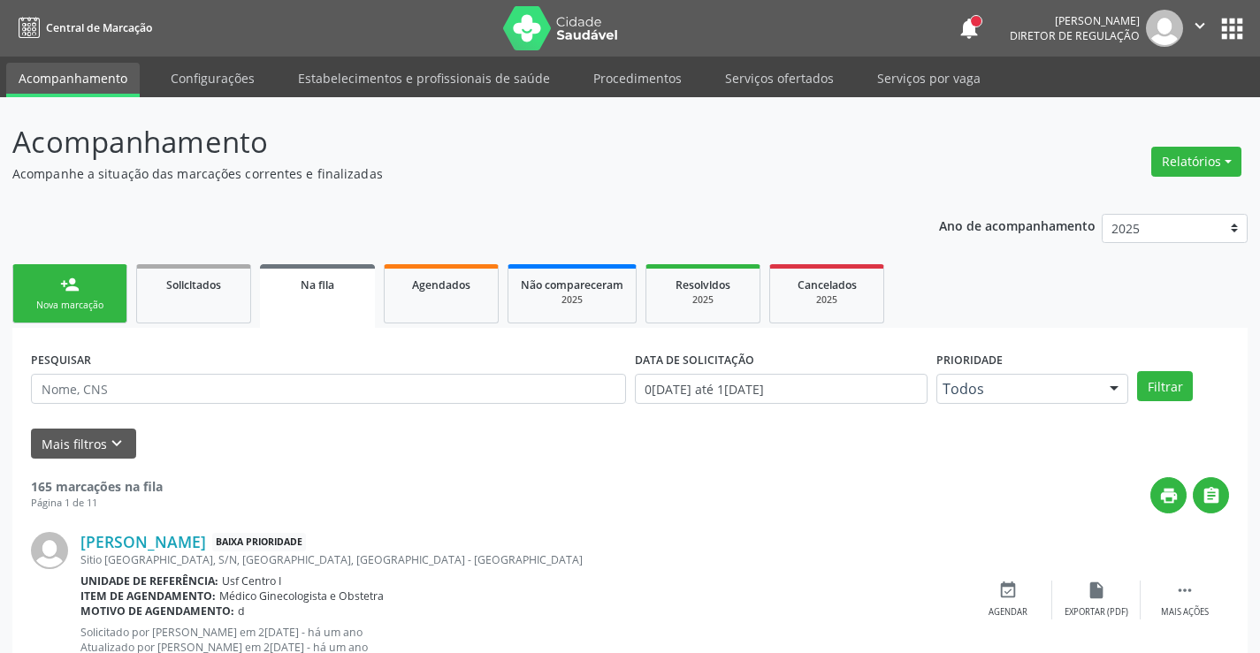
click at [117, 290] on link "person_add Nova marcação" at bounding box center [69, 293] width 115 height 59
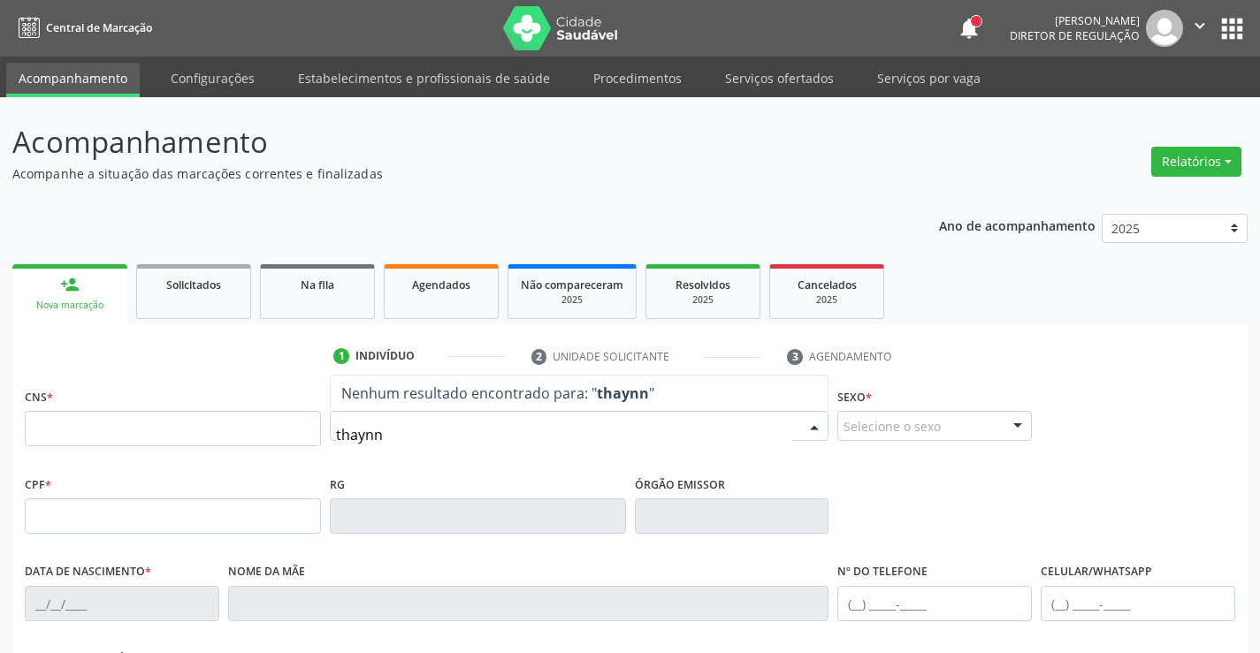
type input "thaynna"
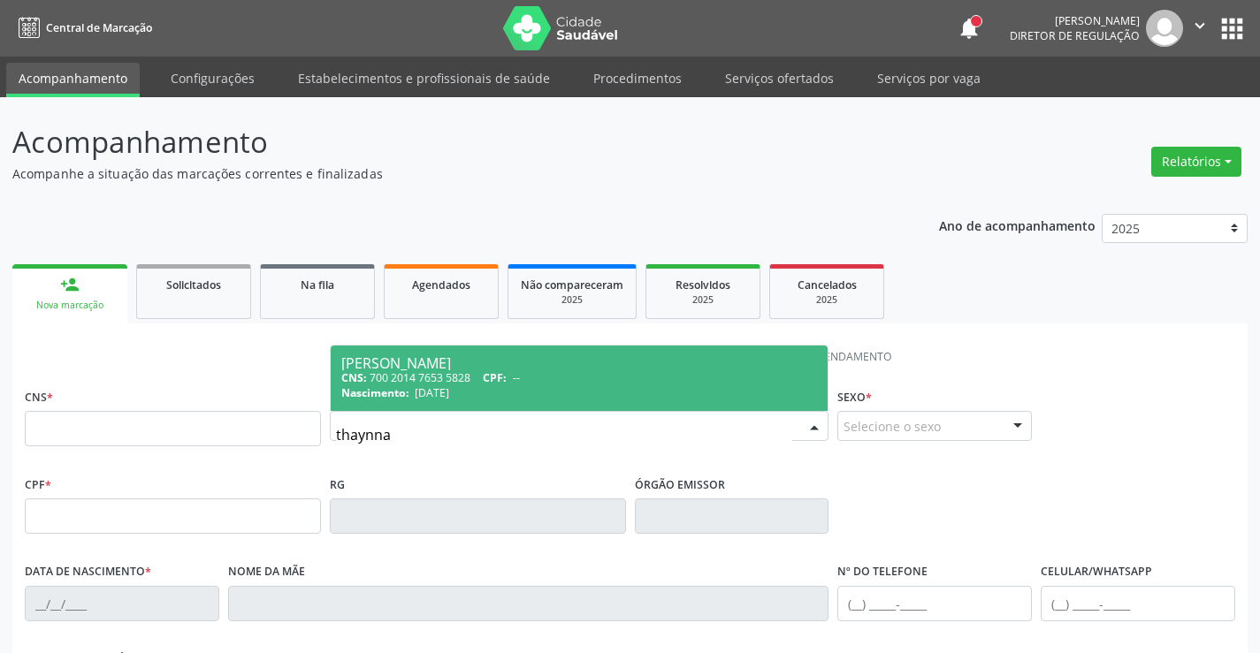
click at [422, 384] on div "CNS: 700 2014 7653 5828 CPF: --" at bounding box center [579, 377] width 477 height 15
type input "700 2014 7653 5828"
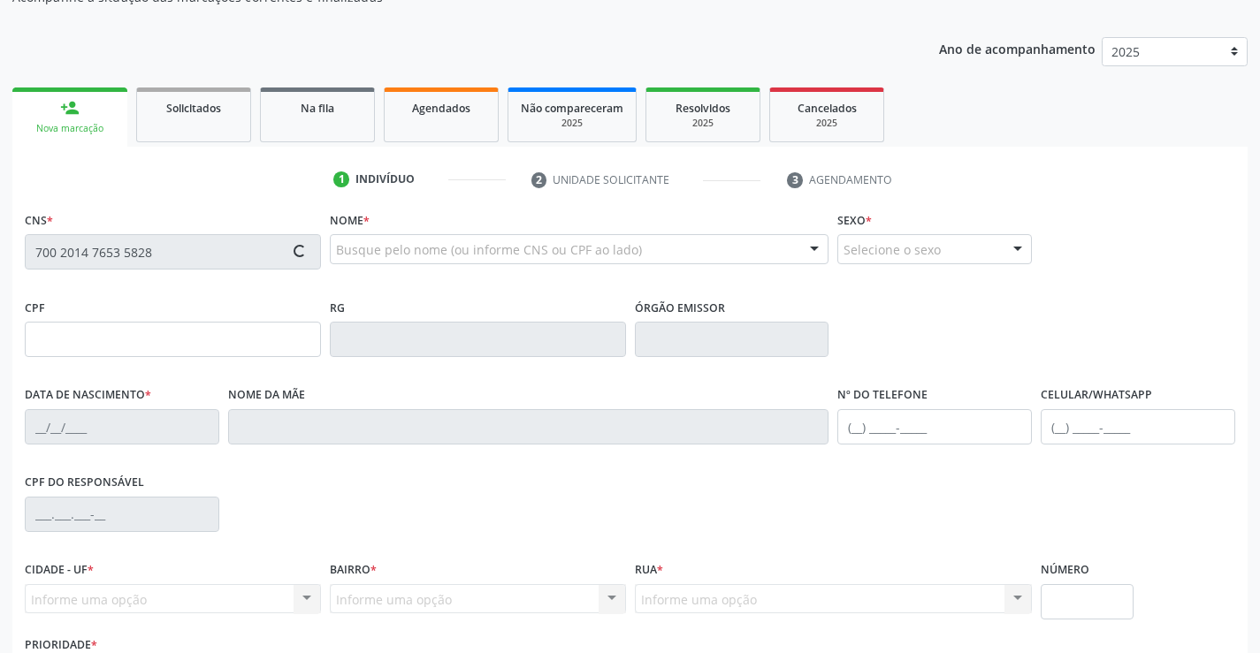
type input "[DATE]"
type input "[PERSON_NAME]"
type input "[PHONE_NUMBER]"
type input "040.207.004-60"
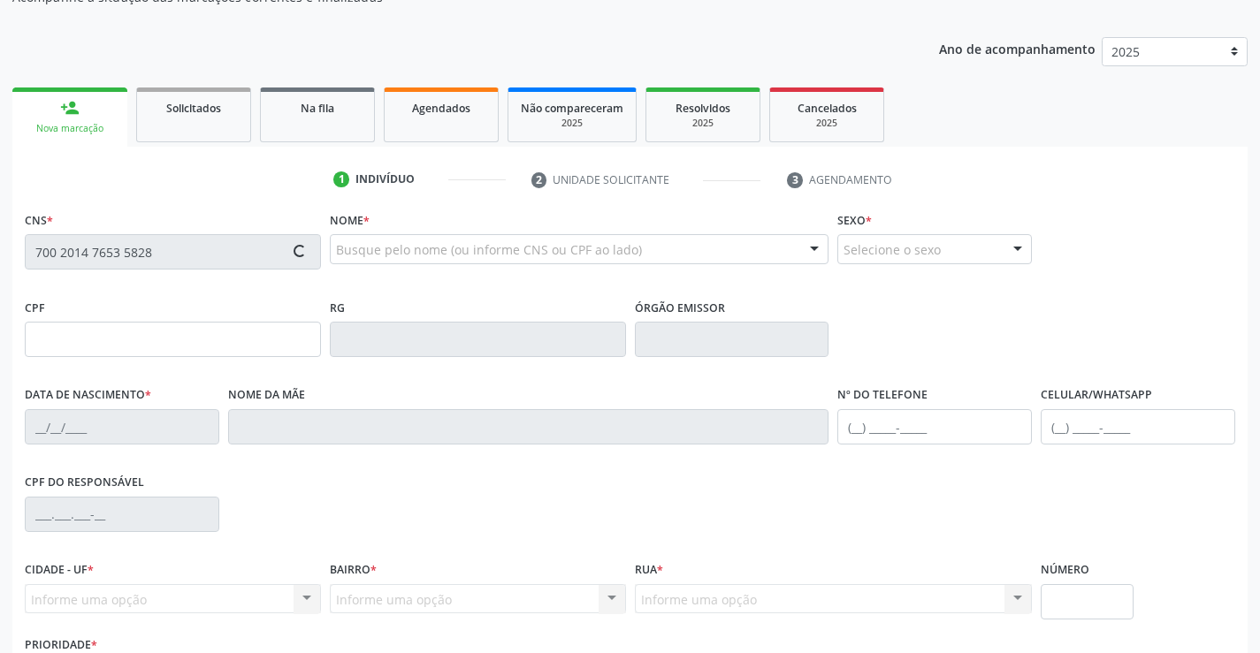
type input "367"
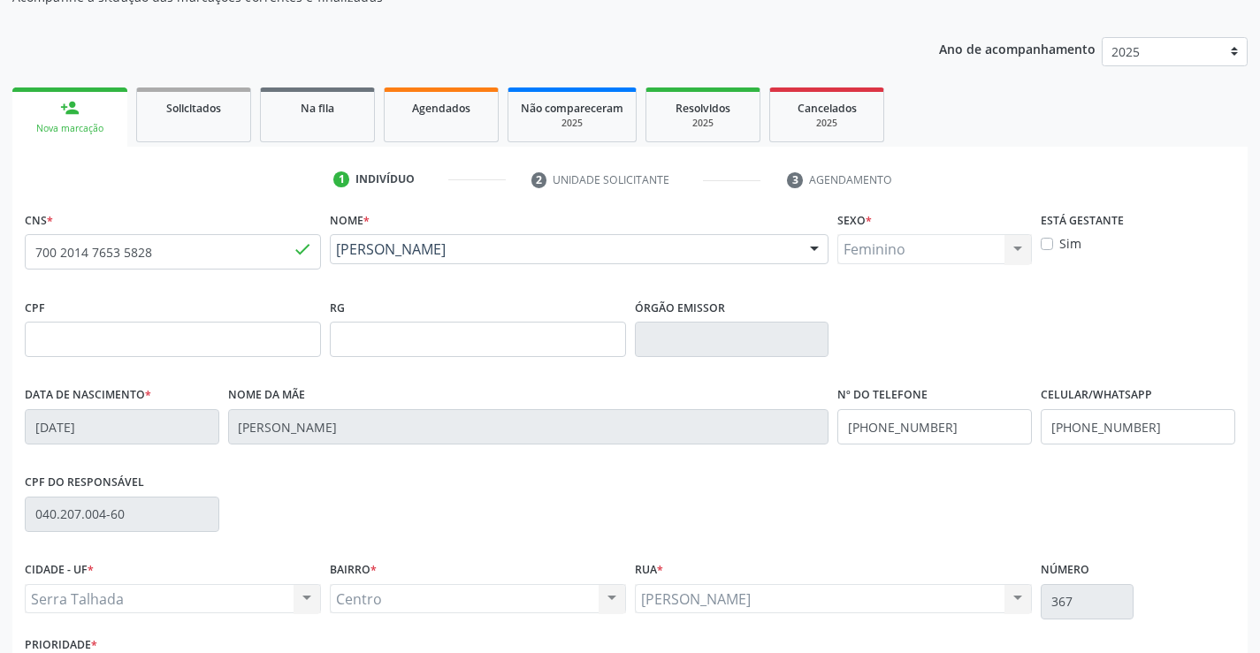
scroll to position [305, 0]
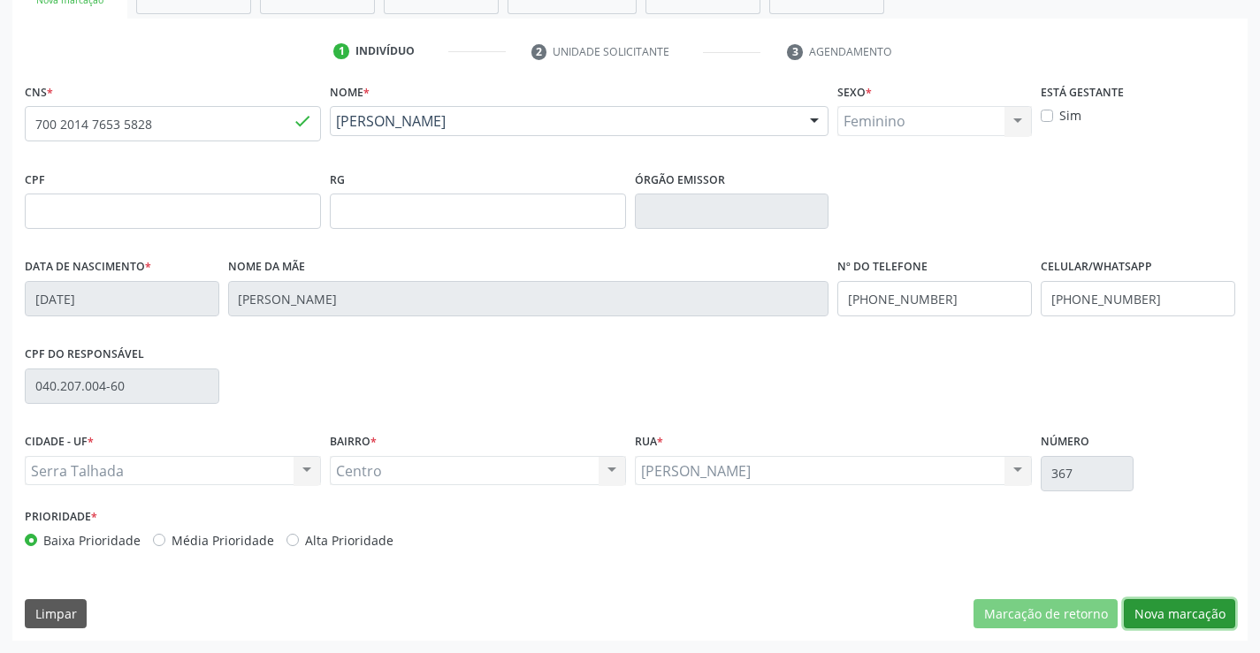
click at [1134, 610] on button "Nova marcação" at bounding box center [1179, 614] width 111 height 30
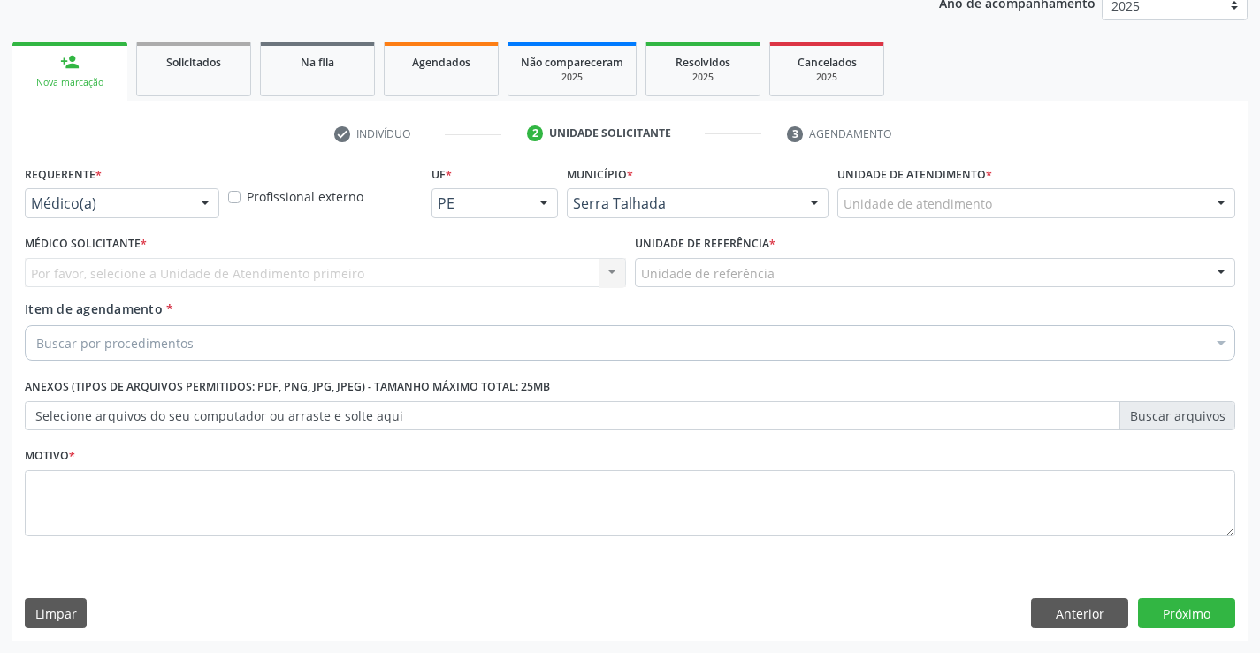
scroll to position [223, 0]
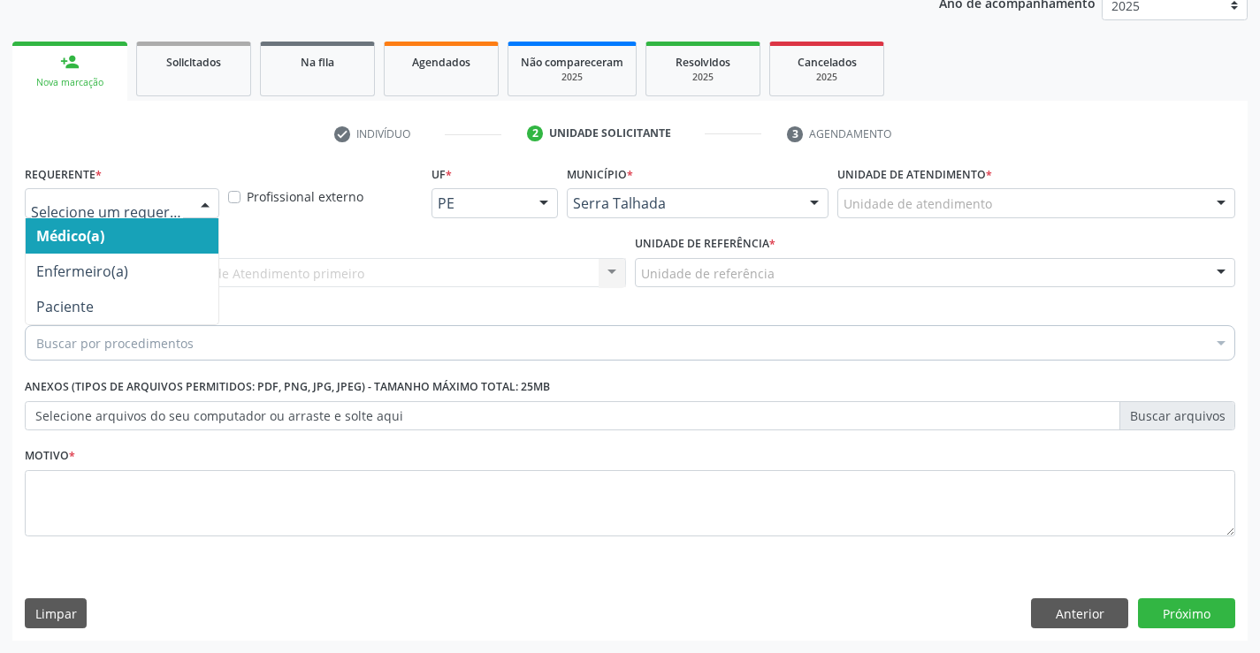
click at [205, 195] on div at bounding box center [205, 204] width 27 height 30
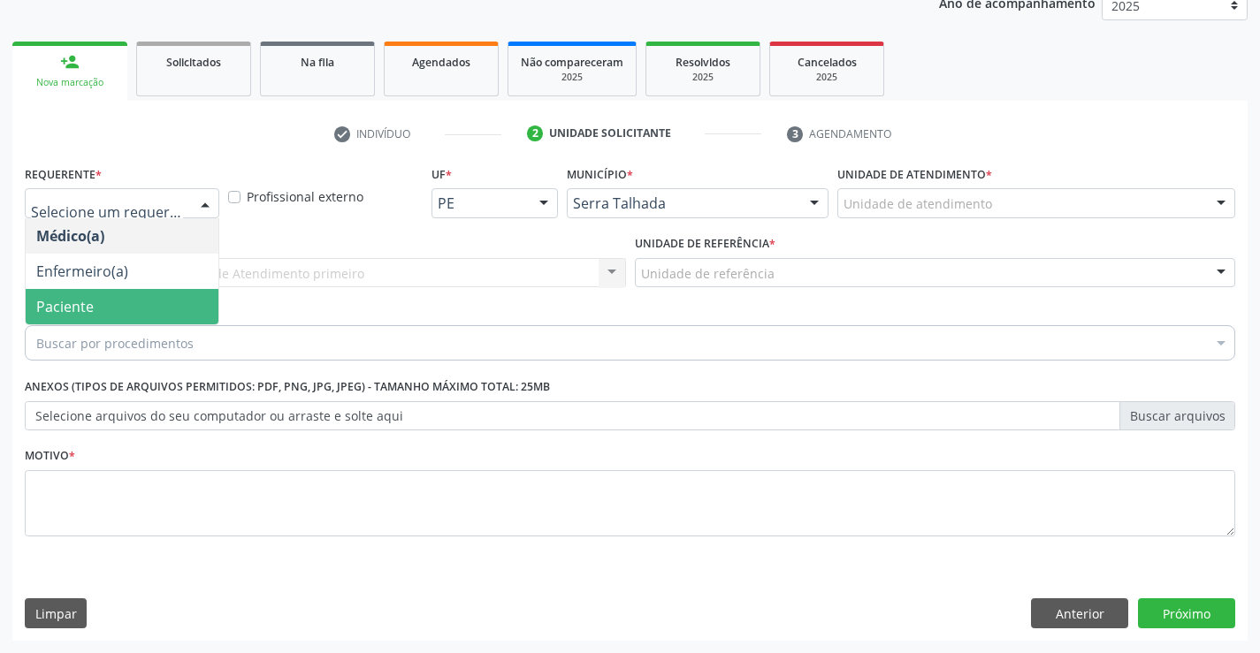
click at [194, 299] on span "Paciente" at bounding box center [122, 306] width 193 height 35
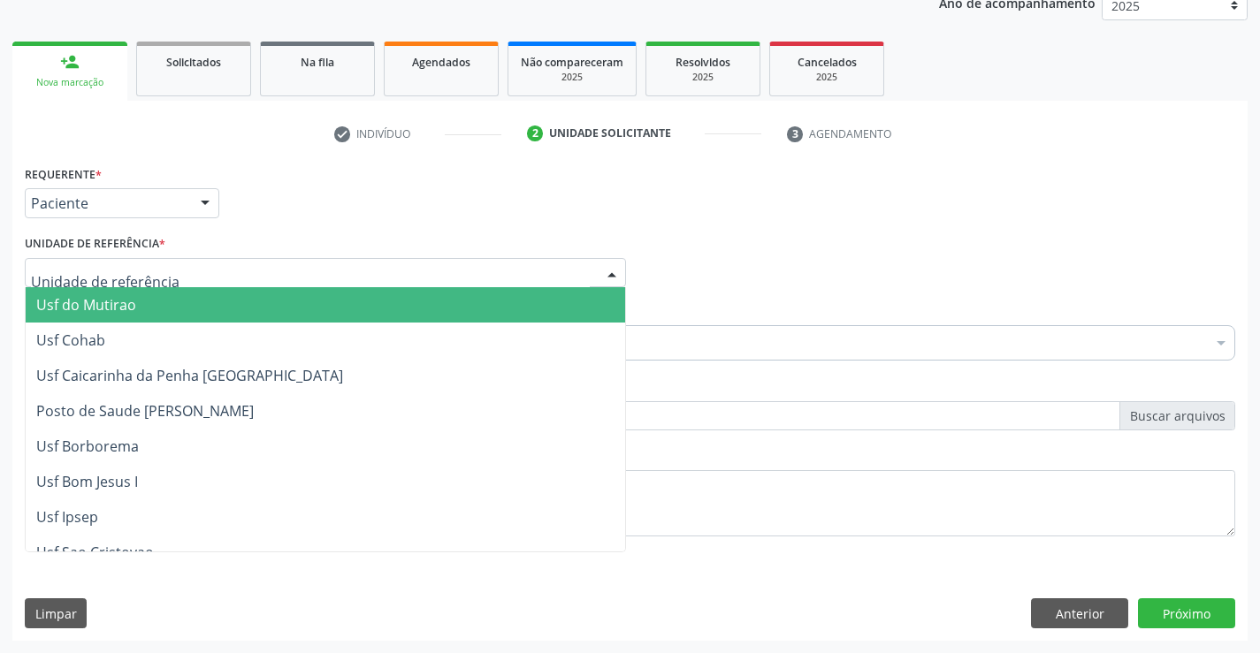
click at [192, 273] on div at bounding box center [325, 273] width 601 height 30
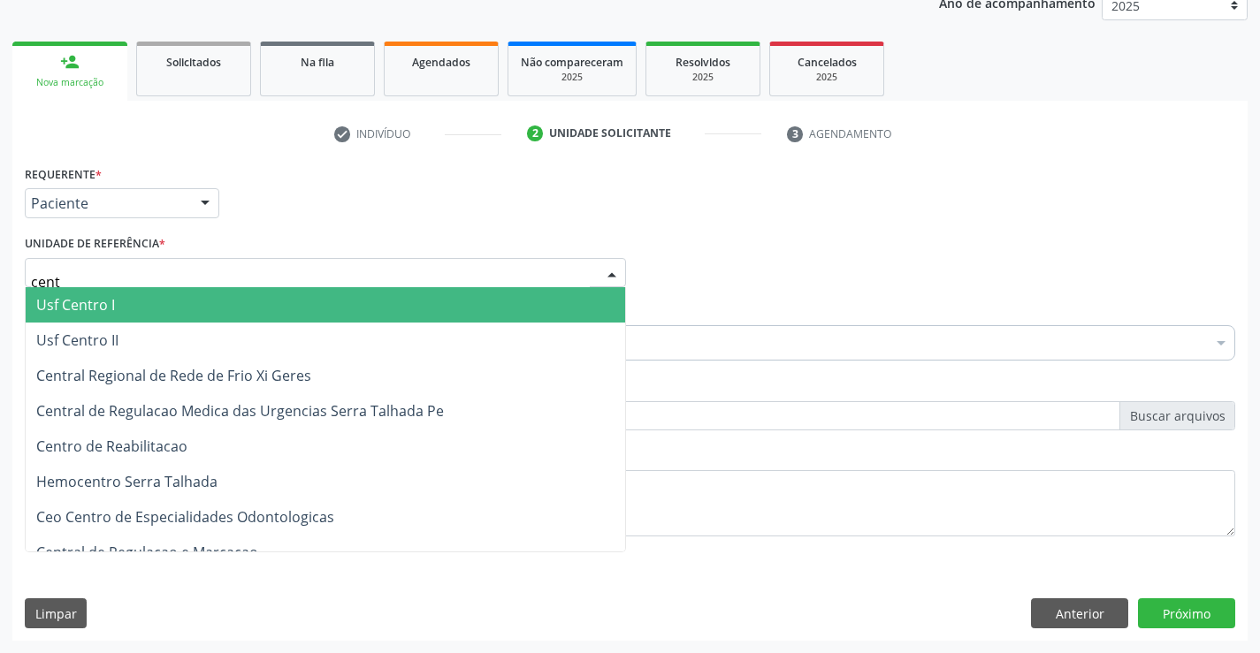
type input "centr"
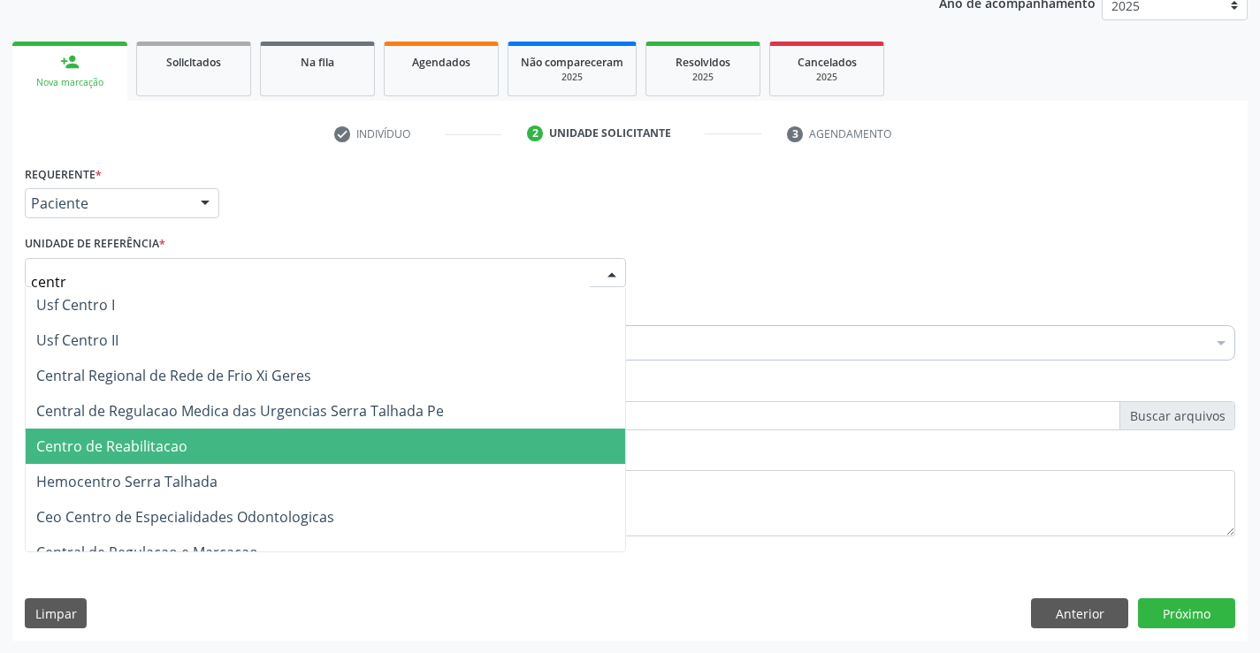
click at [169, 455] on span "Centro de Reabilitacao" at bounding box center [111, 446] width 151 height 19
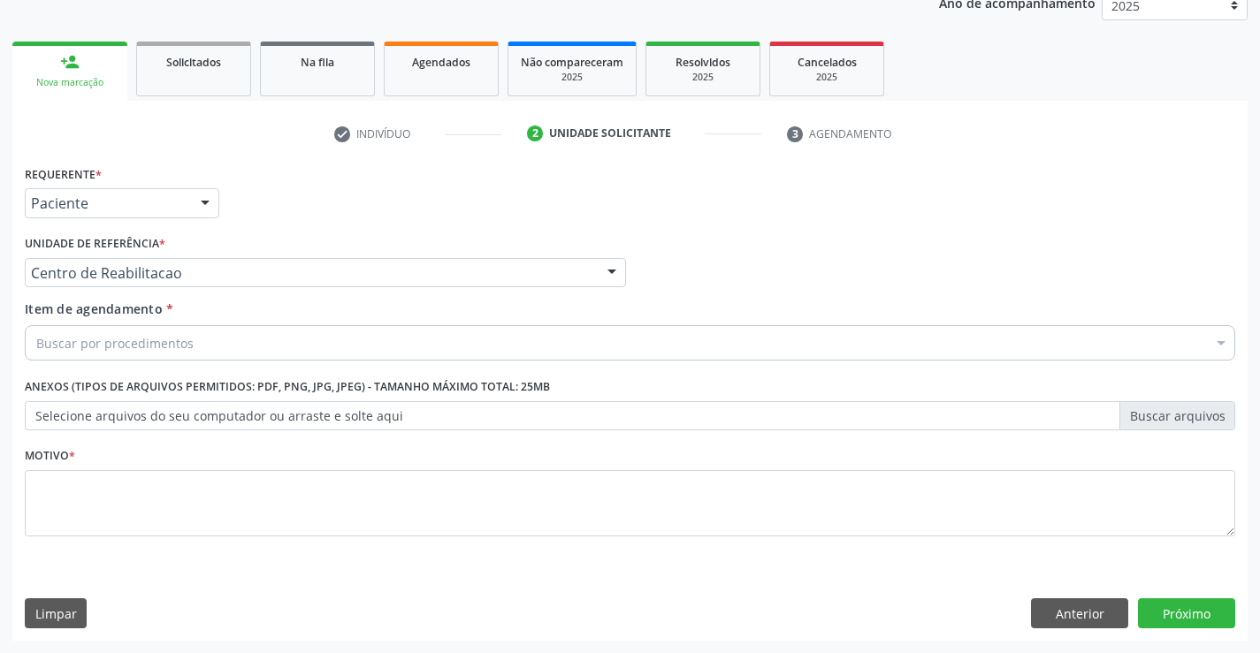
click at [200, 340] on div "Buscar por procedimentos" at bounding box center [630, 342] width 1210 height 35
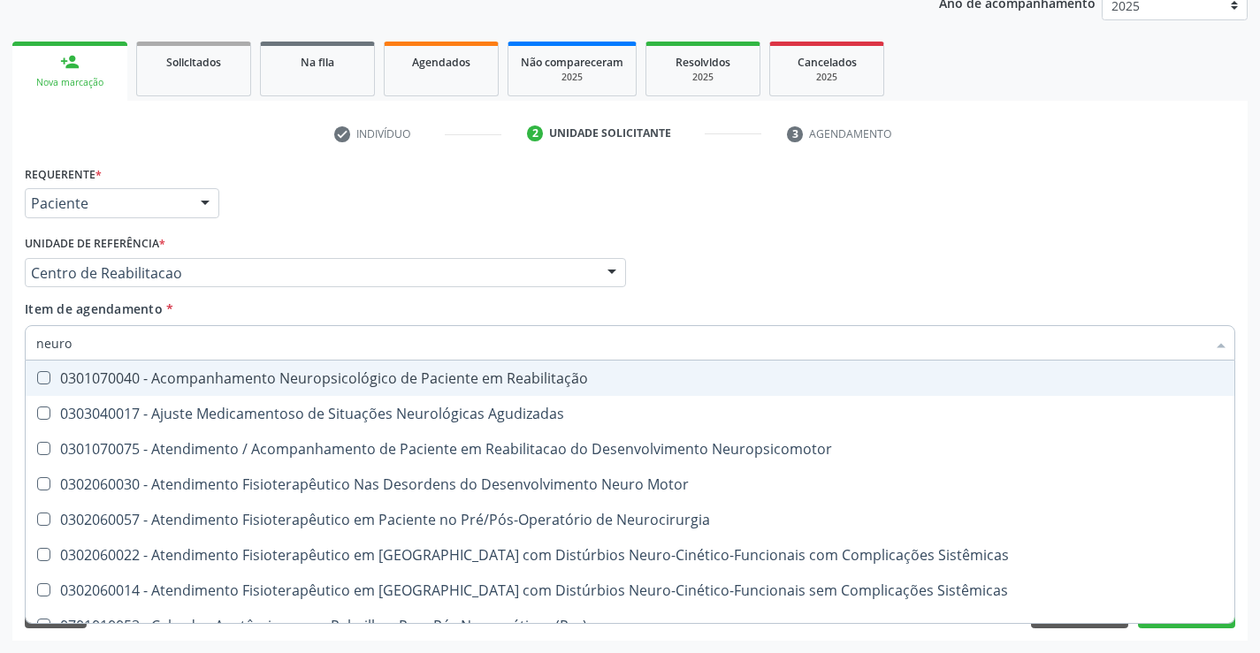
type input "neurol"
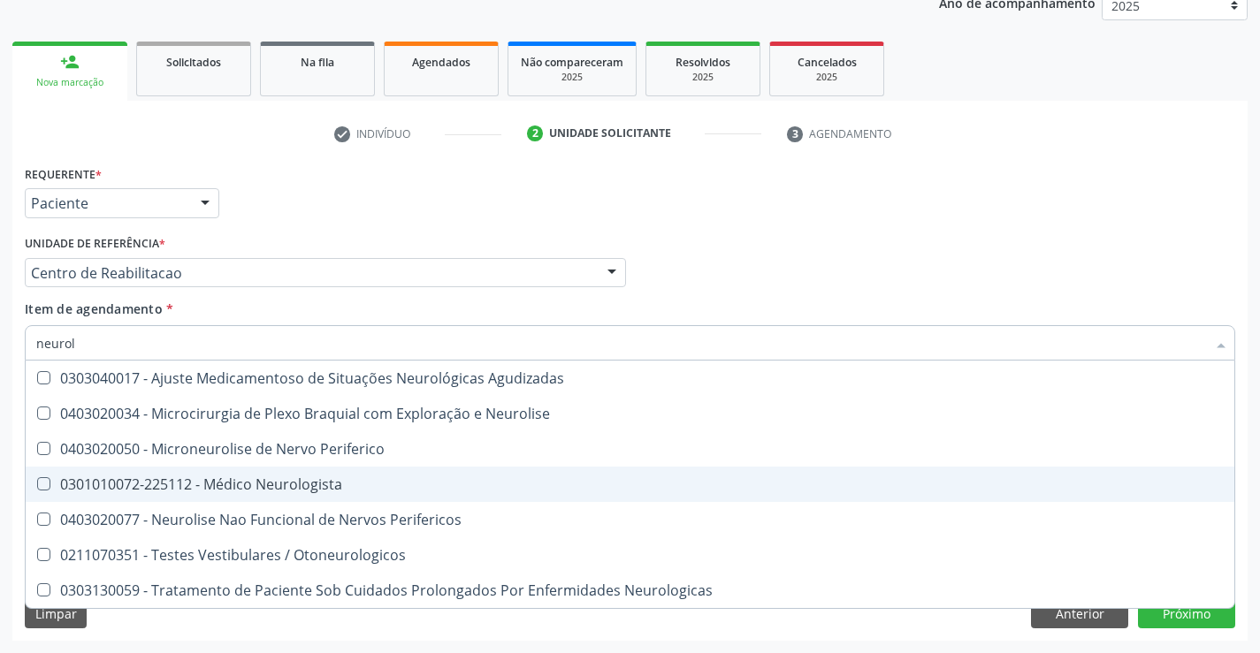
click at [278, 480] on div "0301010072-225112 - Médico Neurologista" at bounding box center [629, 484] width 1187 height 14
checkbox Neurologista "true"
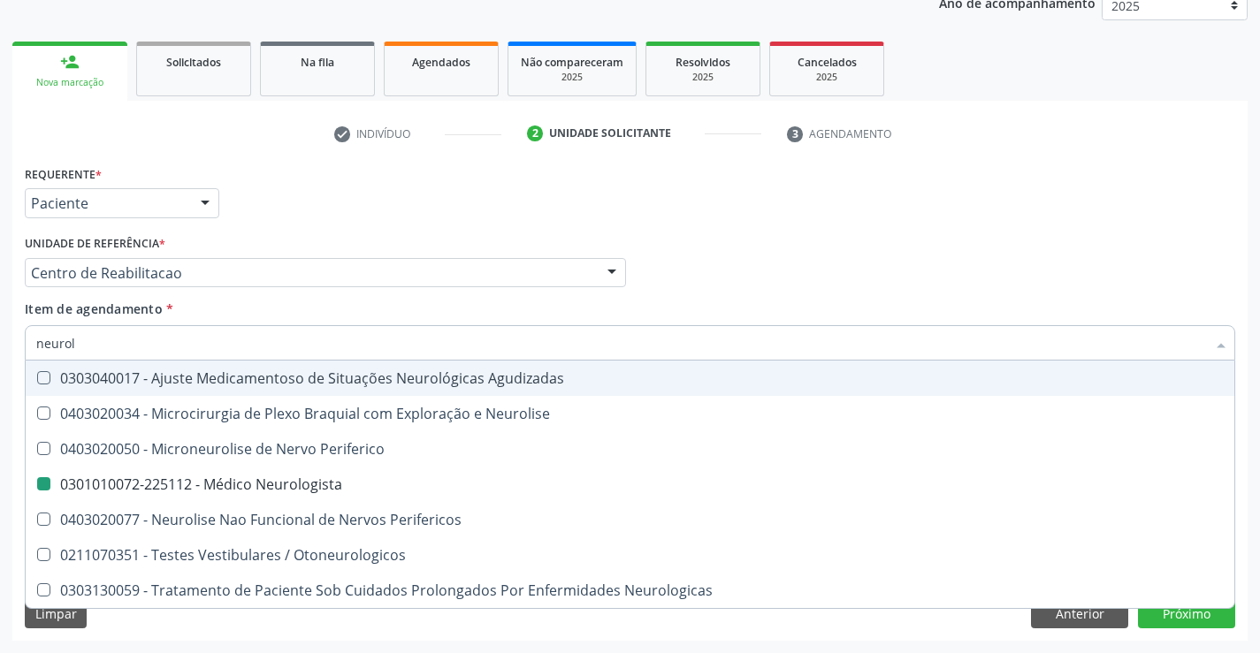
click at [658, 223] on div "Requerente * Paciente Médico(a) Enfermeiro(a) Paciente Nenhum resultado encontr…" at bounding box center [629, 195] width 1219 height 69
checkbox Neurolise "true"
checkbox Neurologista "false"
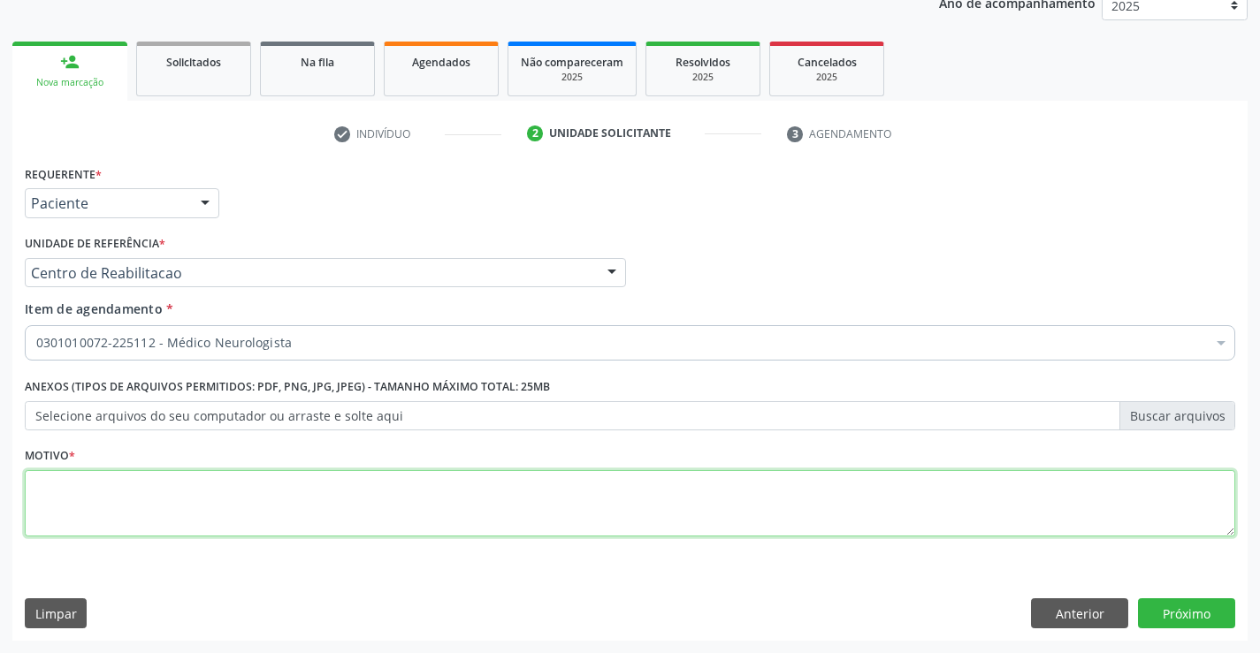
click at [288, 494] on textarea at bounding box center [630, 503] width 1210 height 67
type textarea "."
click at [1168, 620] on button "Próximo" at bounding box center [1186, 614] width 97 height 30
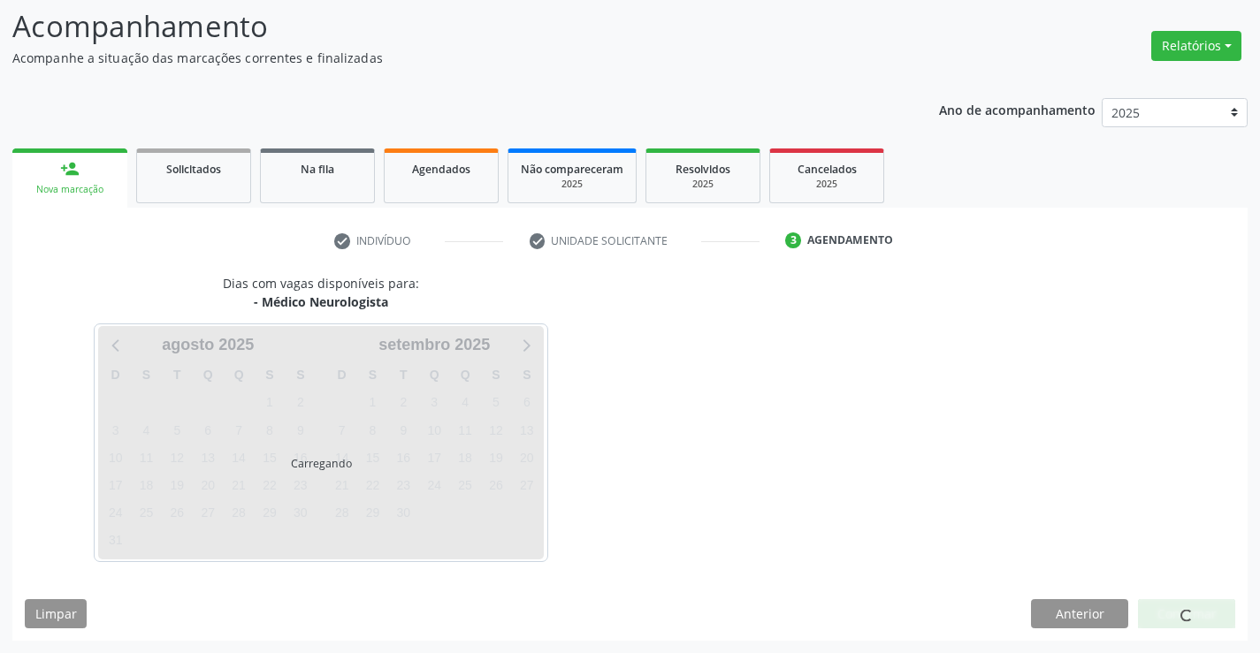
scroll to position [116, 0]
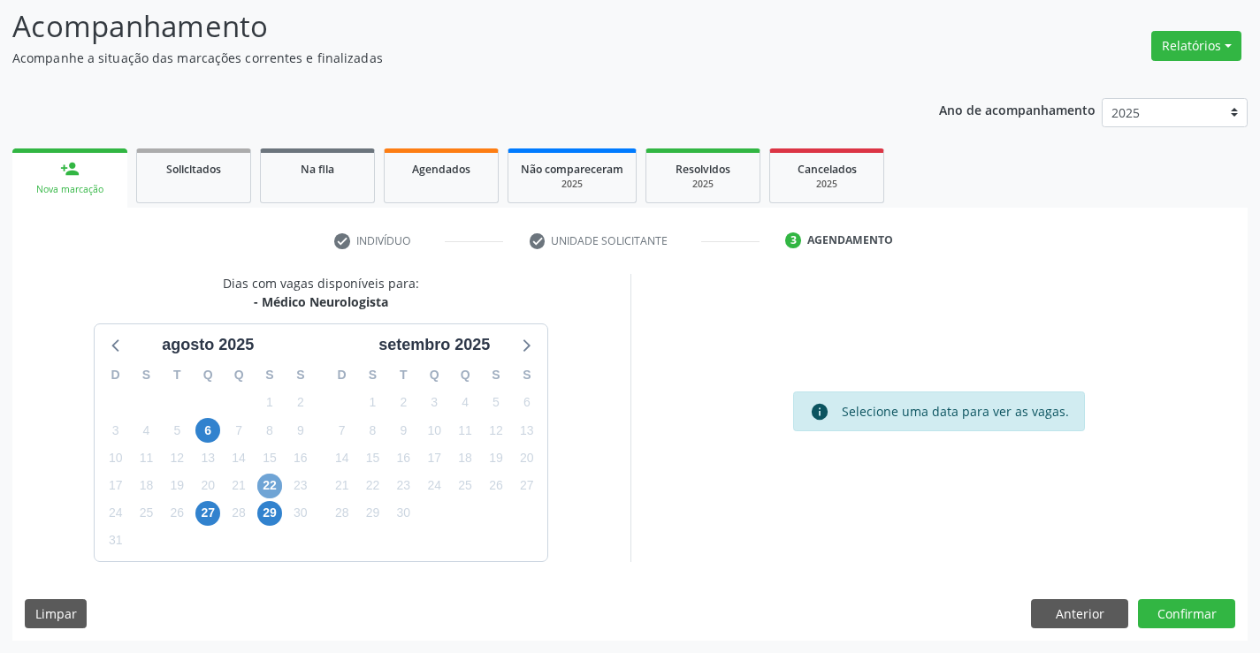
click at [264, 481] on span "22" at bounding box center [269, 486] width 25 height 25
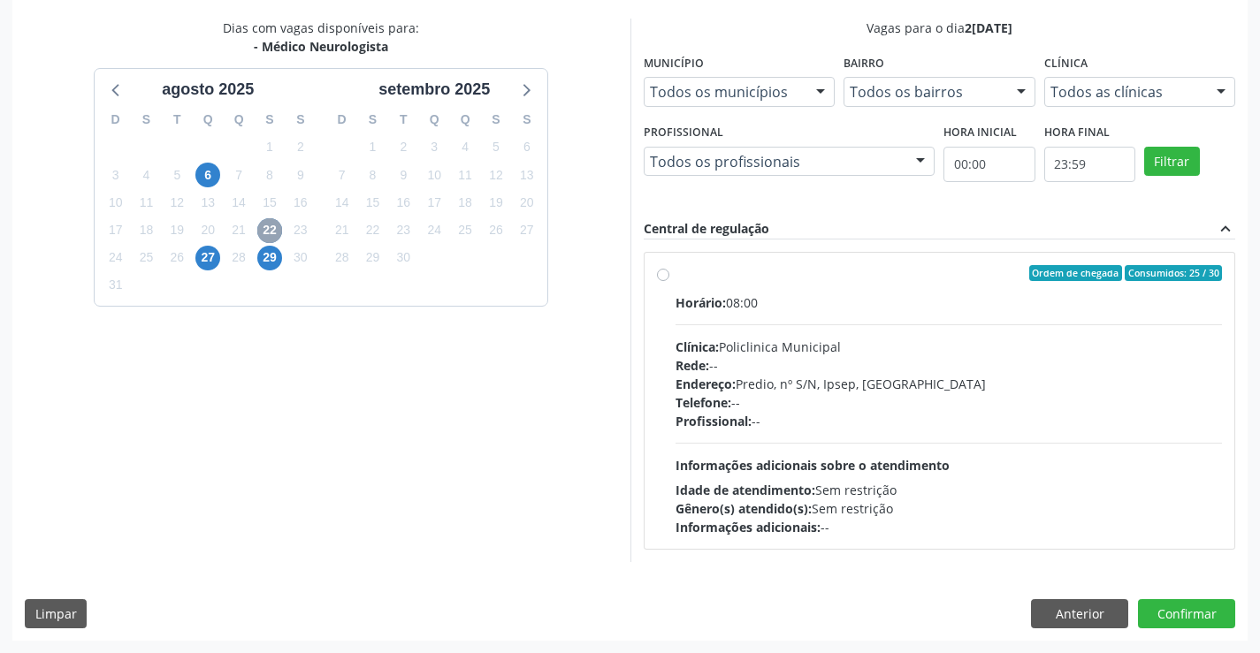
scroll to position [0, 0]
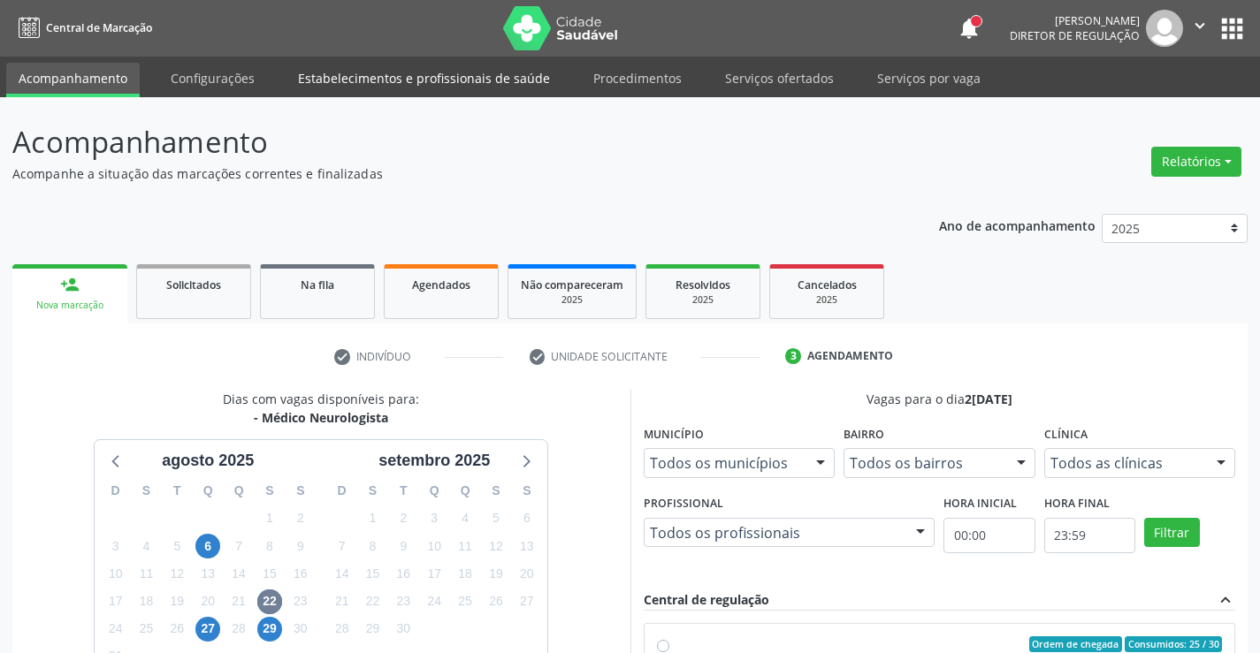
click at [373, 78] on link "Estabelecimentos e profissionais de saúde" at bounding box center [424, 78] width 277 height 31
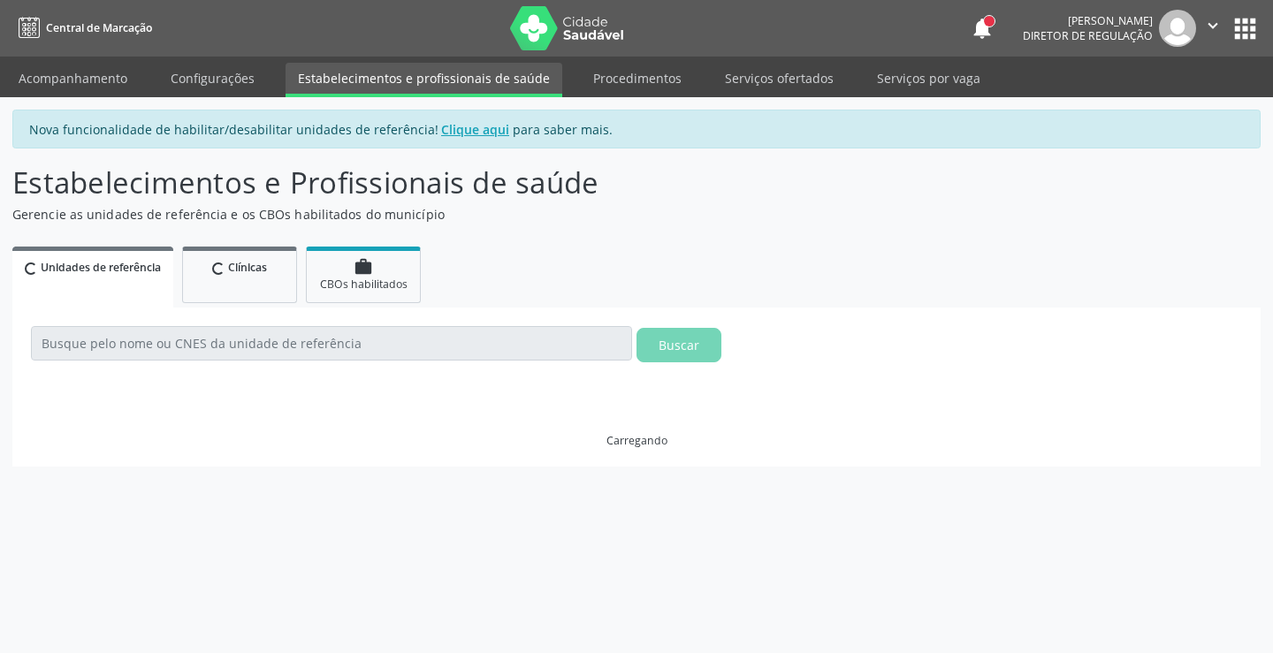
click at [614, 76] on link "Procedimentos" at bounding box center [637, 78] width 113 height 31
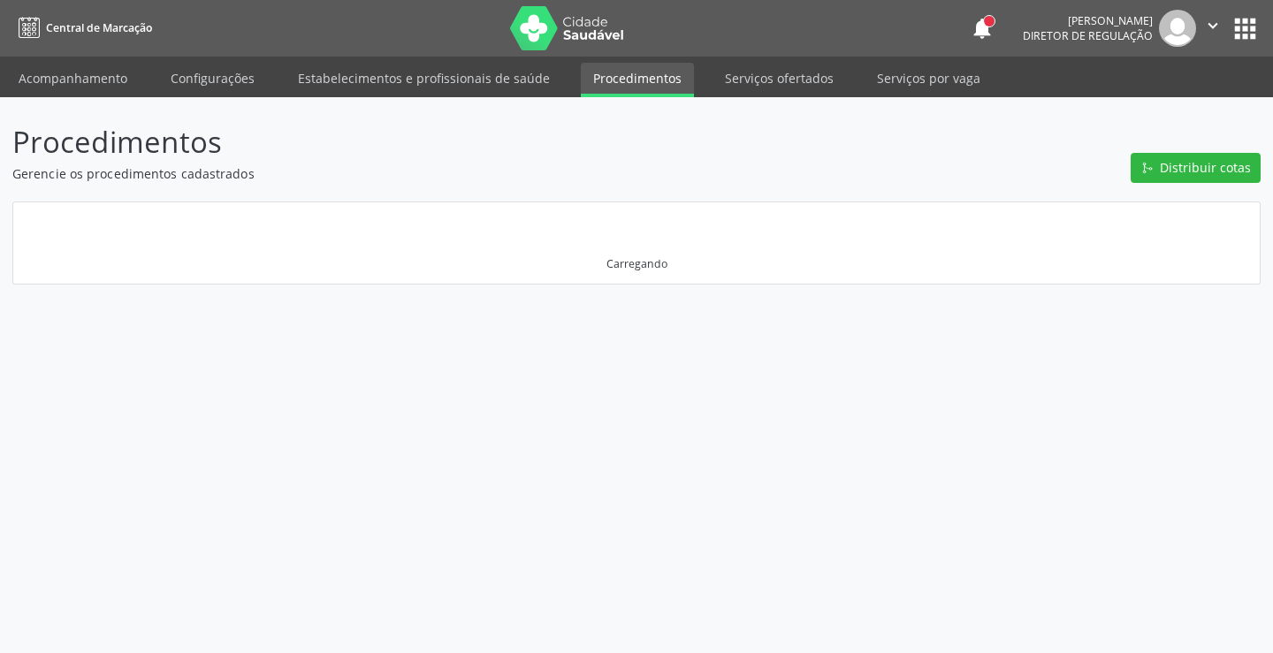
click at [89, 72] on link "Acompanhamento" at bounding box center [73, 78] width 134 height 31
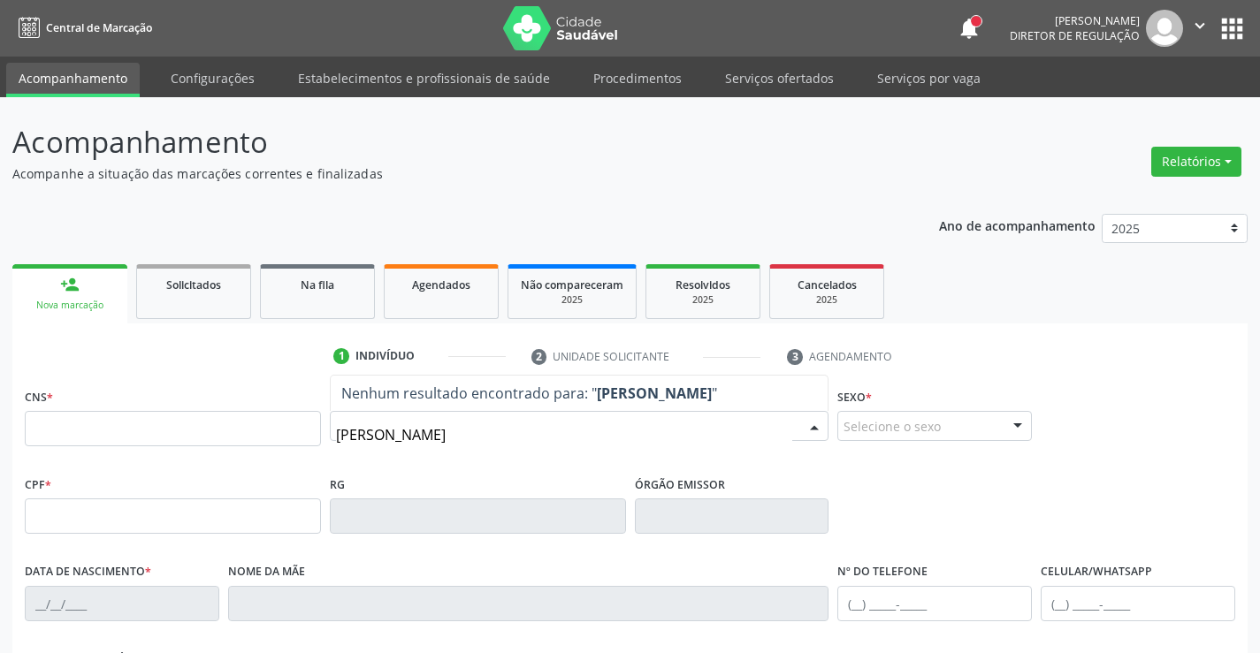
type input "[PERSON_NAME]"
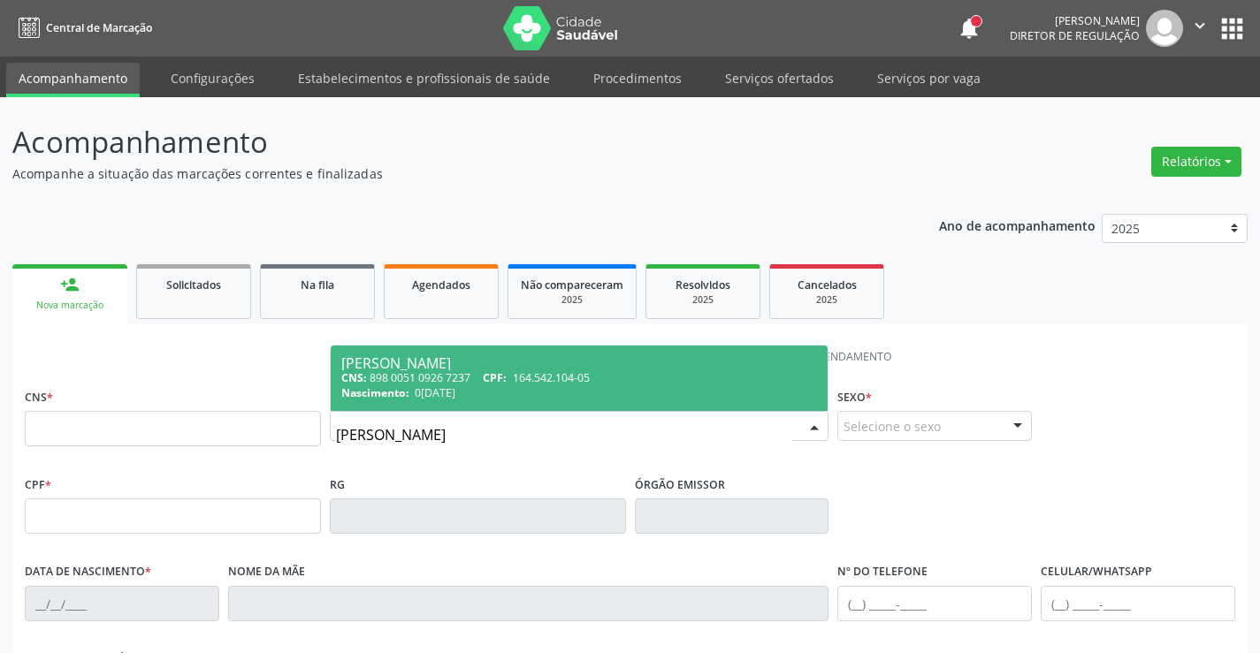
click at [487, 377] on div "CNS: 898 0051 0926 7237 CPF: 164.542.104-05" at bounding box center [579, 377] width 477 height 15
type input "898 0051 0926 7237"
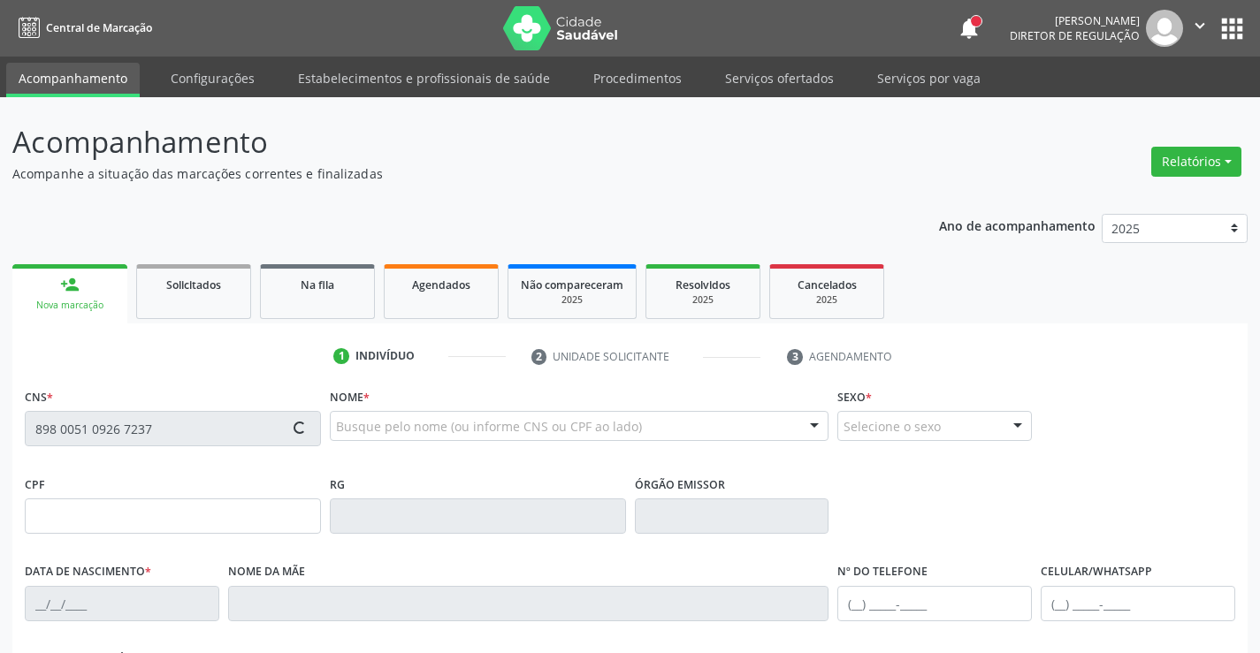
type input "164.542.104-05"
type input "0[DATE]"
type input "Genilda [PERSON_NAME]"
type input "[PHONE_NUMBER]"
type input "120.142.184-55"
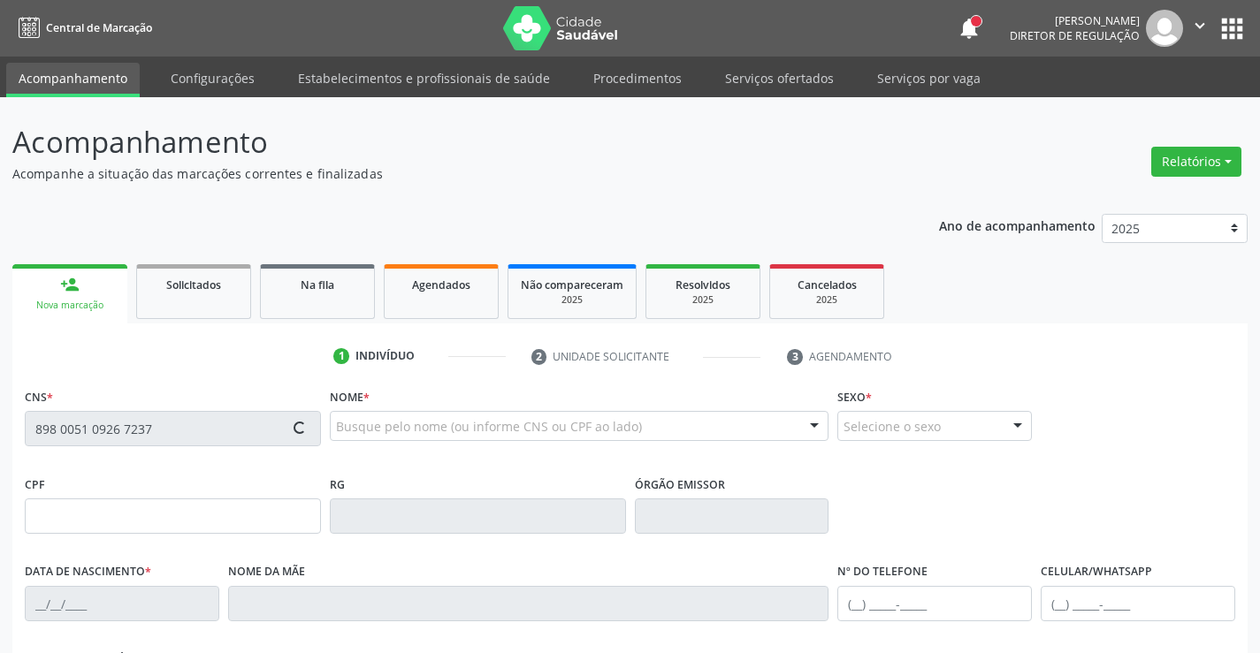
type input "289"
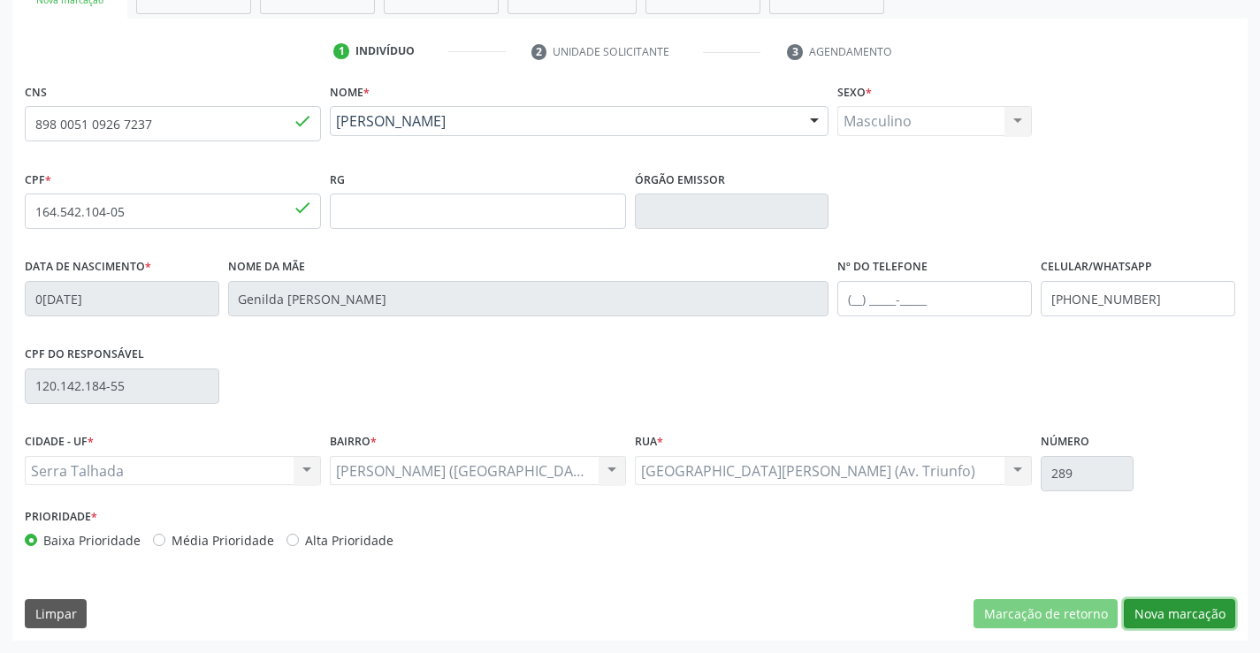
click at [1222, 602] on button "Nova marcação" at bounding box center [1179, 614] width 111 height 30
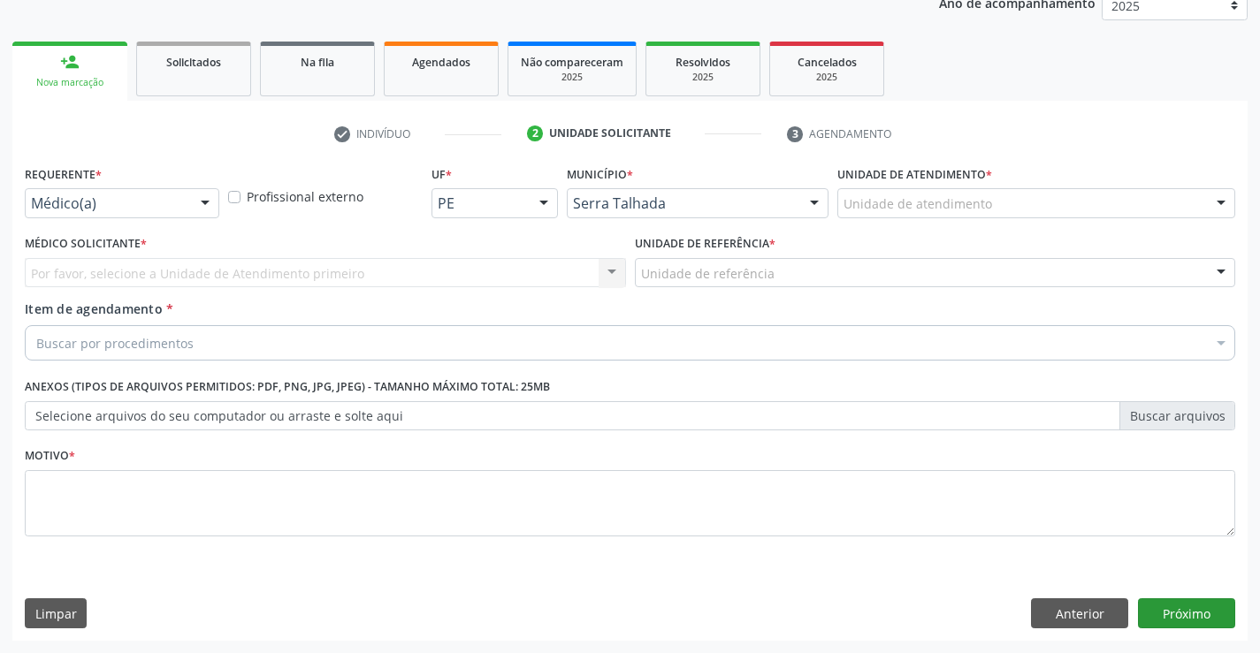
scroll to position [223, 0]
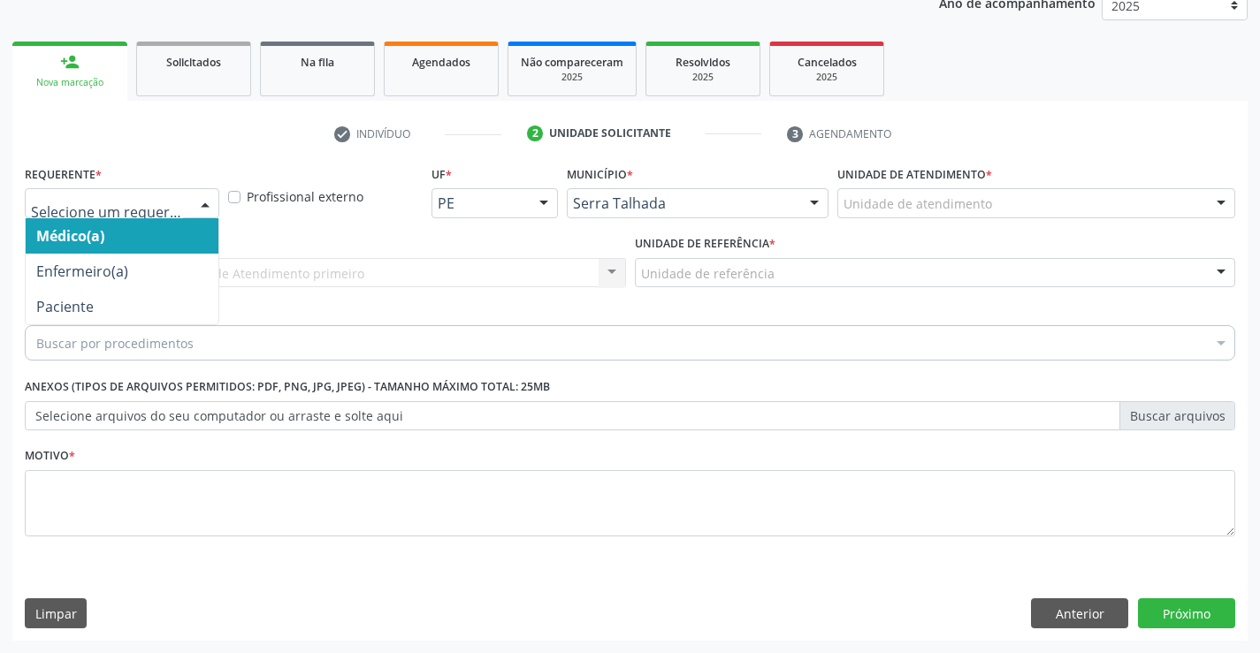
click at [192, 202] on div at bounding box center [205, 204] width 27 height 30
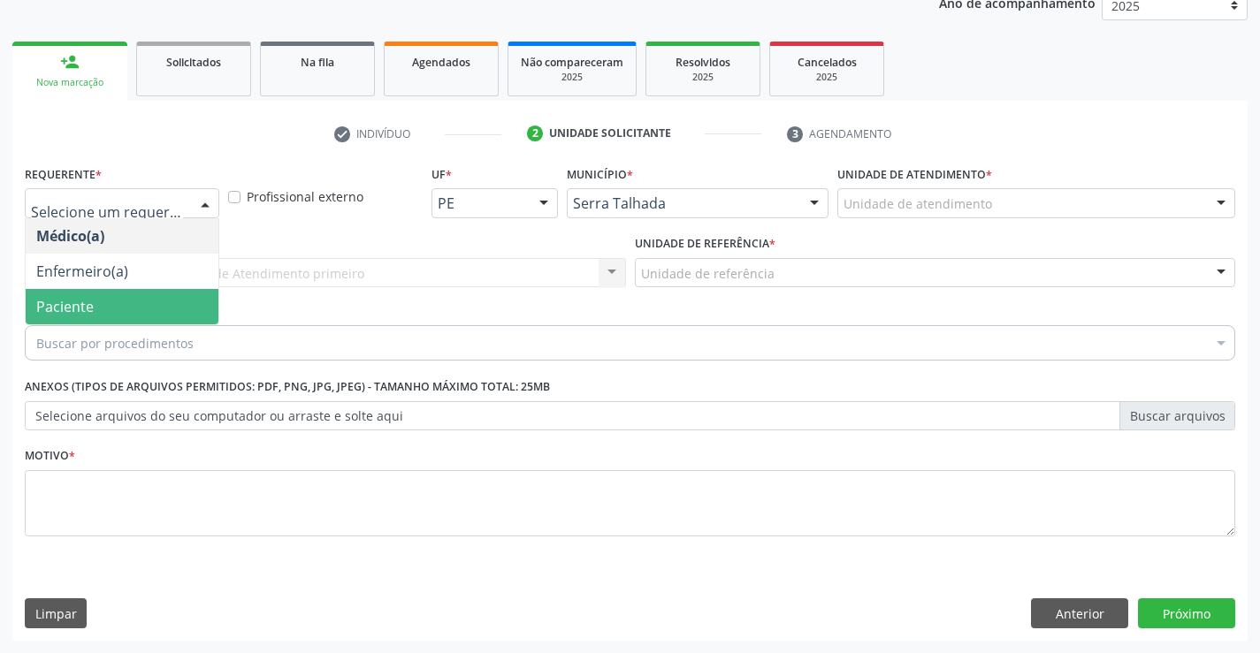
click at [152, 314] on span "Paciente" at bounding box center [122, 306] width 193 height 35
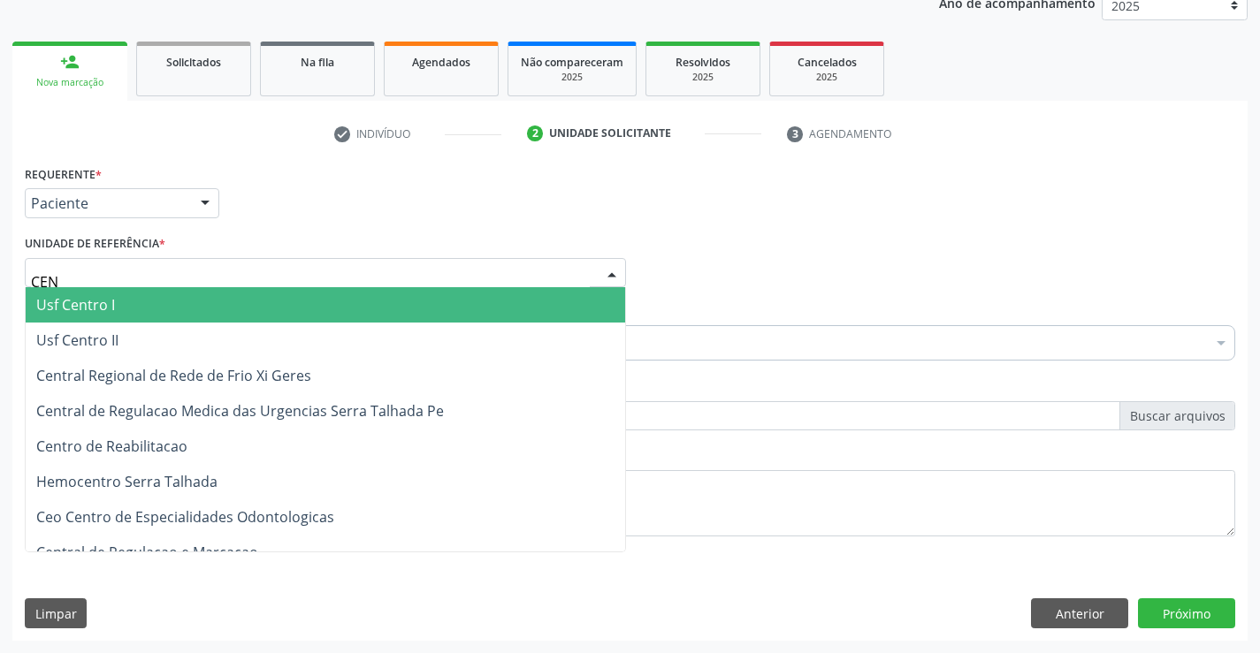
type input "CENT"
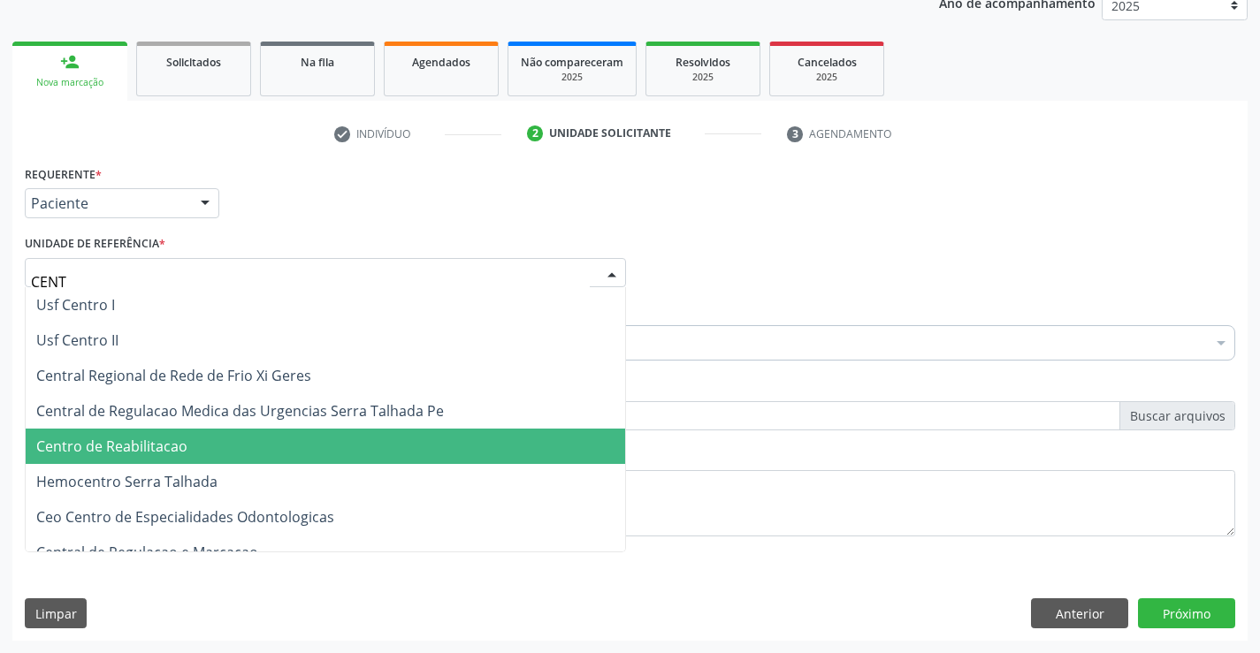
click at [202, 436] on span "Centro de Reabilitacao" at bounding box center [325, 446] width 599 height 35
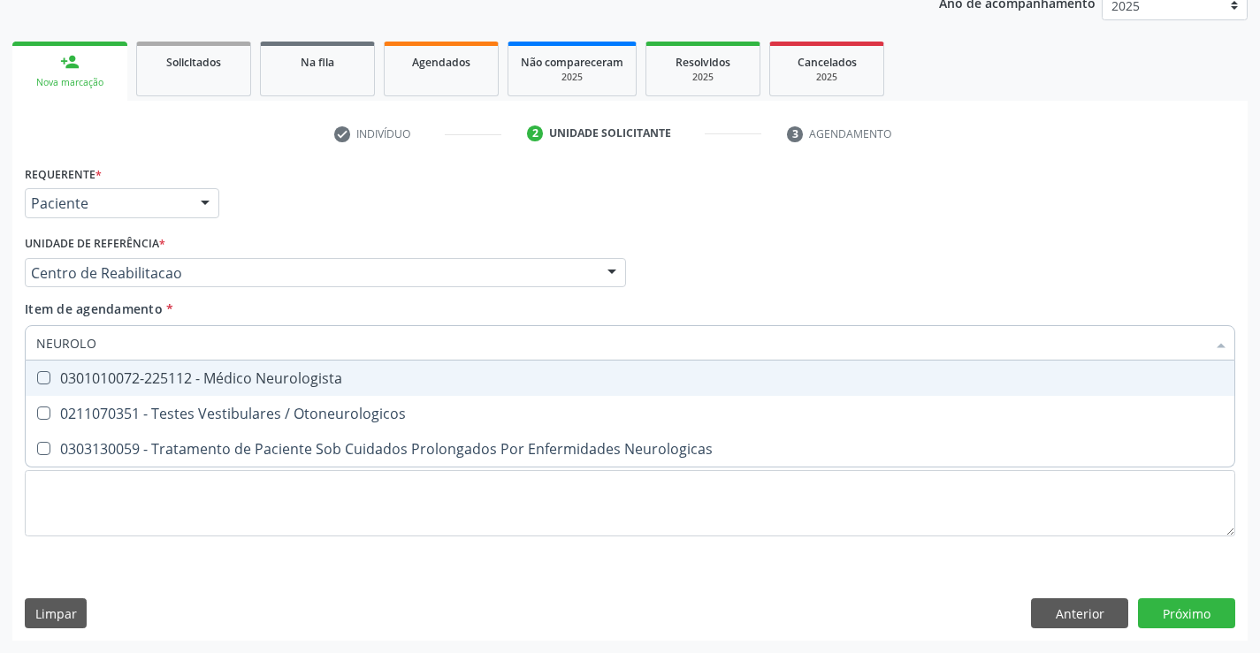
type input "NEUROLOG"
click at [114, 373] on div "0301010072-225112 - Médico Neurologista" at bounding box center [629, 378] width 1187 height 14
checkbox Neurologista "true"
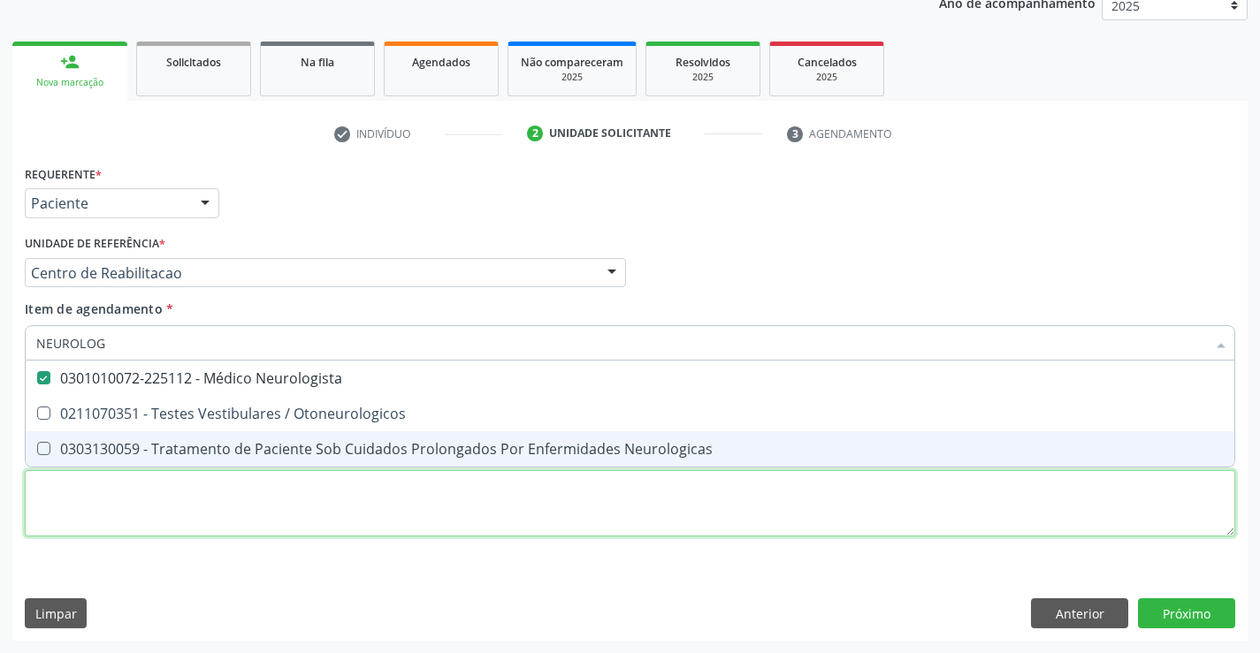
click at [131, 522] on div "Requerente * Paciente Médico(a) Enfermeiro(a) Paciente Nenhum resultado encontr…" at bounding box center [630, 361] width 1210 height 401
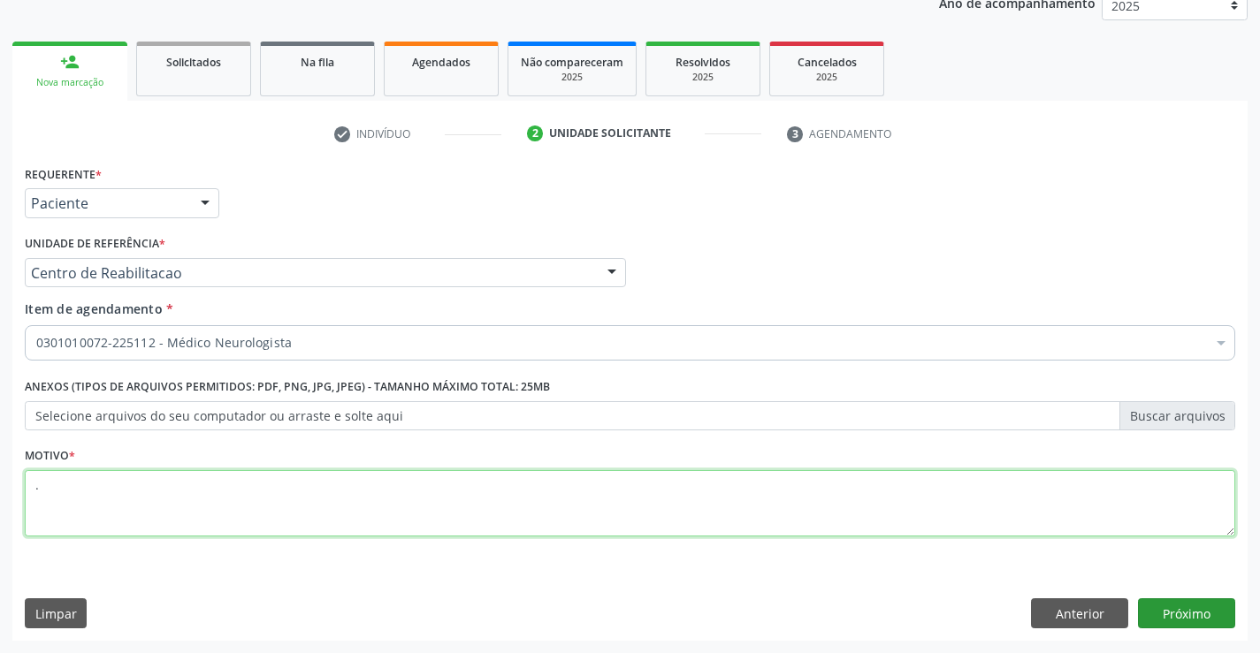
type textarea "."
click at [1189, 608] on button "Próximo" at bounding box center [1186, 614] width 97 height 30
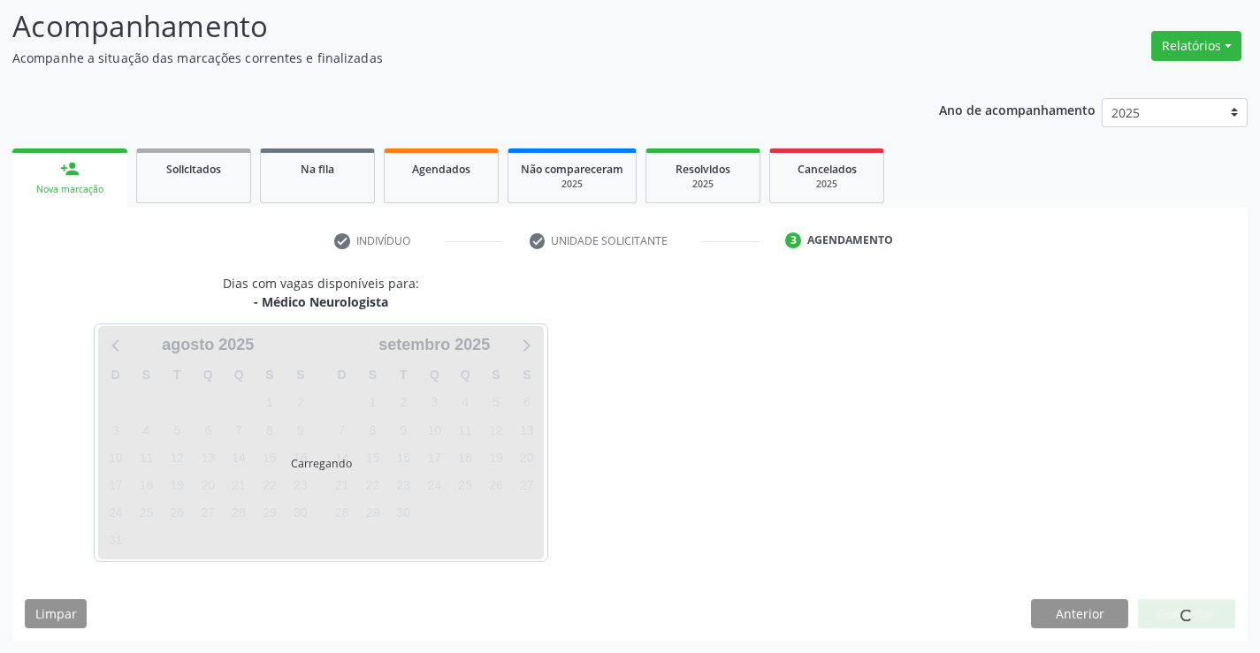
scroll to position [116, 0]
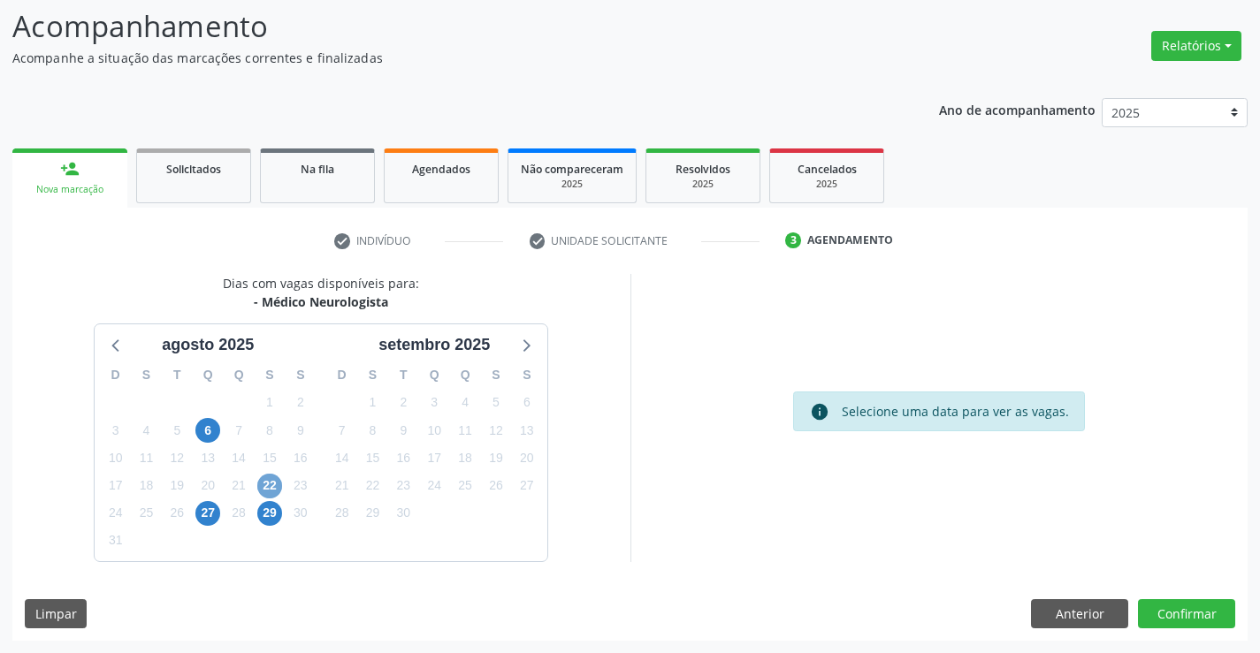
click at [276, 482] on span "22" at bounding box center [269, 486] width 25 height 25
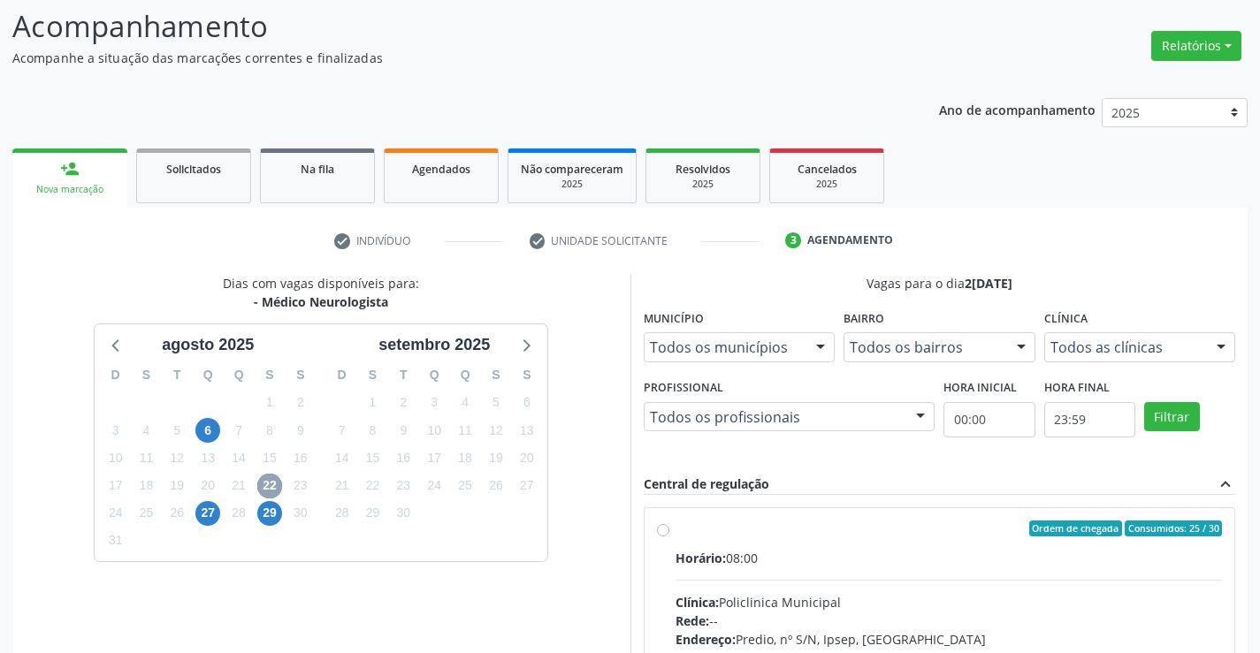
scroll to position [371, 0]
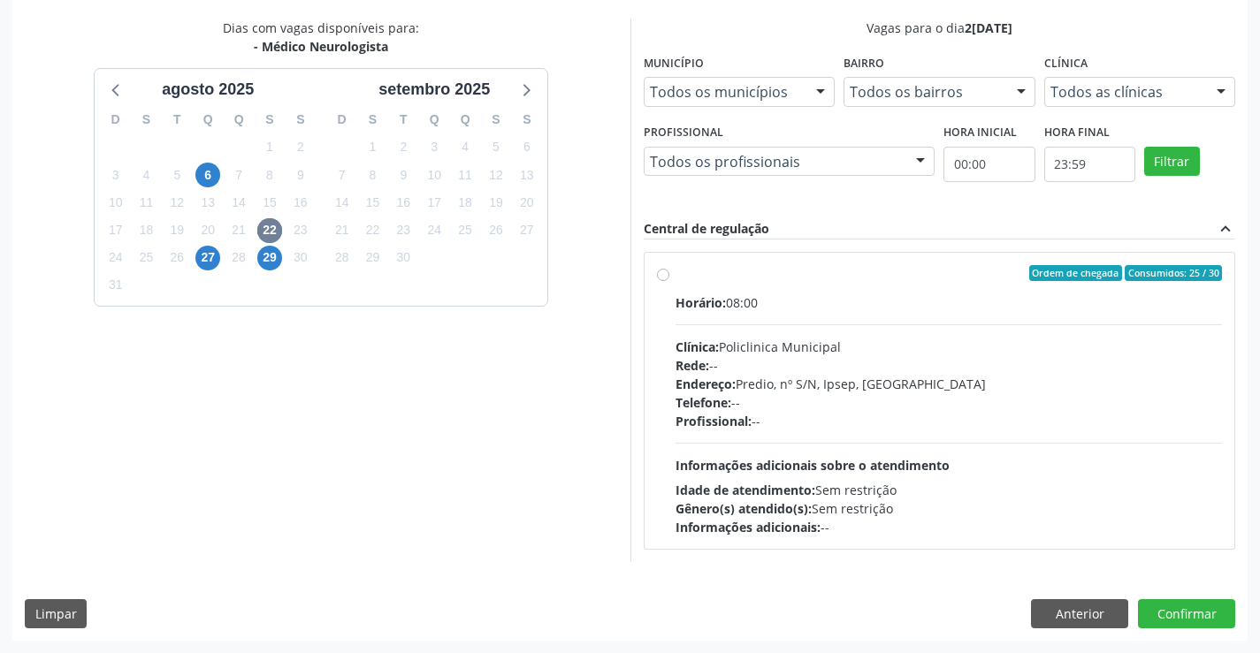
click at [751, 416] on span "Profissional:" at bounding box center [713, 421] width 76 height 17
click at [669, 281] on input "Ordem de chegada Consumidos: 25 / 30 Horário: 08:00 Clínica: Policlinica Munici…" at bounding box center [663, 273] width 12 height 16
radio input "true"
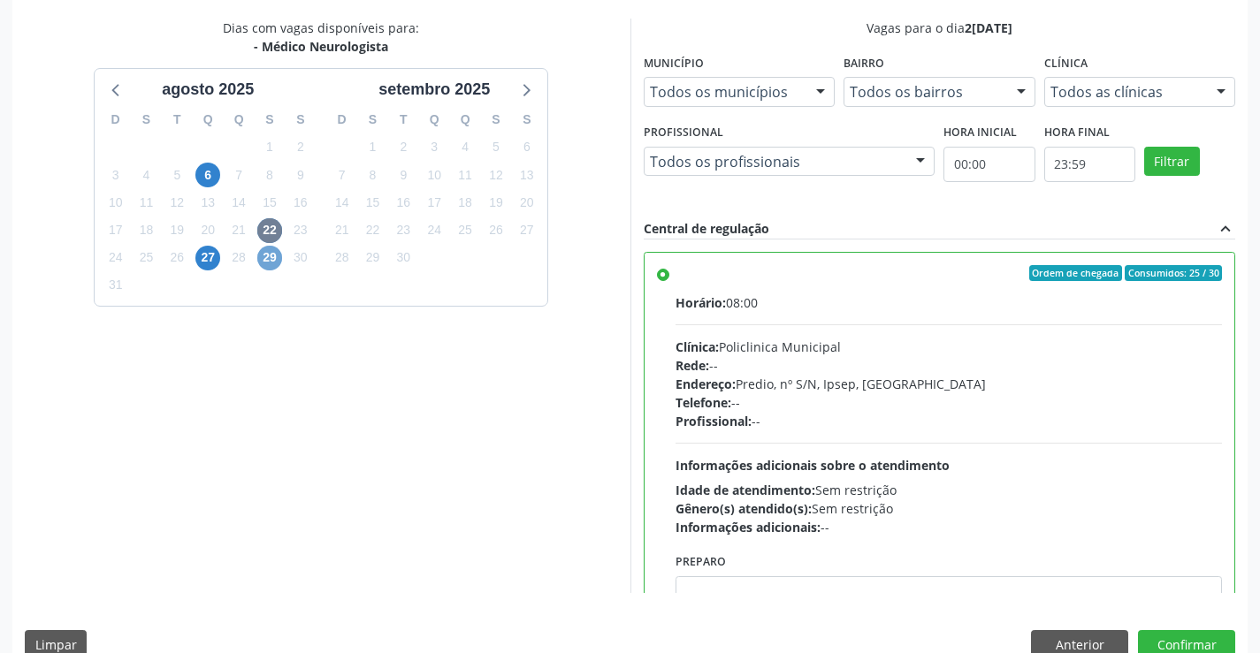
click at [275, 254] on span "29" at bounding box center [269, 258] width 25 height 25
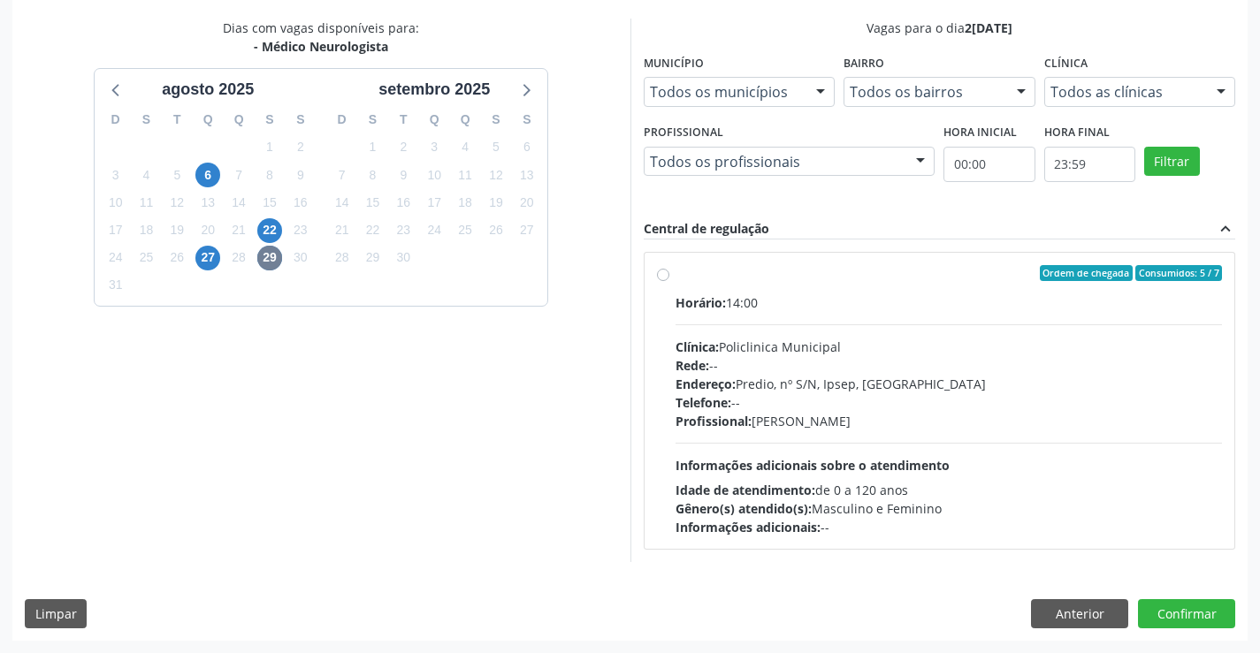
click at [811, 405] on div "Telefone: --" at bounding box center [948, 402] width 547 height 19
click at [669, 281] on input "Ordem de chegada Consumidos: 5 / 7 Horário: 14:00 Clínica: Policlinica Municipa…" at bounding box center [663, 273] width 12 height 16
radio input "true"
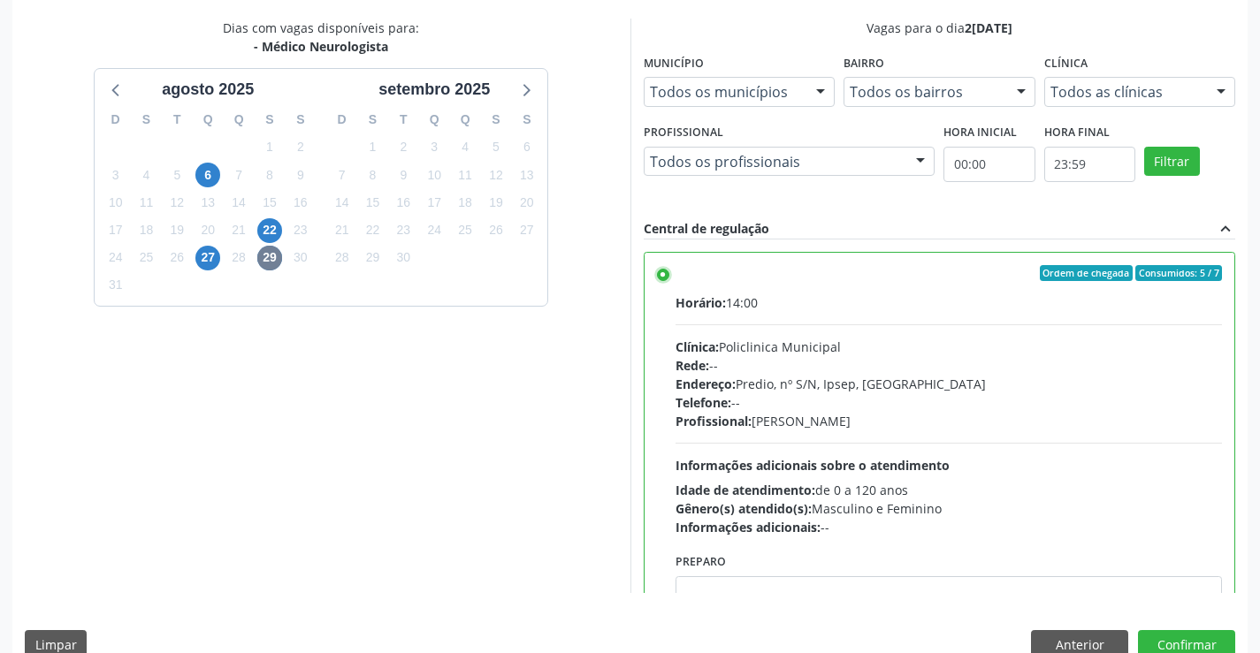
scroll to position [403, 0]
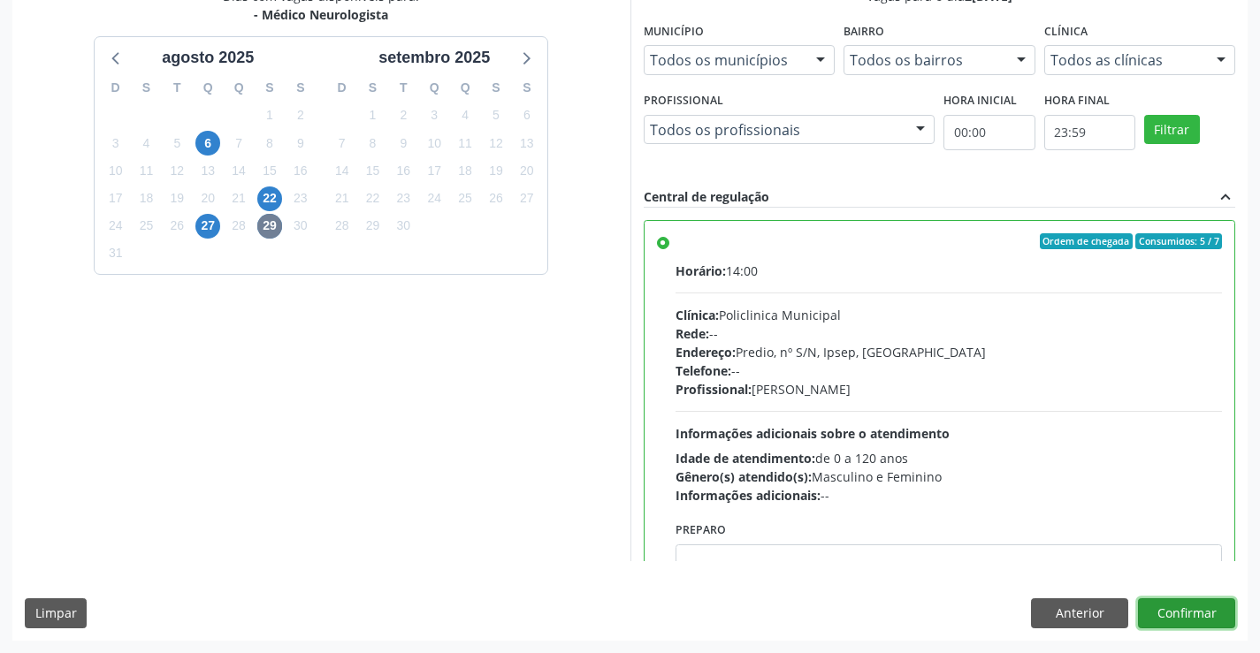
click at [1170, 620] on button "Confirmar" at bounding box center [1186, 614] width 97 height 30
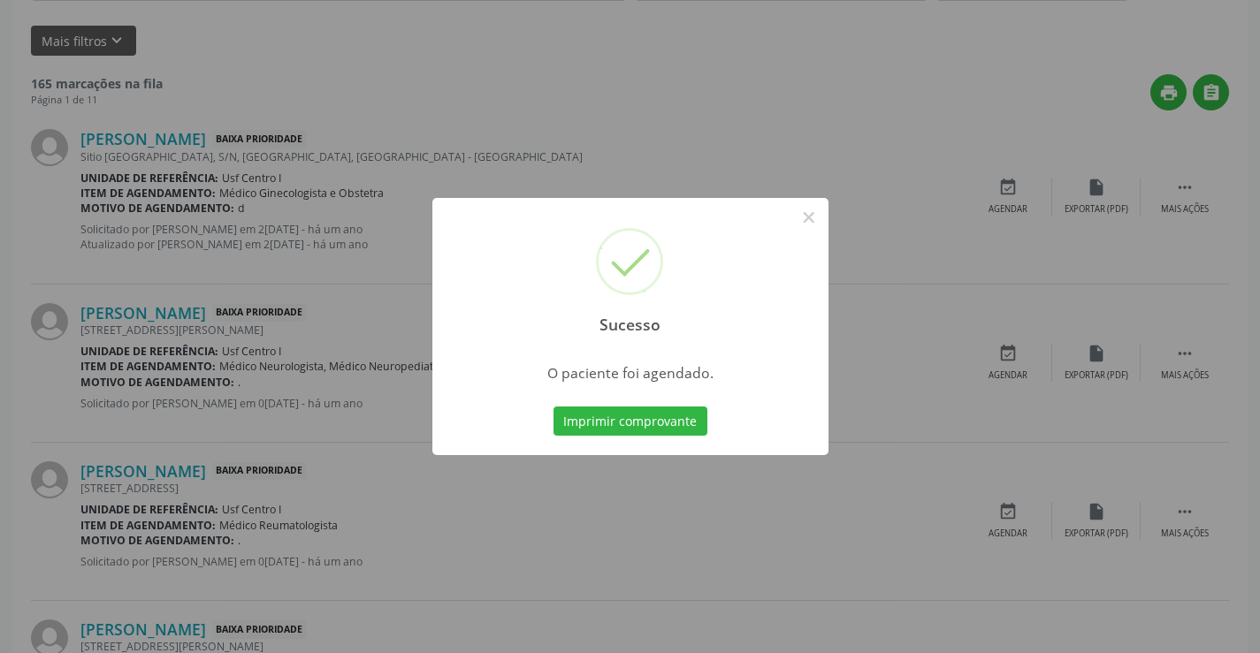
scroll to position [0, 0]
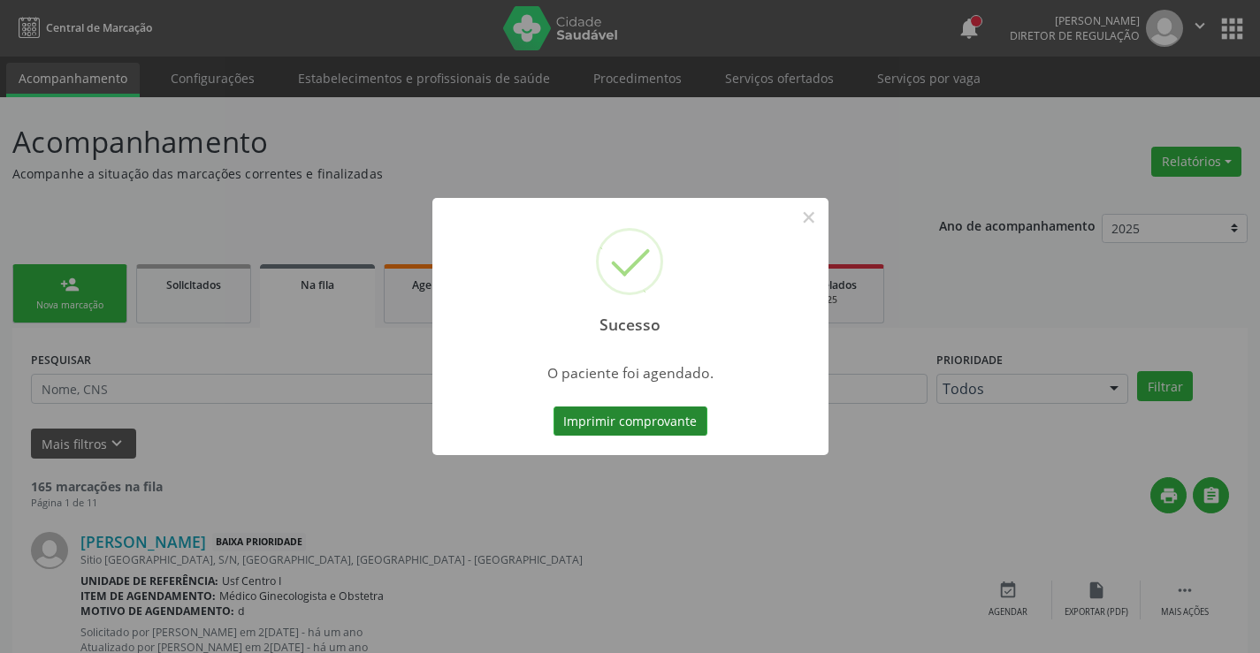
click at [649, 412] on button "Imprimir comprovante" at bounding box center [630, 422] width 154 height 30
